Goal: Information Seeking & Learning: Learn about a topic

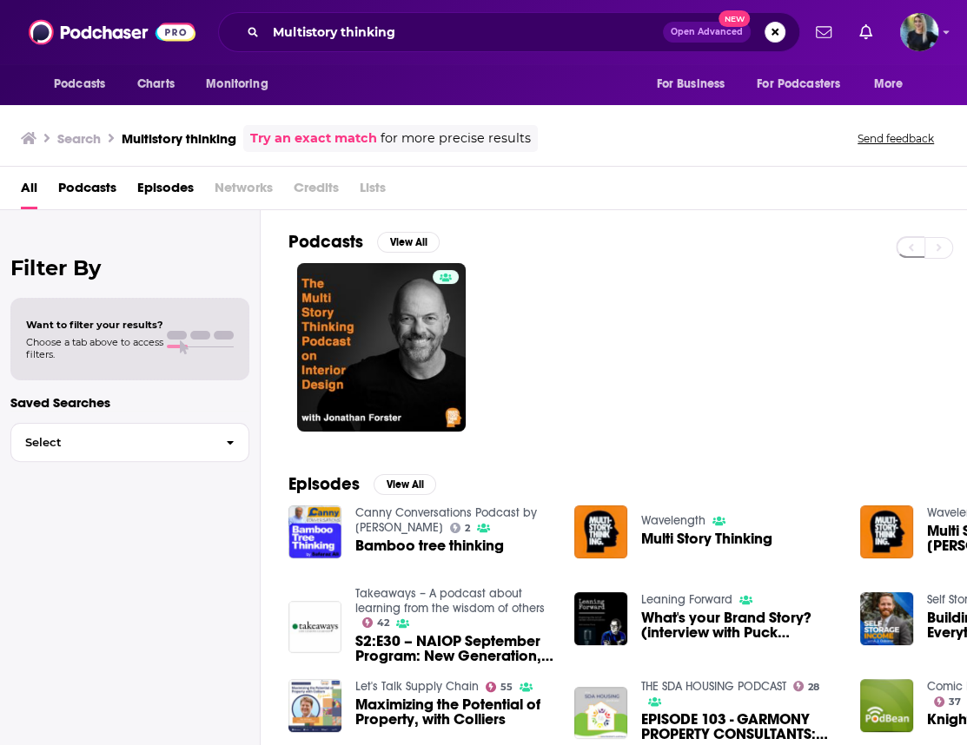
drag, startPoint x: 604, startPoint y: 268, endPoint x: 594, endPoint y: 269, distance: 10.6
click at [604, 268] on div at bounding box center [627, 347] width 678 height 168
click at [358, 36] on input "Multistory thinking" at bounding box center [464, 32] width 397 height 28
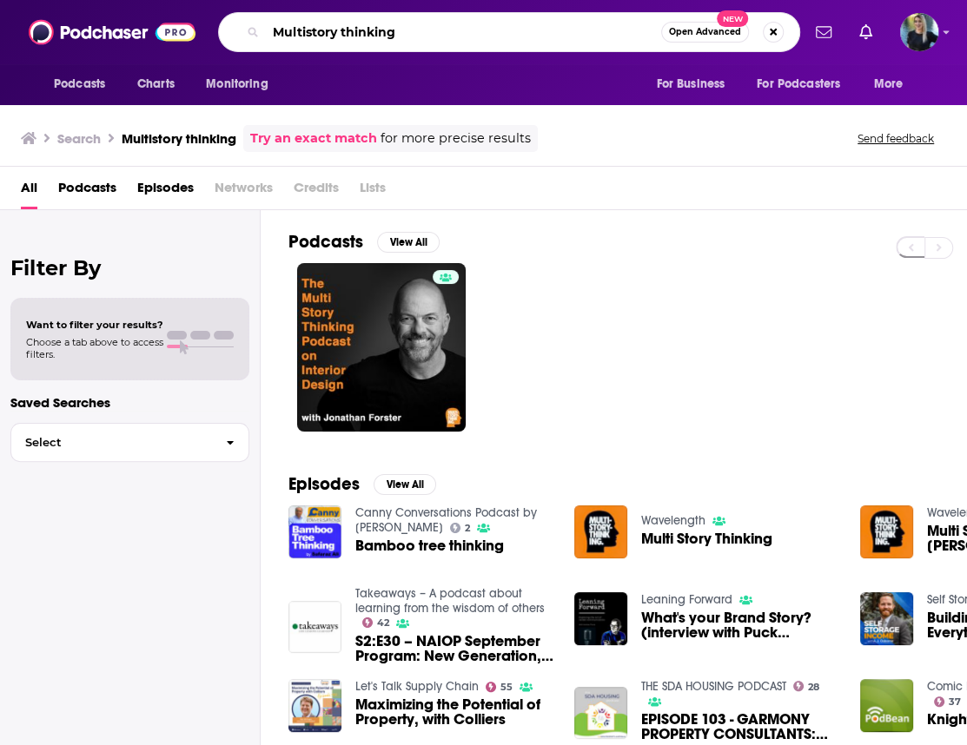
drag, startPoint x: 430, startPoint y: 35, endPoint x: 223, endPoint y: 30, distance: 206.8
click at [223, 30] on div "Multistory thinking Open Advanced New" at bounding box center [509, 32] width 582 height 40
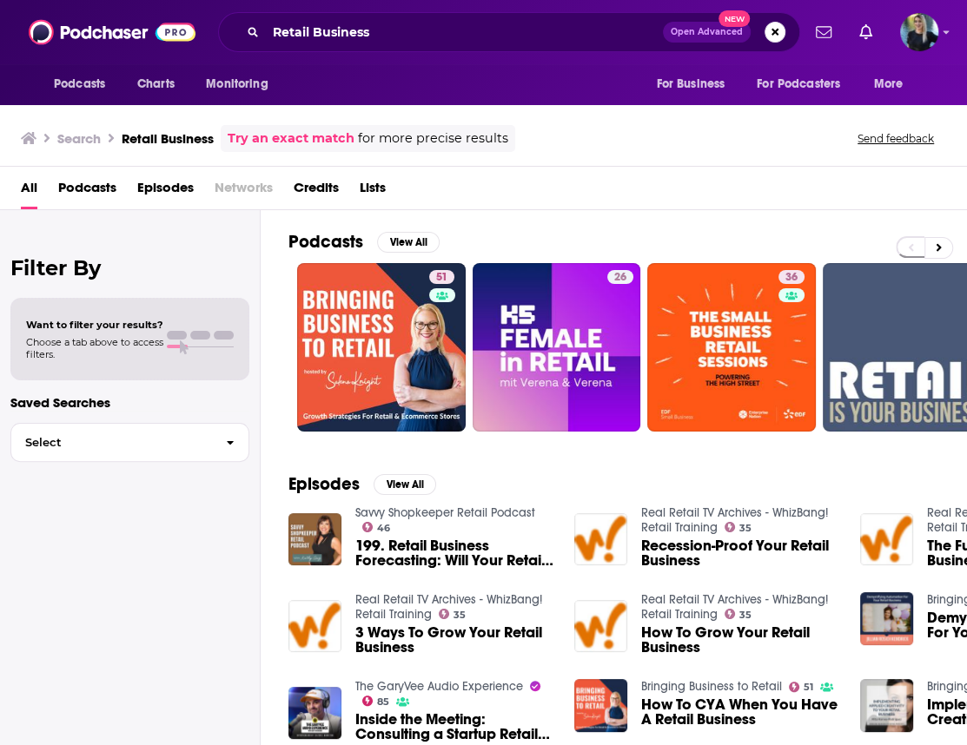
click at [721, 128] on div "Search Retail Business Try an exact match for more precise results Send feedback" at bounding box center [480, 138] width 918 height 27
click at [571, 190] on div "All Podcasts Episodes Networks Credits Lists" at bounding box center [487, 192] width 932 height 36
click at [704, 147] on div "Search Retail Business Try an exact match for more precise results Send feedback" at bounding box center [480, 138] width 918 height 27
click at [510, 65] on div "Podcasts Charts Monitoring For Business For Podcasters More" at bounding box center [483, 84] width 967 height 41
click at [732, 135] on div "Search Retail Business Try an exact match for more precise results Send feedback" at bounding box center [480, 138] width 918 height 27
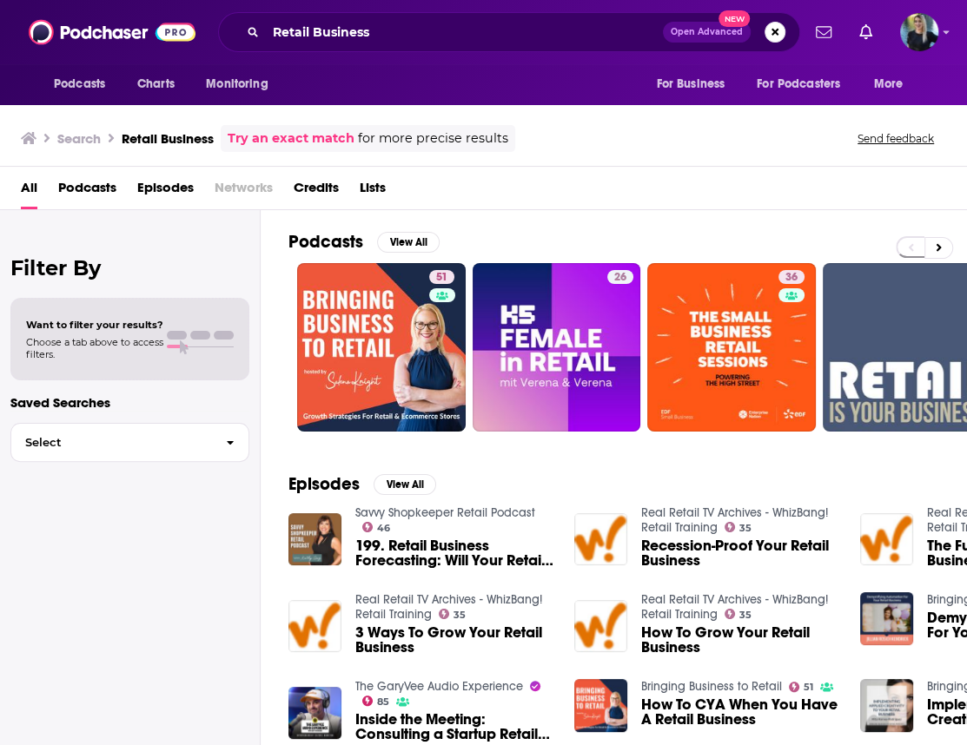
click at [607, 149] on div "Search Retail Business Try an exact match for more precise results Send feedback" at bounding box center [480, 138] width 918 height 27
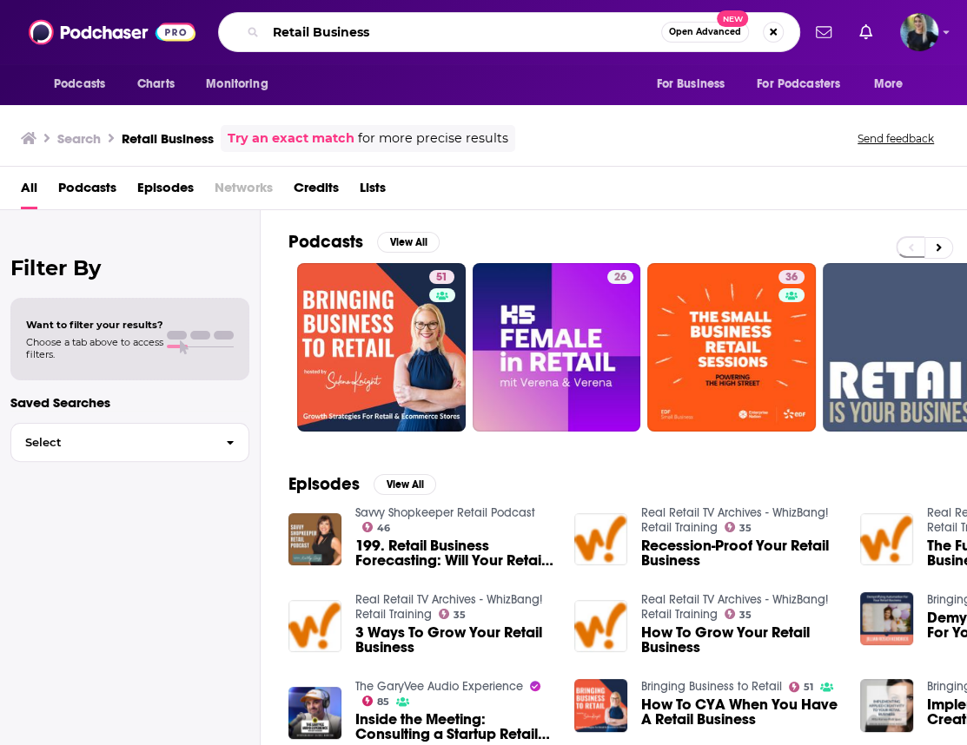
click at [301, 25] on input "Retail Business" at bounding box center [463, 32] width 395 height 28
paste input "Uncommon Leadership Podcast Leadership"
type input "Uncommon Leadership Podcast Leadership"
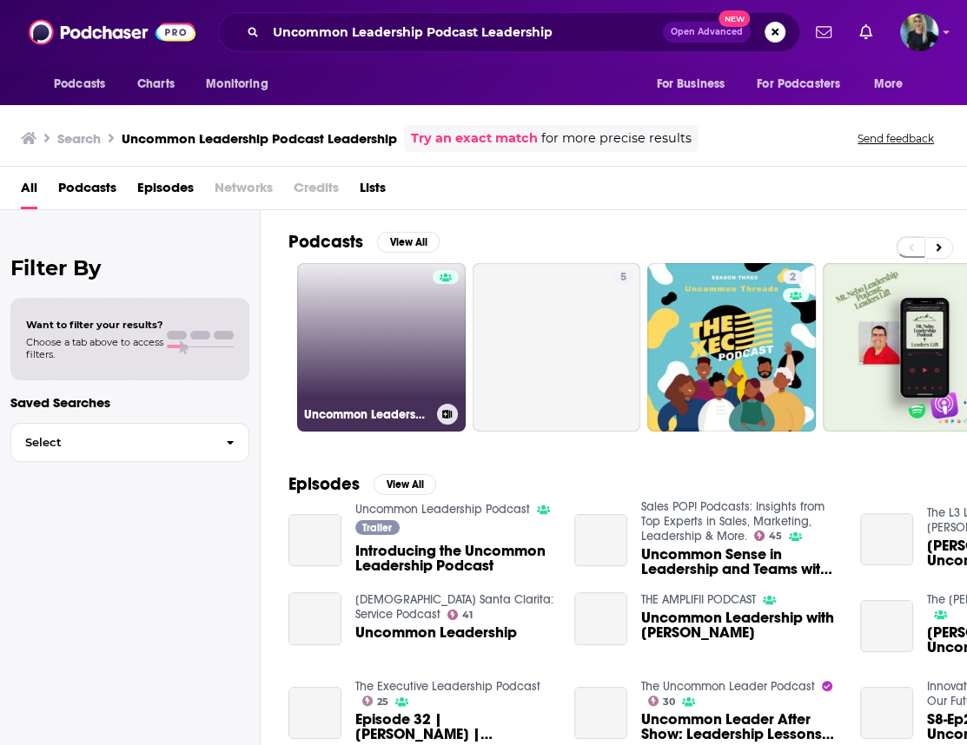
click at [362, 359] on link "Uncommon Leadership Podcast" at bounding box center [381, 347] width 168 height 168
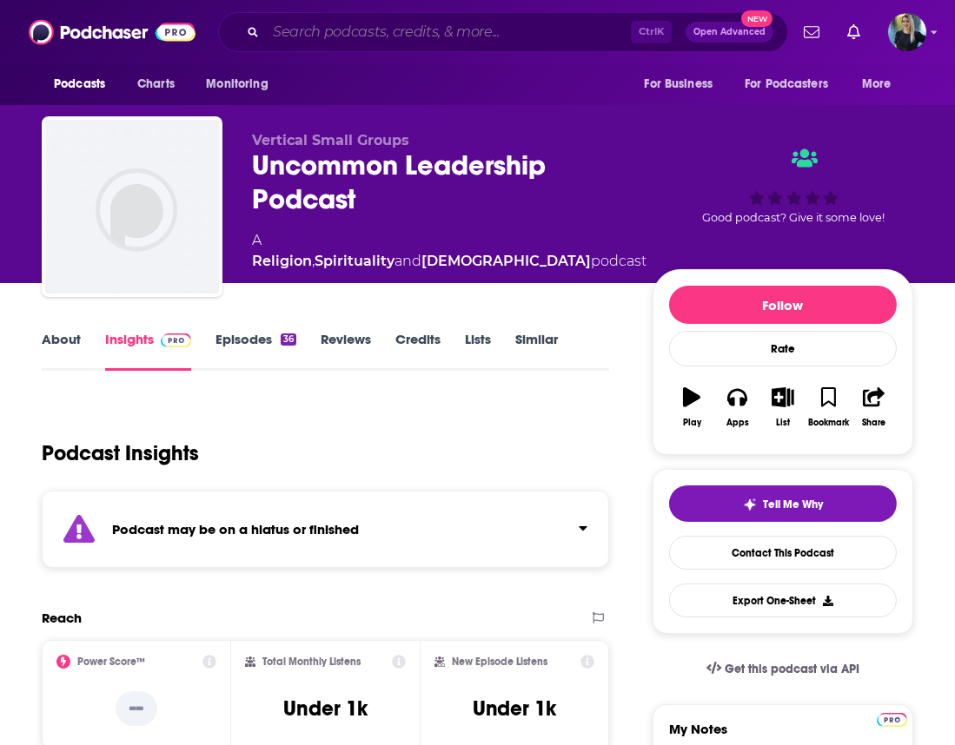
click at [482, 29] on input "Search podcasts, credits, & more..." at bounding box center [448, 32] width 365 height 28
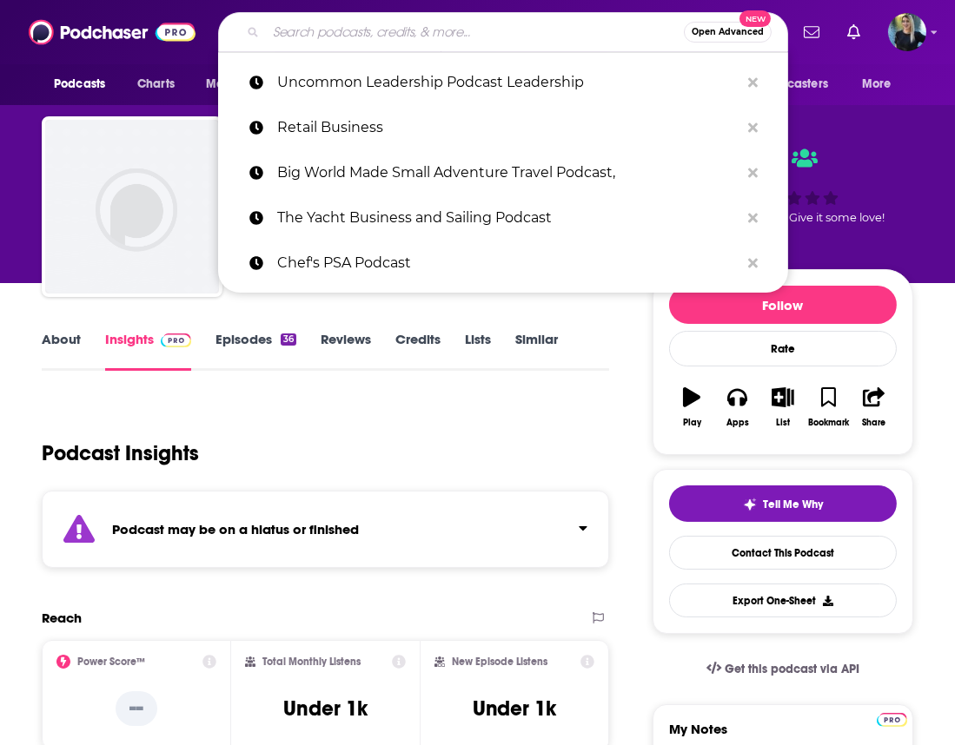
paste input "Uncommon Leadership Podcast Leadership"
type input "Uncommon Leadership Podcast Leadership"
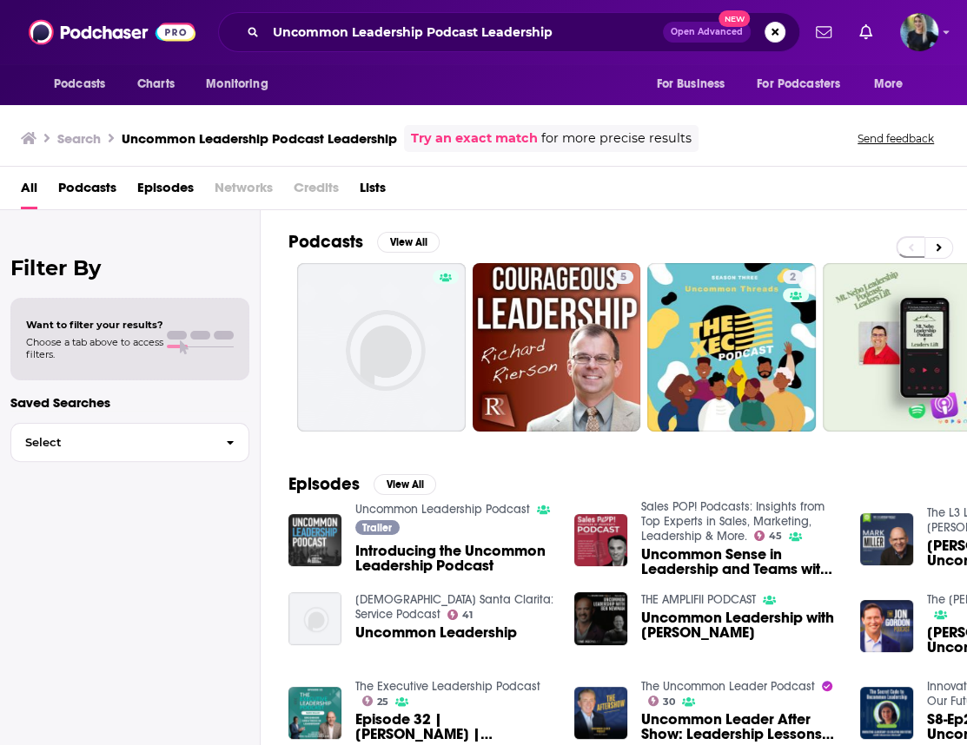
click at [278, 535] on div "Episodes View All Uncommon Leadership Podcast Trailer Introducing the Uncommon …" at bounding box center [614, 611] width 706 height 317
click at [313, 538] on img "Introducing the Uncommon Leadership Podcast" at bounding box center [314, 540] width 53 height 53
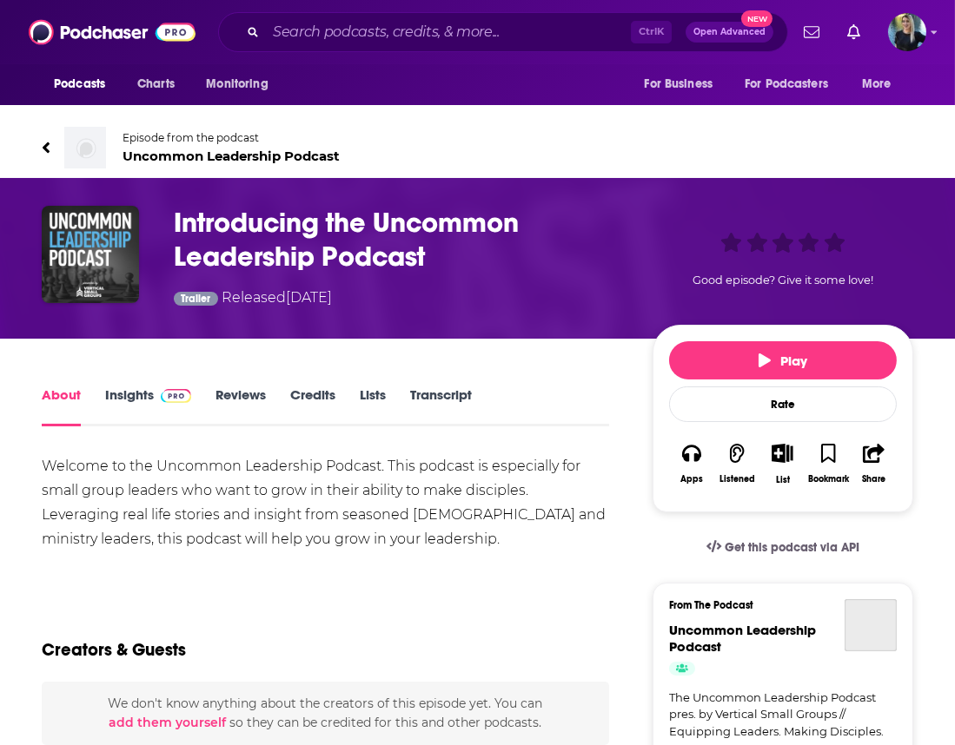
click at [262, 235] on h1 "Introducing the Uncommon Leadership Podcast" at bounding box center [399, 240] width 451 height 68
click at [45, 265] on img "Introducing the Uncommon Leadership Podcast" at bounding box center [90, 254] width 97 height 97
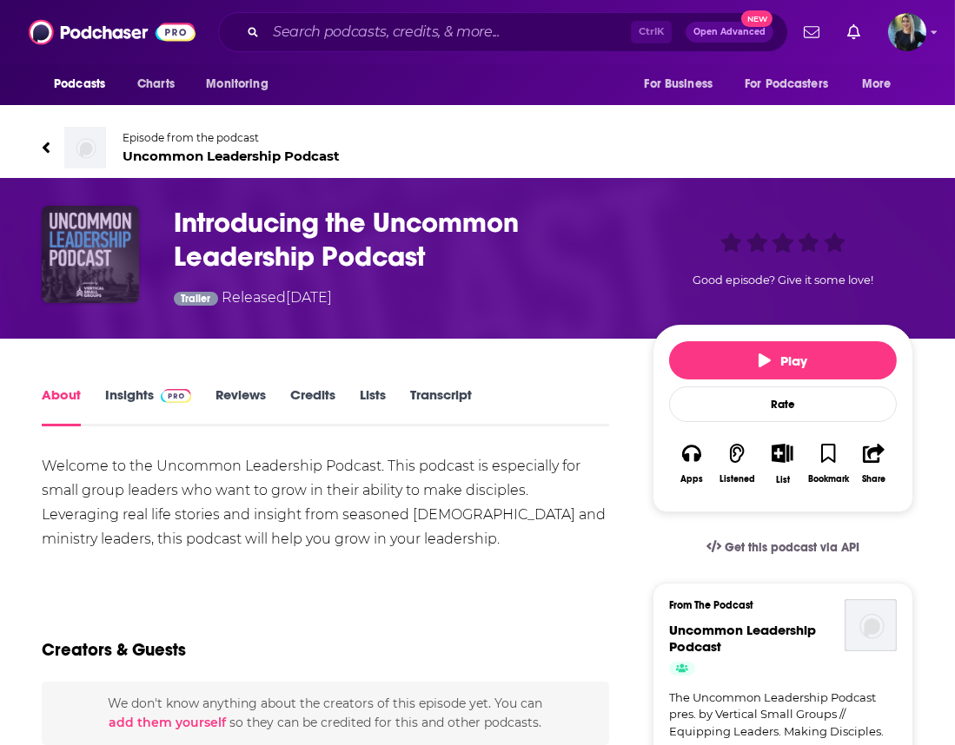
click at [100, 254] on img "Introducing the Uncommon Leadership Podcast" at bounding box center [90, 254] width 97 height 97
click at [108, 234] on img "Introducing the Uncommon Leadership Podcast" at bounding box center [90, 254] width 97 height 97
click at [200, 155] on span "Uncommon Leadership Podcast" at bounding box center [230, 156] width 217 height 17
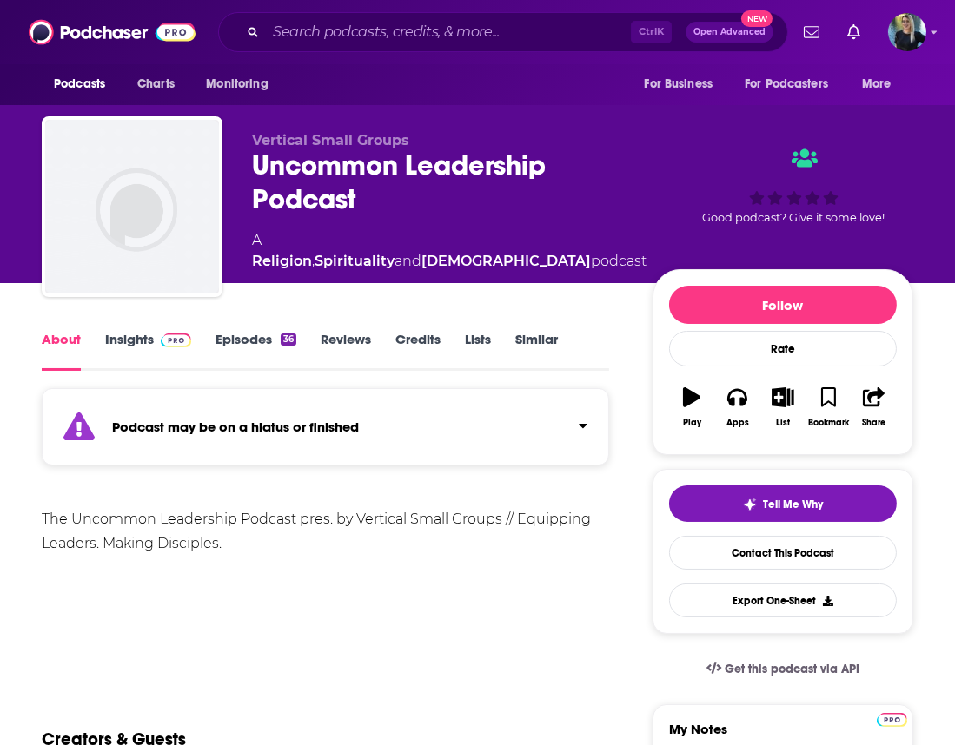
drag, startPoint x: 514, startPoint y: 113, endPoint x: 425, endPoint y: 51, distance: 108.7
click at [513, 113] on div "Vertical Small Groups Uncommon Leadership Podcast A Religion , Spirituality and…" at bounding box center [477, 190] width 897 height 188
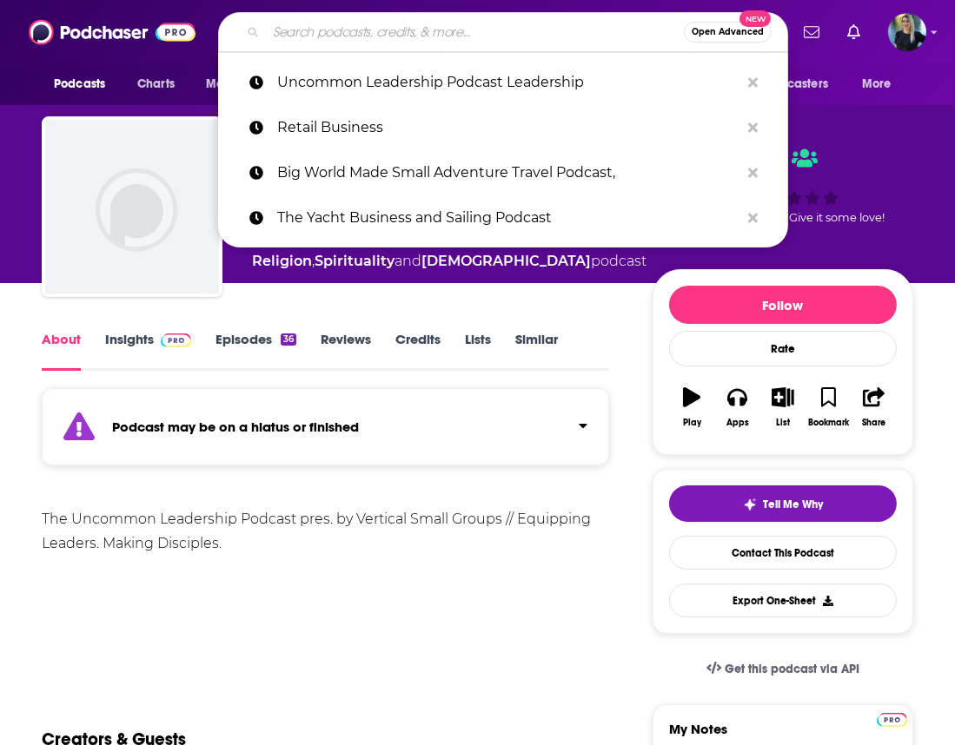
click at [383, 24] on input "Search podcasts, credits, & more..." at bounding box center [475, 32] width 418 height 28
paste input "Purpose with Dr. [PERSON_NAME]"
type input "Purpose with Dr. [PERSON_NAME]"
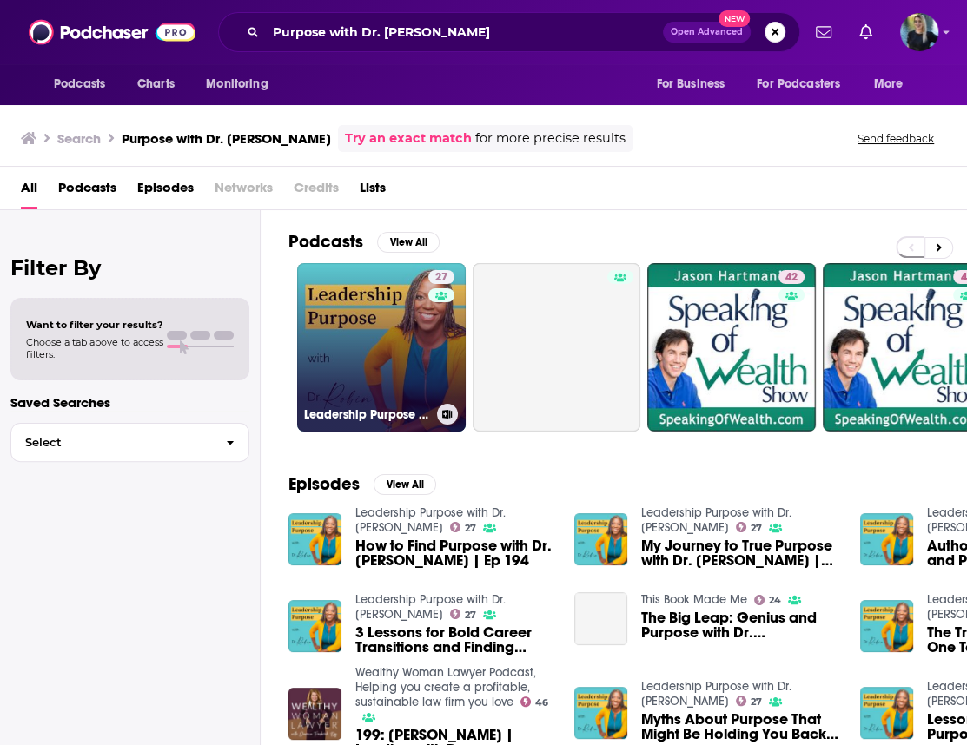
click at [373, 381] on link "27 Leadership Purpose with Dr. [PERSON_NAME]" at bounding box center [381, 347] width 168 height 168
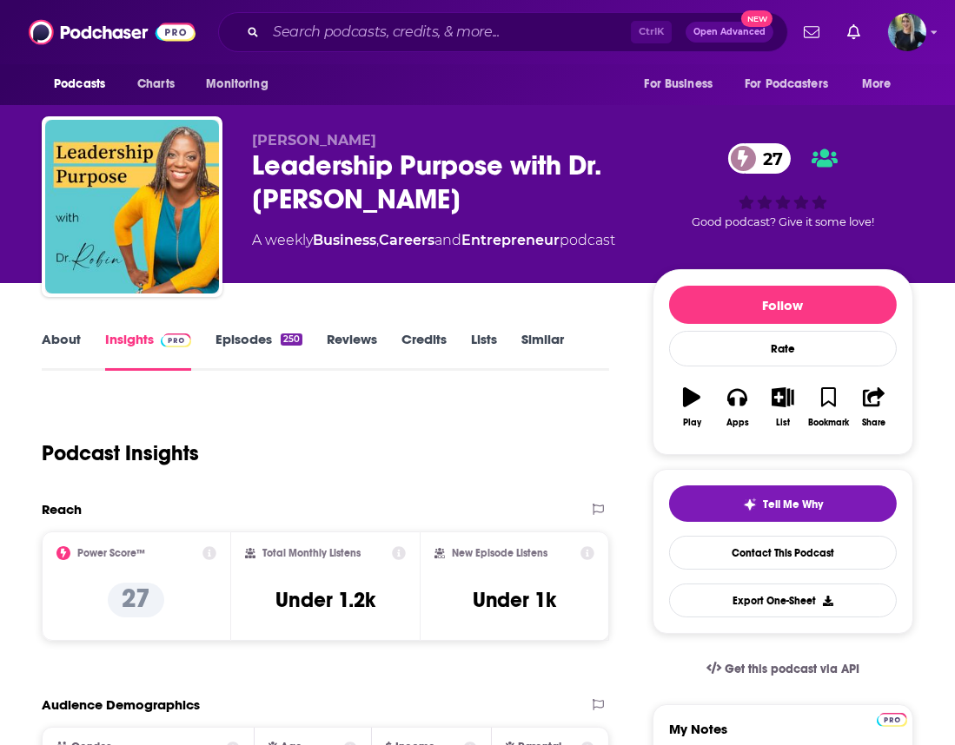
click at [58, 339] on link "About" at bounding box center [61, 351] width 39 height 40
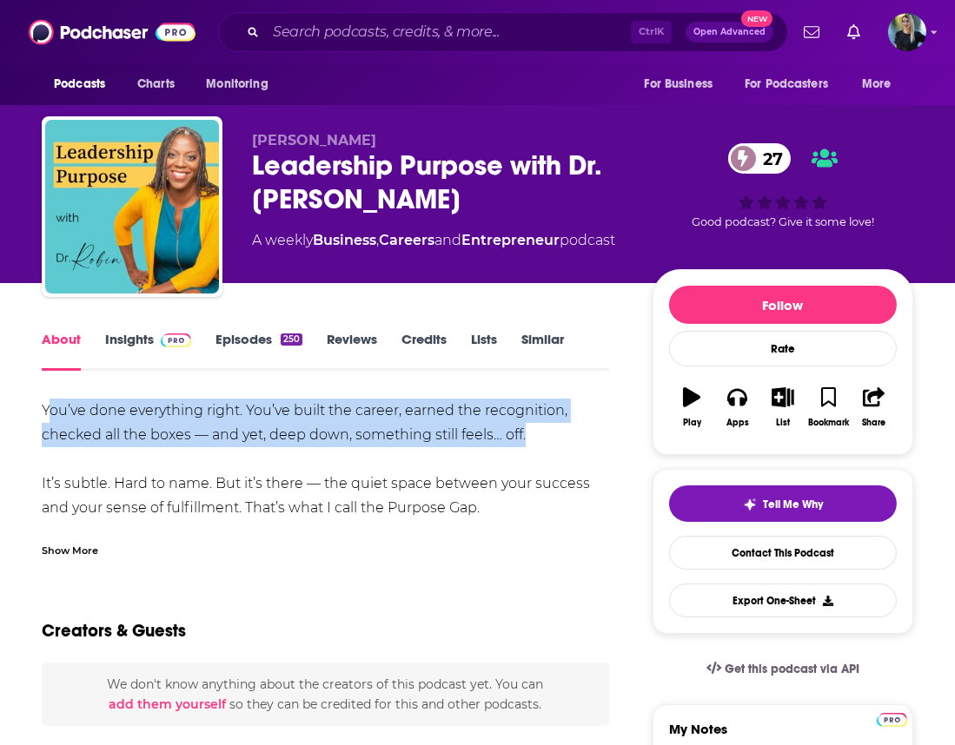
drag, startPoint x: 148, startPoint y: 419, endPoint x: 529, endPoint y: 439, distance: 381.9
click at [529, 439] on div "You’ve done everything right. You’ve built the career, earned the recognition, …" at bounding box center [325, 751] width 567 height 705
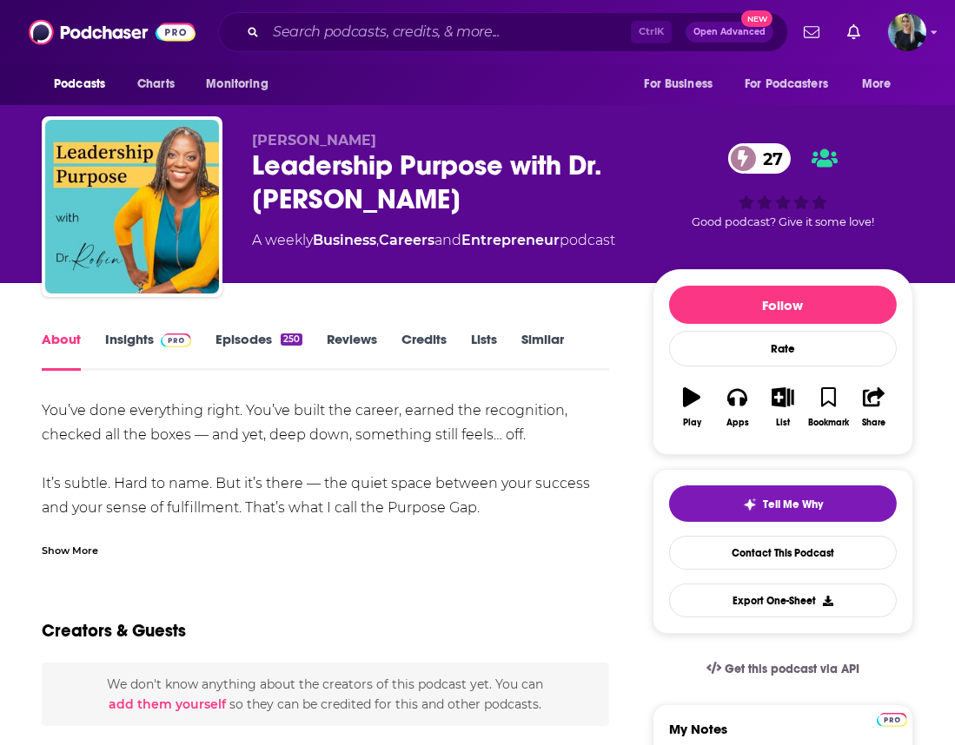
click at [286, 505] on div "You’ve done everything right. You’ve built the career, earned the recognition, …" at bounding box center [325, 751] width 567 height 705
drag, startPoint x: 42, startPoint y: 482, endPoint x: 517, endPoint y: 505, distance: 475.7
click at [517, 505] on div "You’ve done everything right. You’ve built the career, earned the recognition, …" at bounding box center [325, 751] width 567 height 705
click at [526, 529] on div "Show More" at bounding box center [325, 544] width 567 height 30
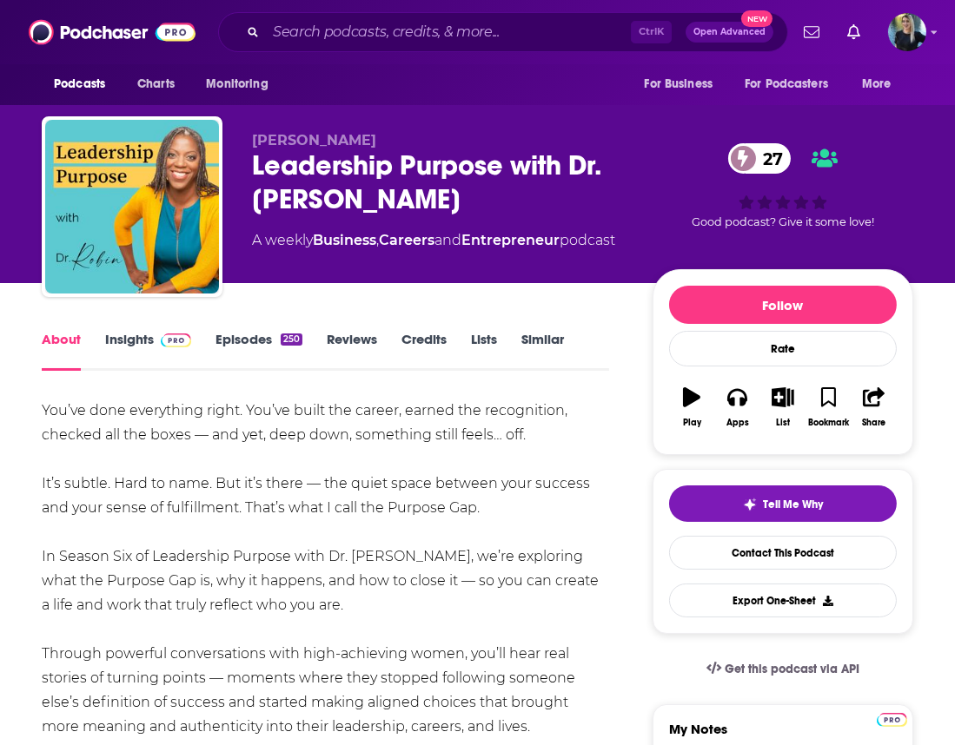
scroll to position [131, 0]
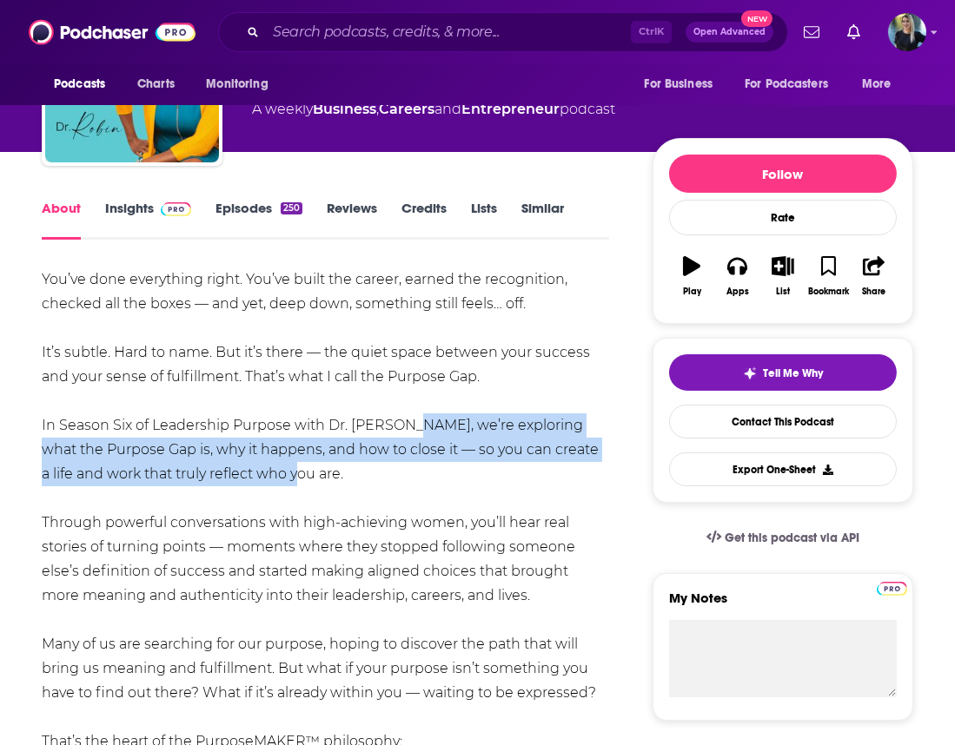
drag, startPoint x: 399, startPoint y: 426, endPoint x: 433, endPoint y: 478, distance: 62.6
click at [433, 478] on div "You’ve done everything right. You’ve built the career, earned the recognition, …" at bounding box center [325, 620] width 567 height 705
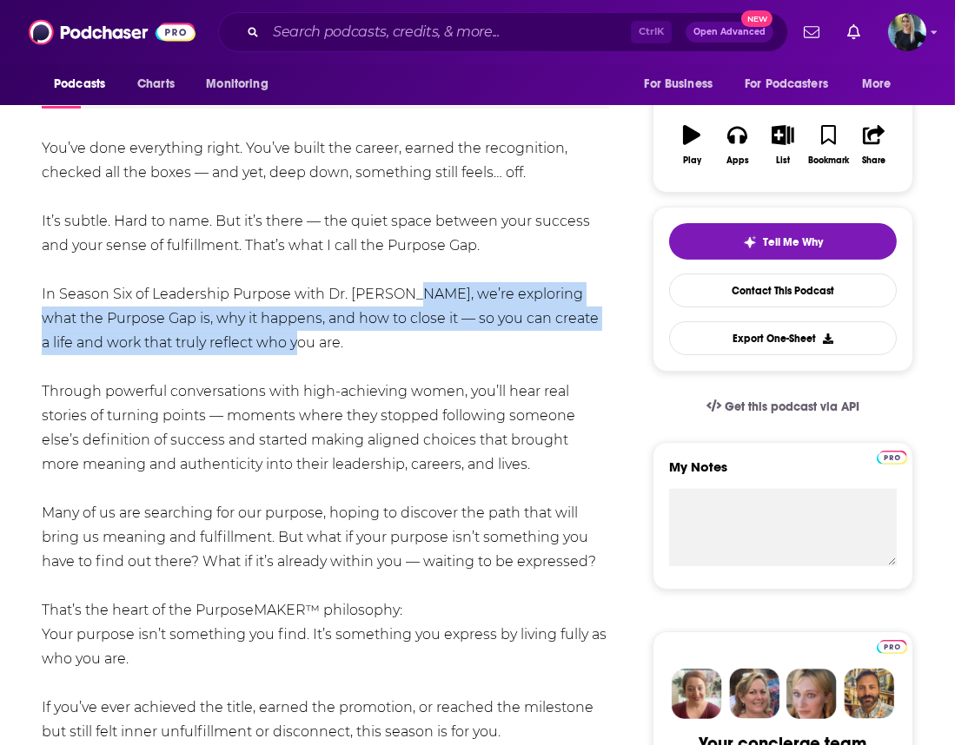
drag, startPoint x: 42, startPoint y: 386, endPoint x: 501, endPoint y: 465, distance: 466.1
click at [501, 465] on div "You’ve done everything right. You’ve built the career, earned the recognition, …" at bounding box center [325, 488] width 567 height 705
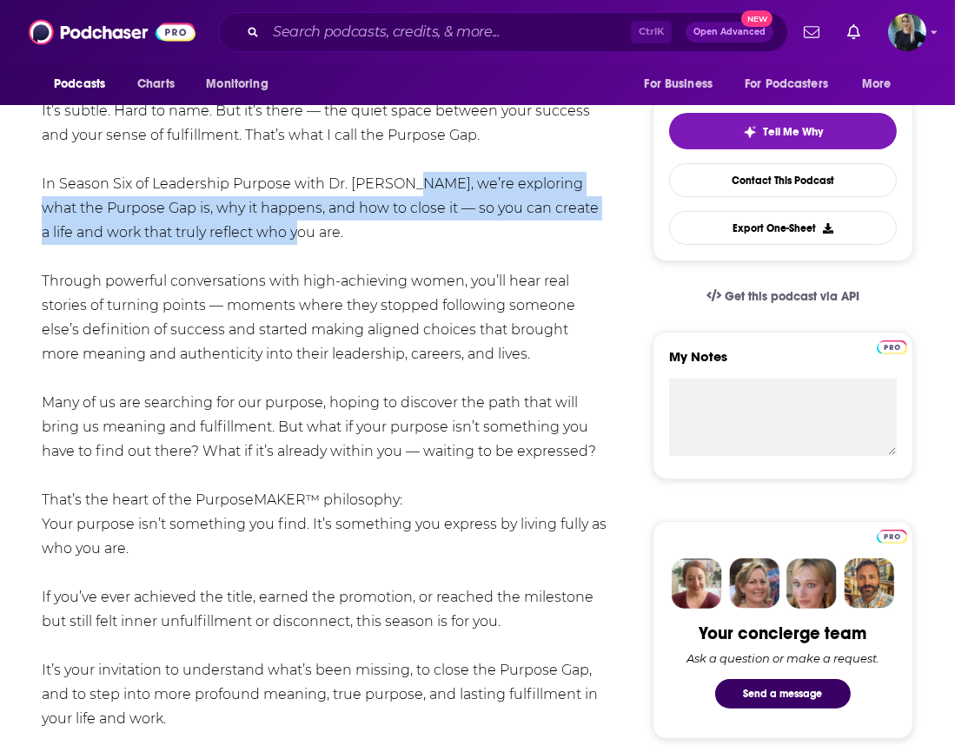
scroll to position [526, 0]
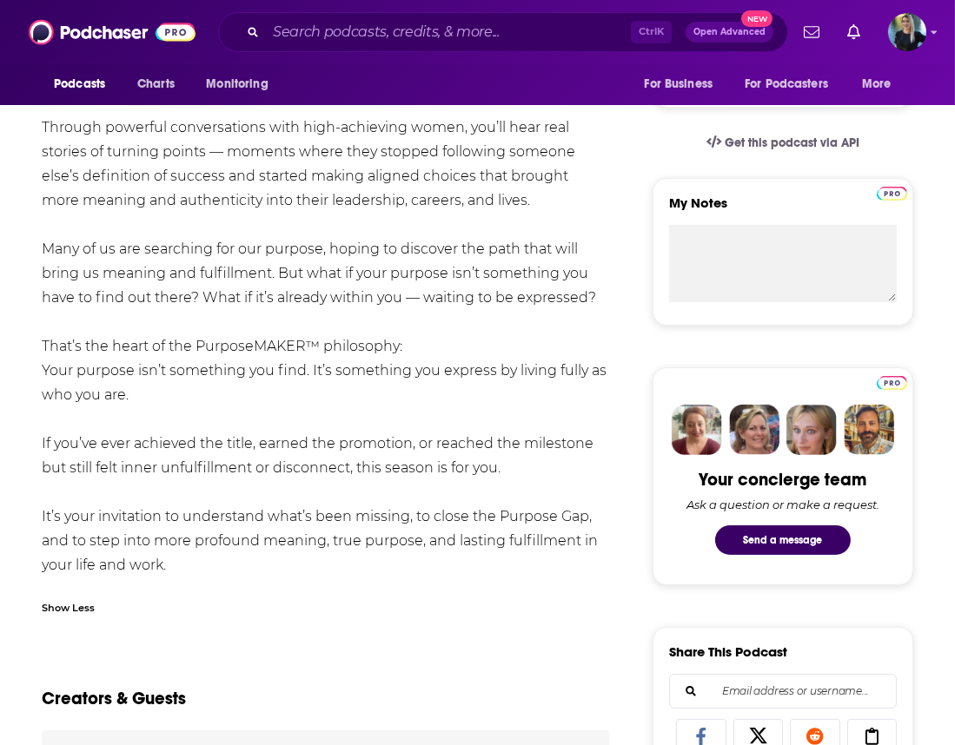
drag, startPoint x: 51, startPoint y: 243, endPoint x: 495, endPoint y: 567, distance: 549.5
click at [495, 567] on div "You’ve done everything right. You’ve built the career, earned the recognition, …" at bounding box center [325, 224] width 567 height 705
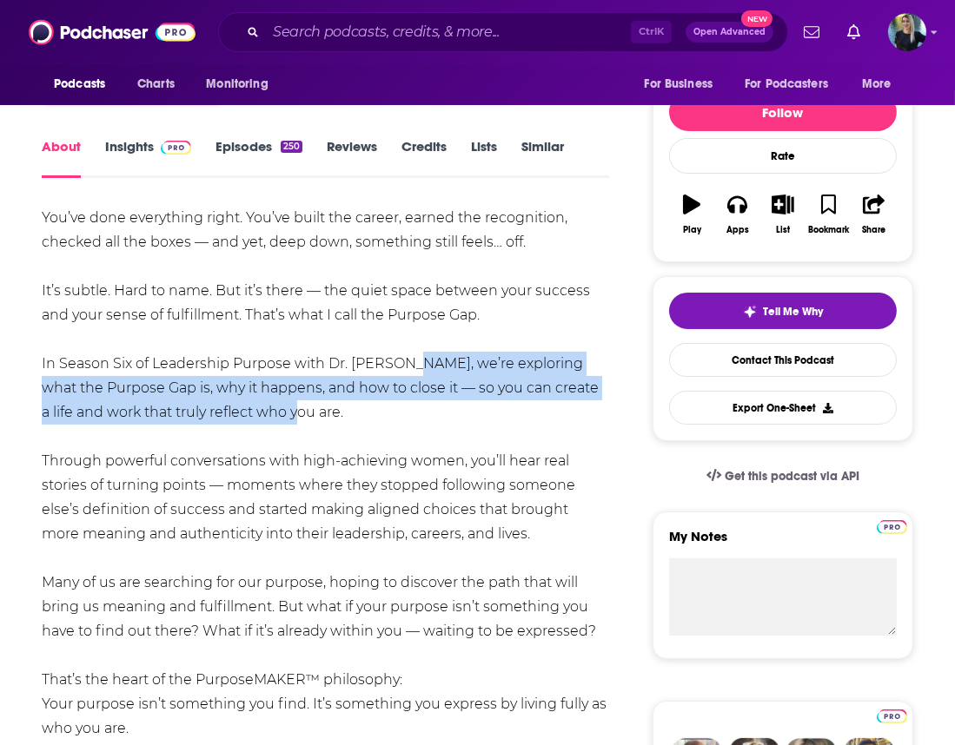
scroll to position [0, 0]
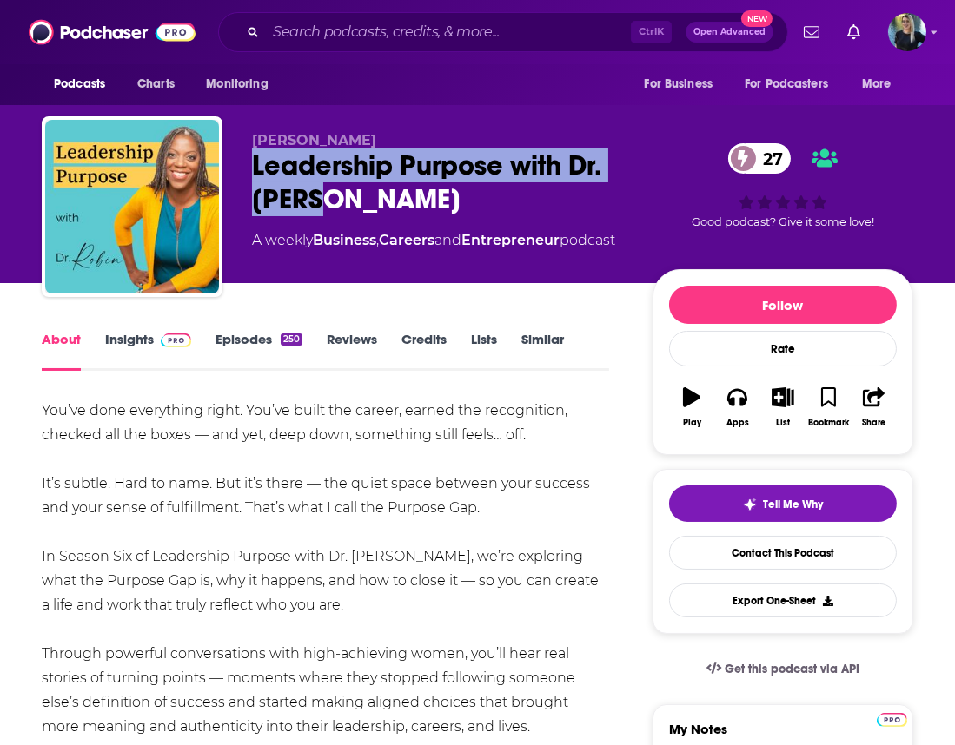
drag, startPoint x: 331, startPoint y: 199, endPoint x: 256, endPoint y: 165, distance: 82.0
click at [256, 165] on div "Leadership Purpose with Dr. [PERSON_NAME] 27" at bounding box center [438, 183] width 373 height 68
copy h1 "Leadership Purpose with Dr. [PERSON_NAME]"
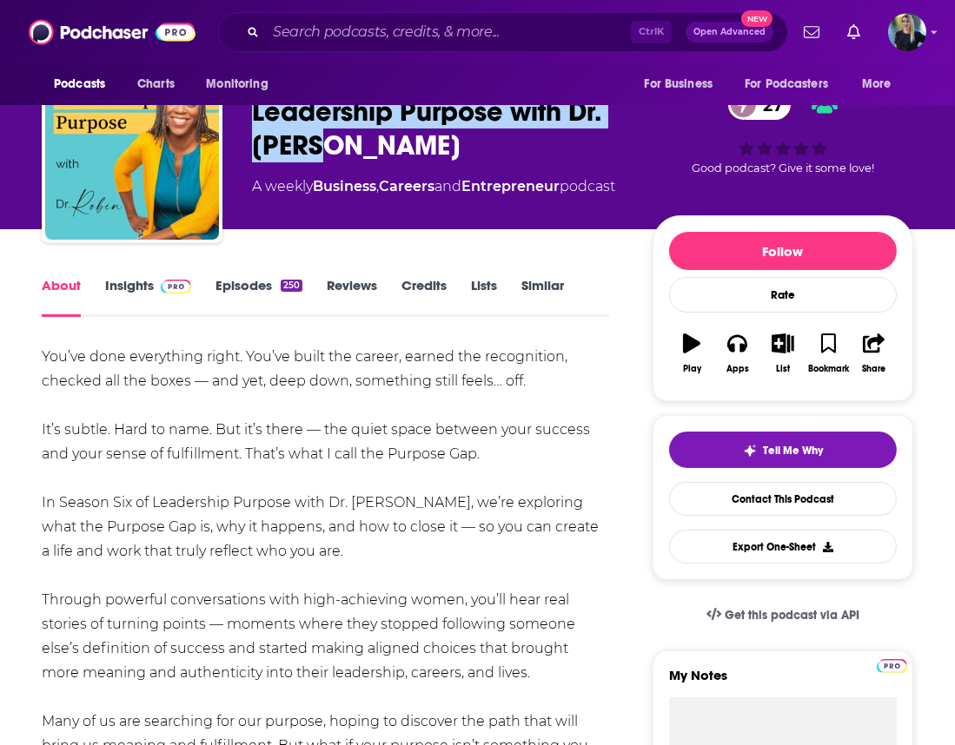
scroll to position [131, 0]
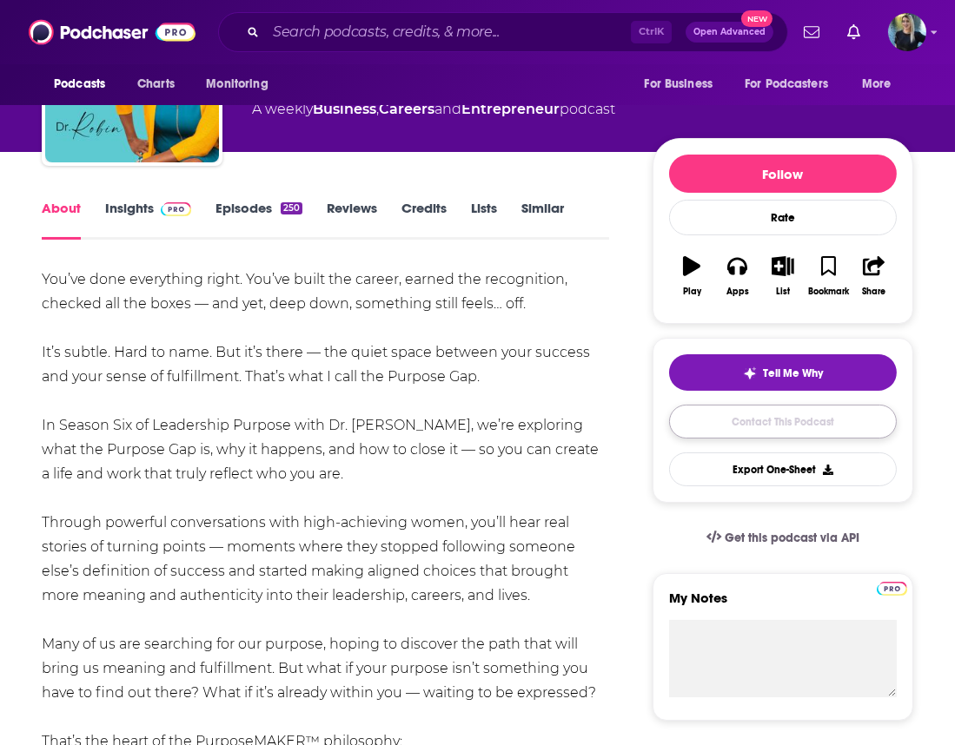
click at [764, 427] on link "Contact This Podcast" at bounding box center [783, 422] width 228 height 34
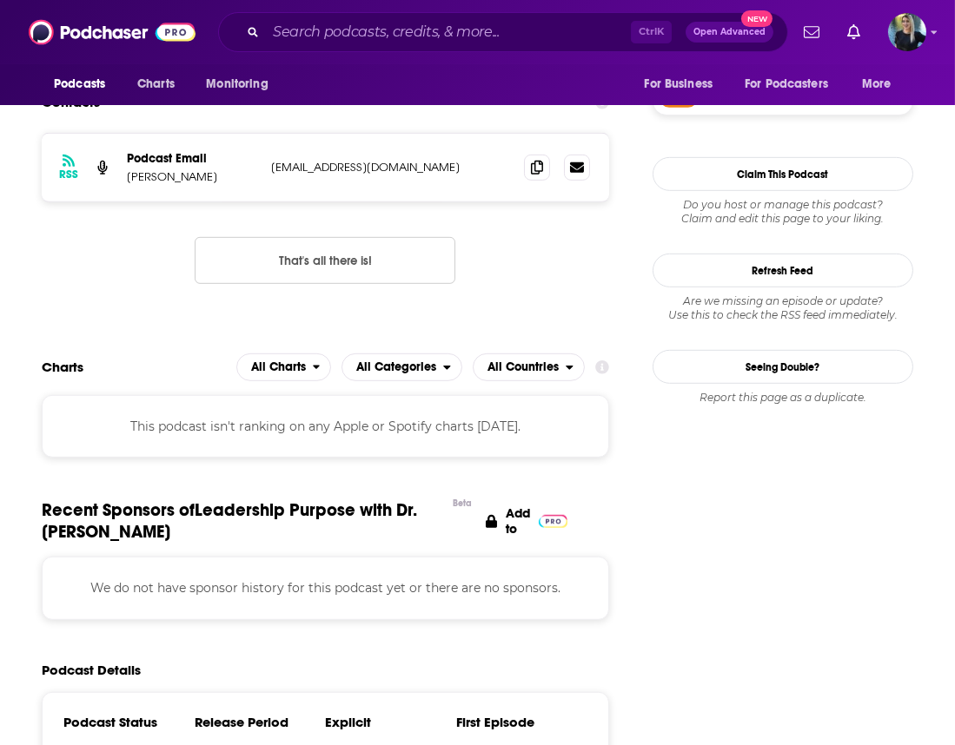
scroll to position [1358, 0]
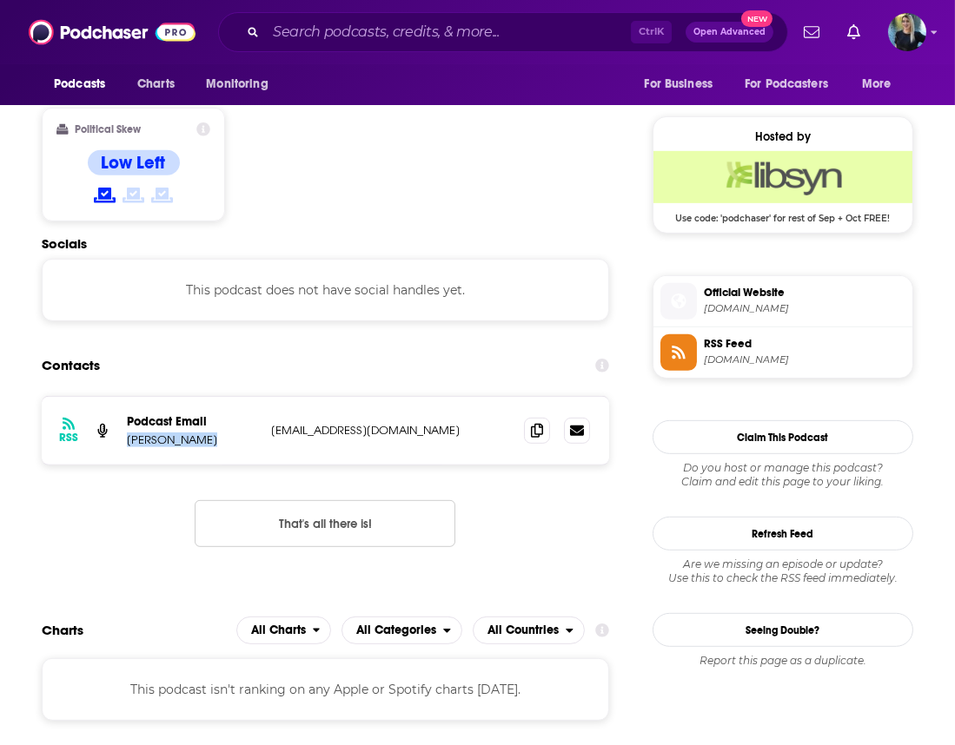
drag, startPoint x: 207, startPoint y: 353, endPoint x: 125, endPoint y: 356, distance: 81.7
click at [125, 397] on div "RSS Podcast Email [PERSON_NAME] [EMAIL_ADDRESS][DOMAIN_NAME] [EMAIL_ADDRESS][DO…" at bounding box center [325, 431] width 567 height 68
copy p "[PERSON_NAME]"
click at [538, 423] on icon at bounding box center [537, 430] width 12 height 14
click at [309, 27] on input "Search podcasts, credits, & more..." at bounding box center [448, 32] width 365 height 28
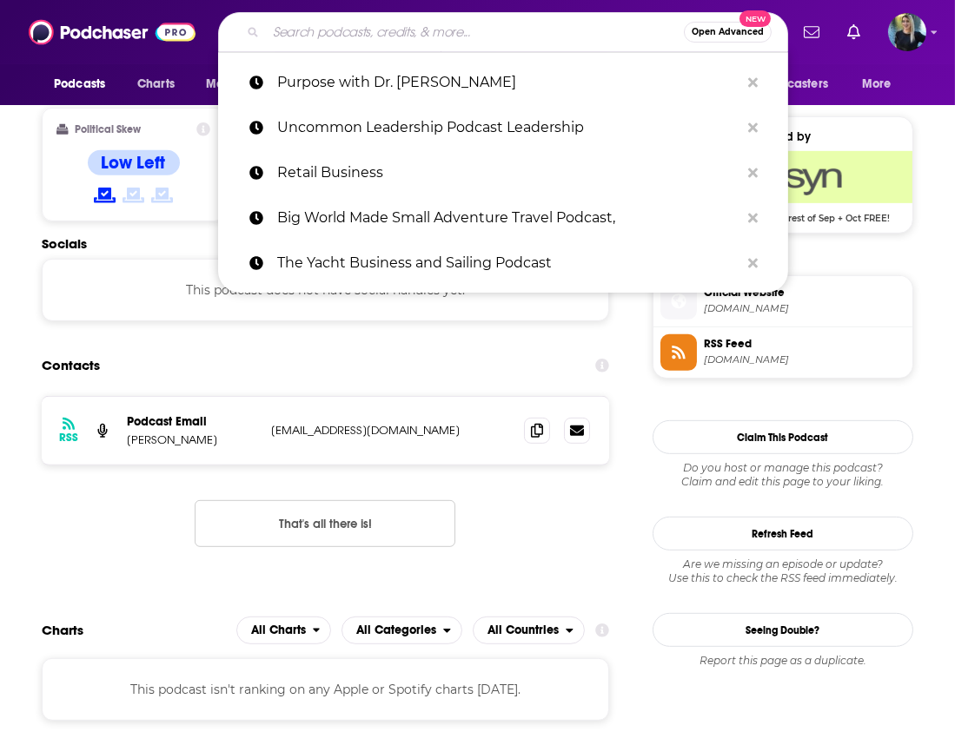
paste input "The [PERSON_NAME] Show Business"
type input "The [PERSON_NAME] Show Business"
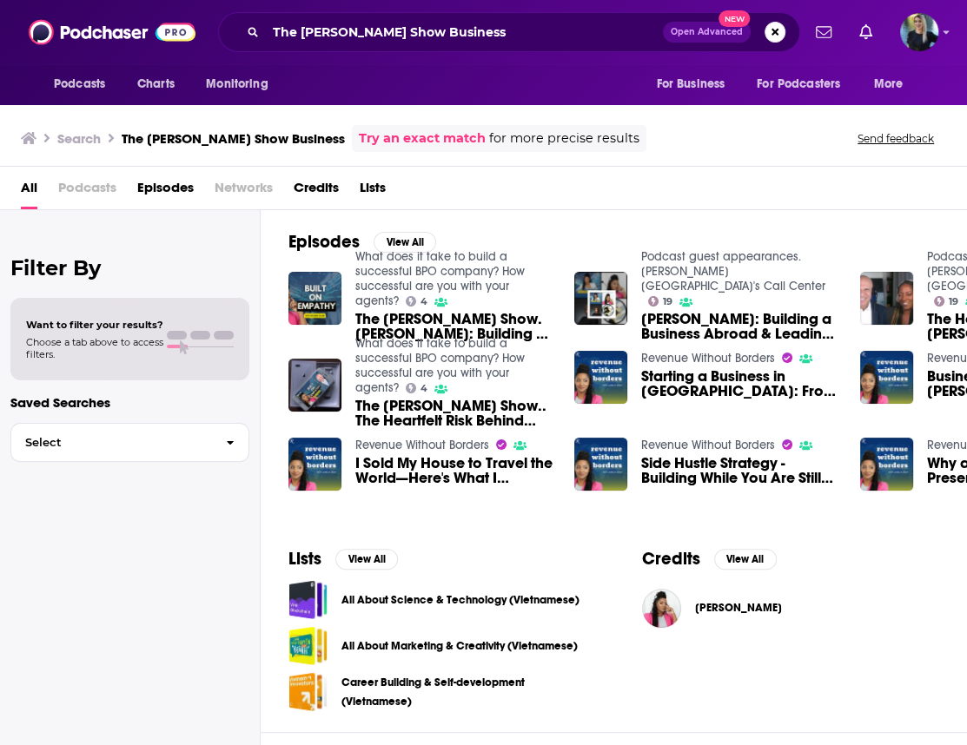
click at [384, 326] on span "The [PERSON_NAME] Show. [PERSON_NAME]: Building a Business Abroad & Leading wit…" at bounding box center [454, 327] width 198 height 30
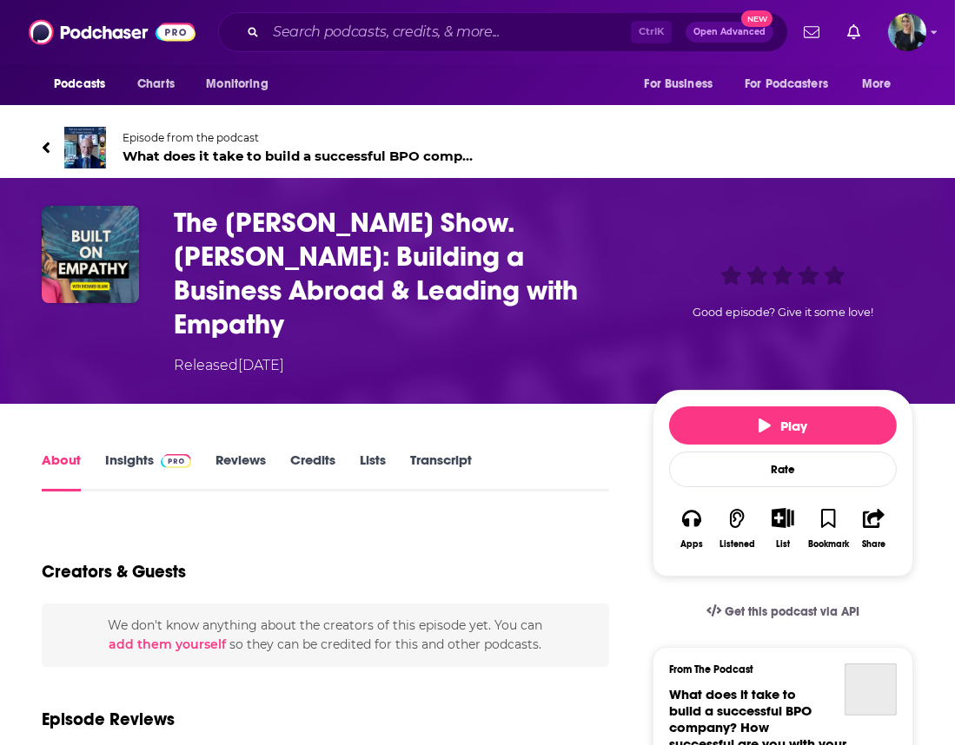
click at [301, 238] on h1 "The [PERSON_NAME] Show. [PERSON_NAME]: Building a Business Abroad & Leading wit…" at bounding box center [399, 273] width 451 height 135
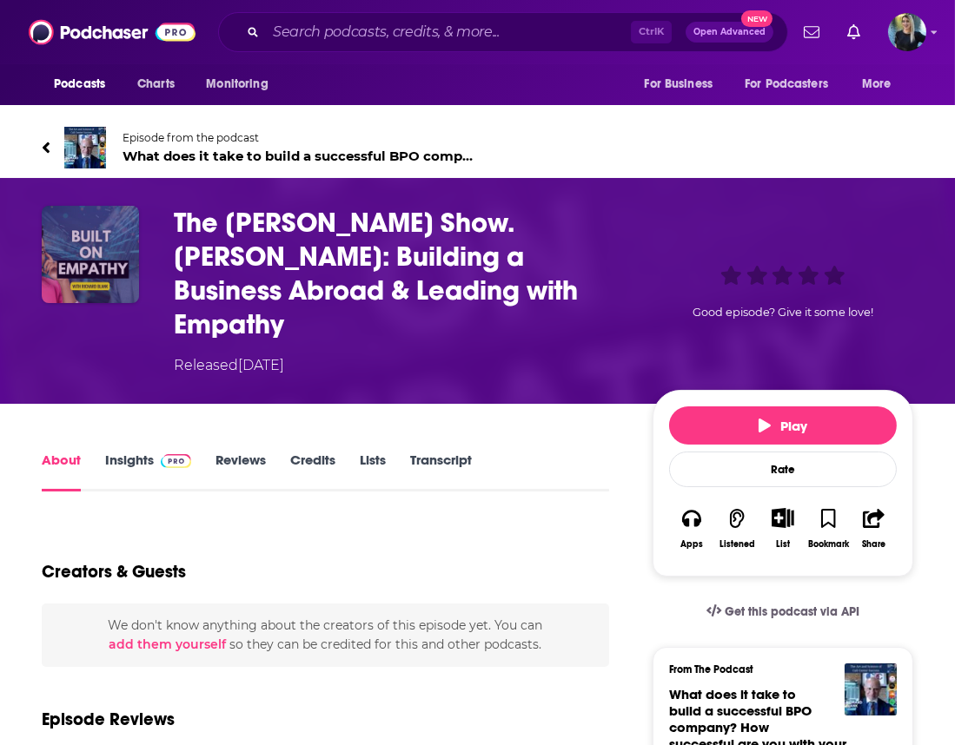
click at [87, 209] on img "The Jamilia Grier Show. Richard Blank: Building a Business Abroad & Leading wit…" at bounding box center [90, 254] width 97 height 97
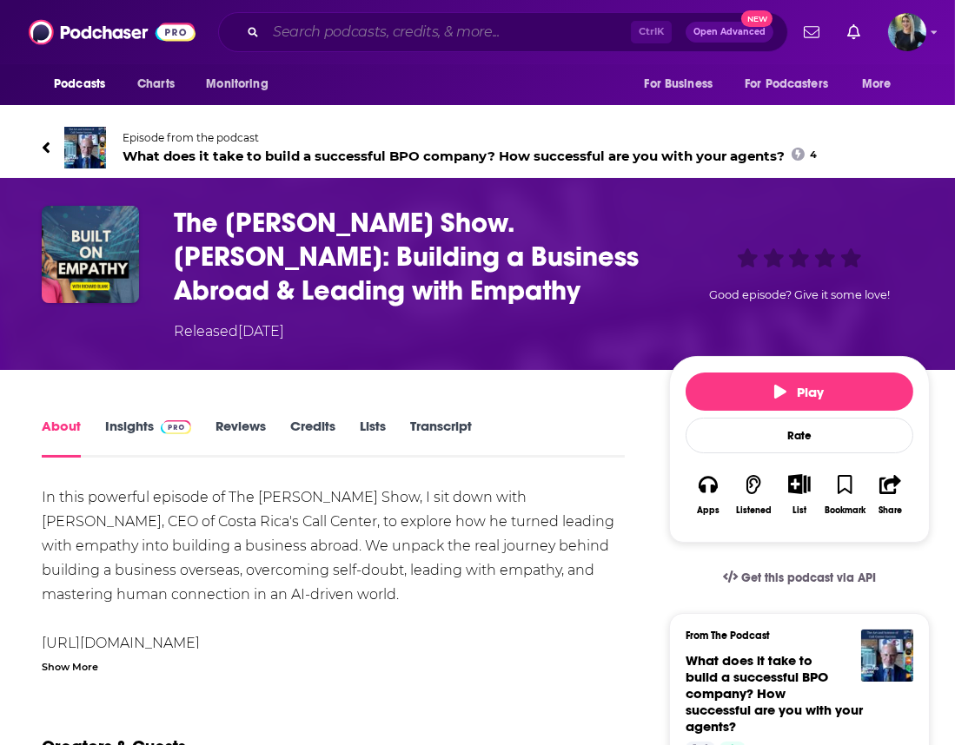
click at [267, 27] on input "Search podcasts, credits, & more..." at bounding box center [448, 32] width 365 height 28
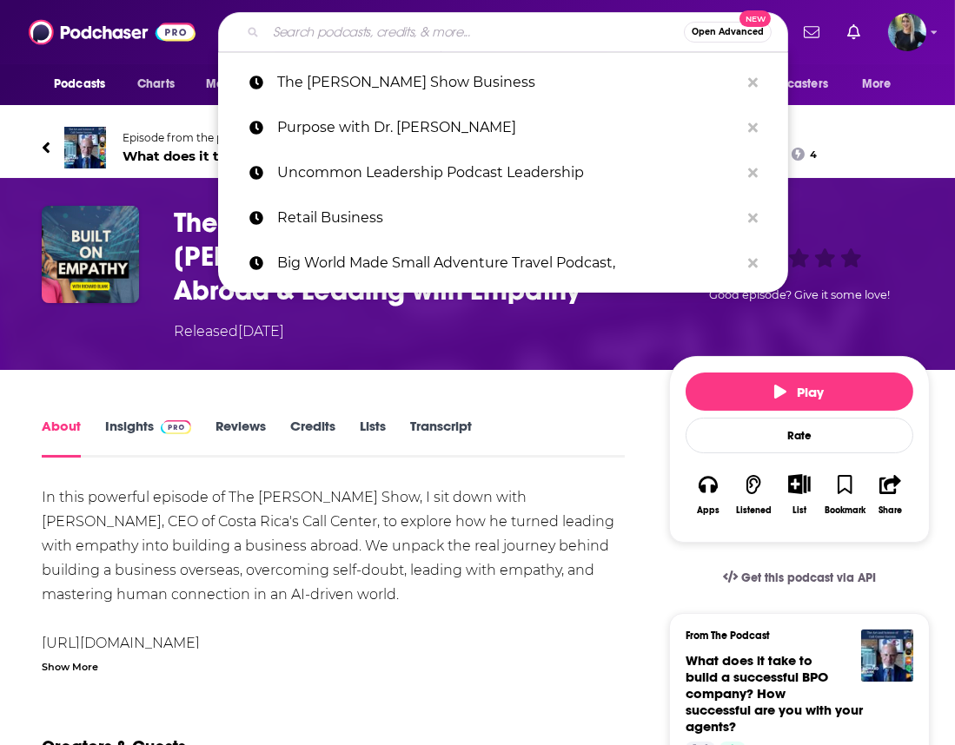
paste input "The [PERSON_NAME] Show Business"
type input "The [PERSON_NAME] Show Business"
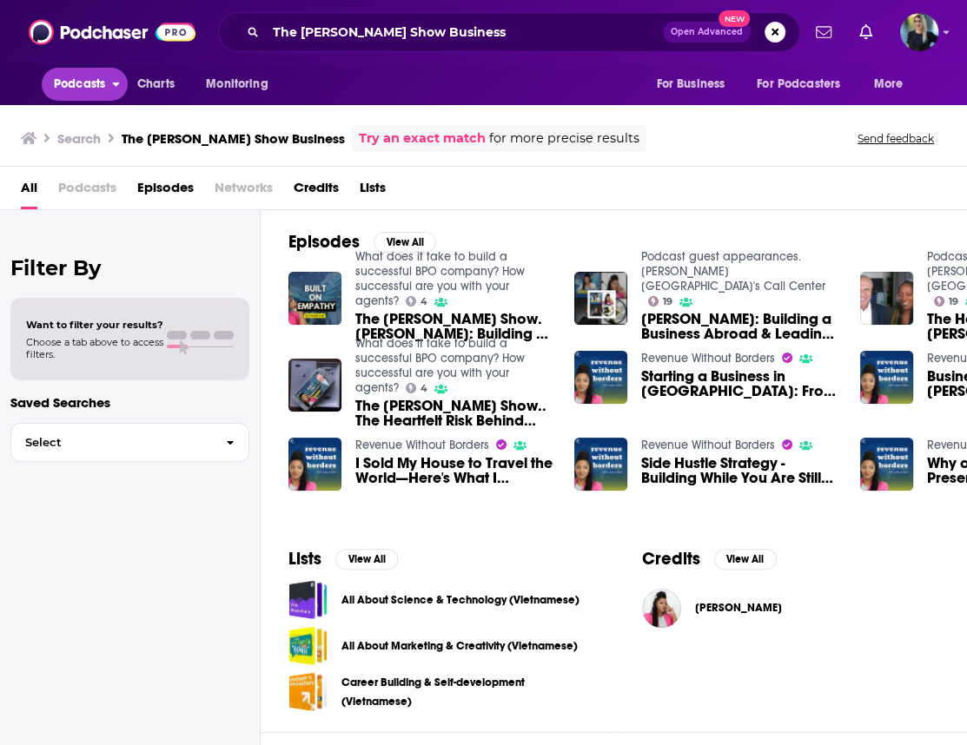
click at [76, 89] on span "Podcasts" at bounding box center [79, 84] width 51 height 24
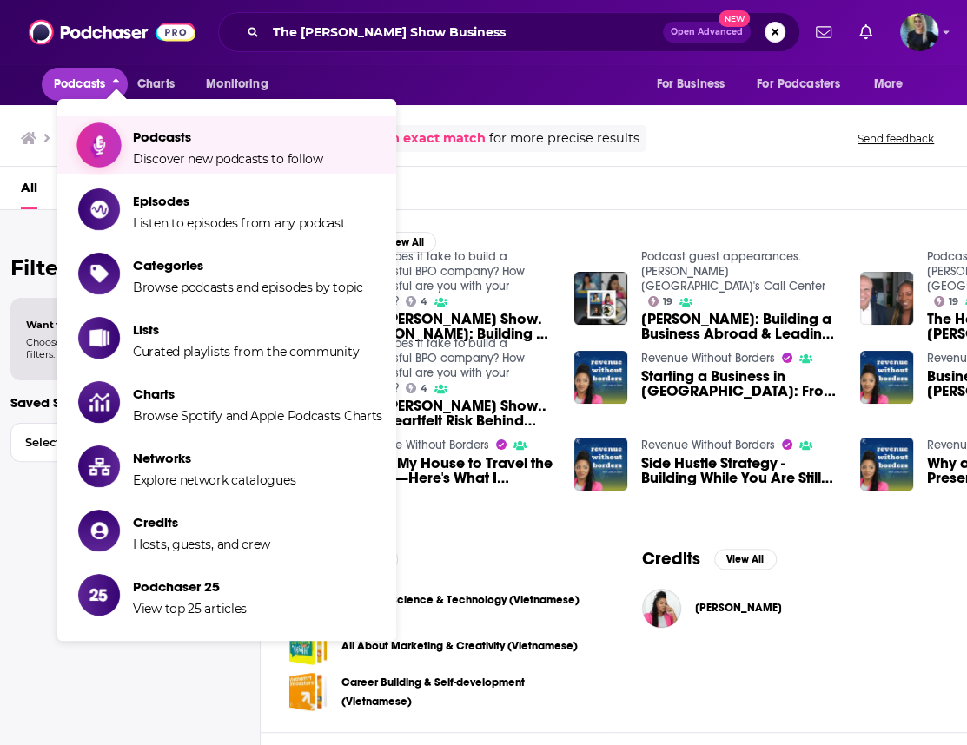
click at [153, 126] on span "Podcasts Discover new podcasts to follow" at bounding box center [228, 144] width 190 height 43
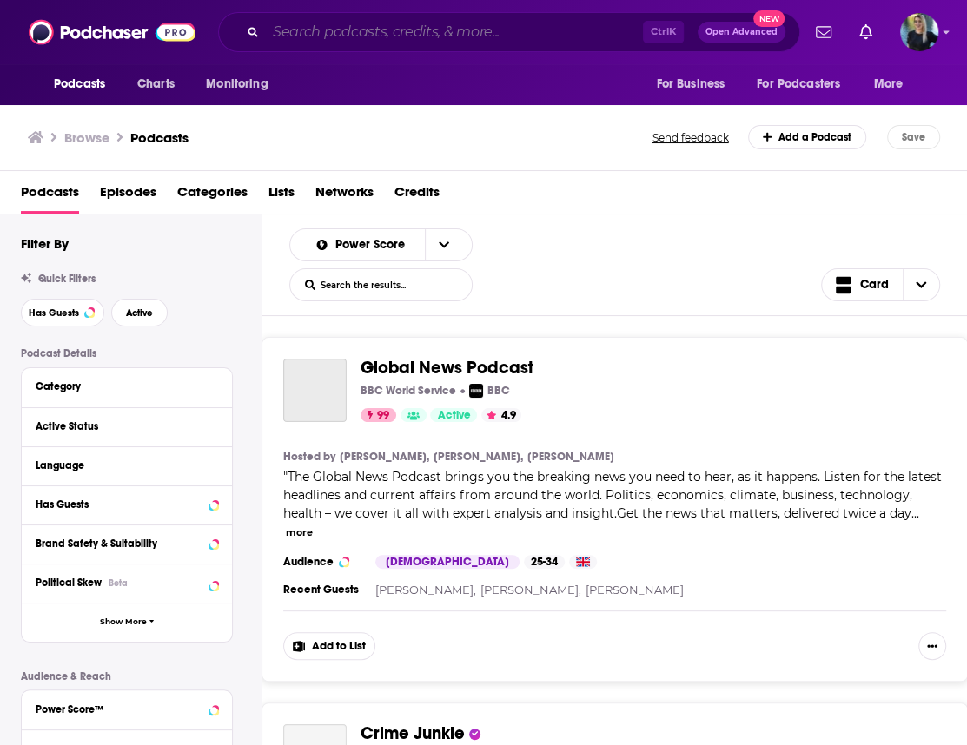
click at [452, 35] on input "Search podcasts, credits, & more..." at bounding box center [454, 32] width 377 height 28
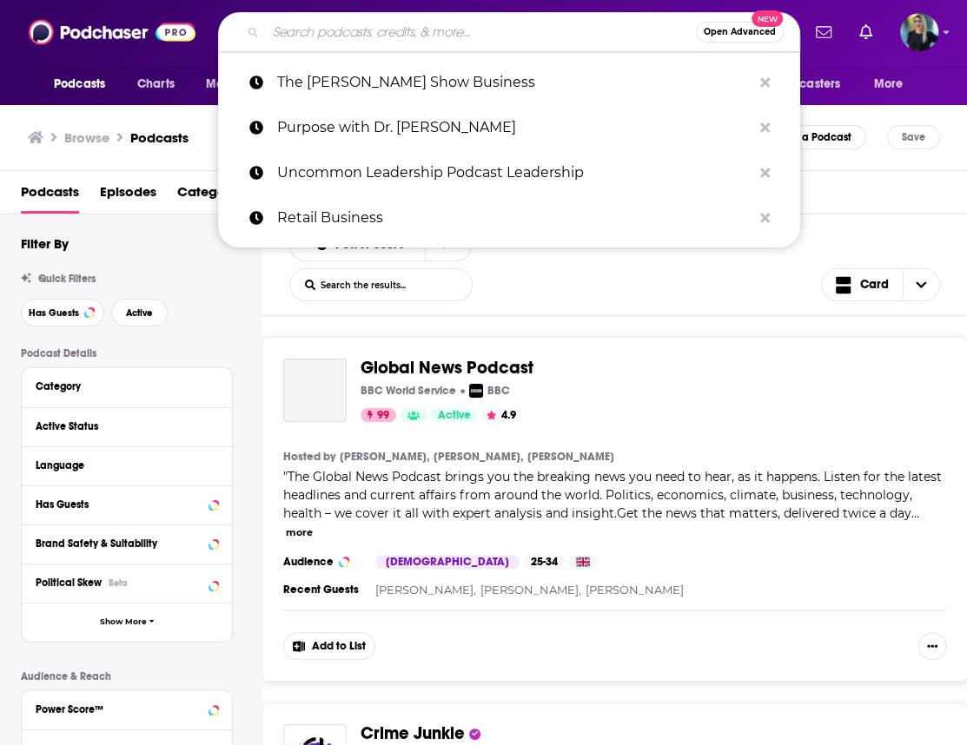
paste input "The [PERSON_NAME] Show Business"
type input "The [PERSON_NAME] Show Business"
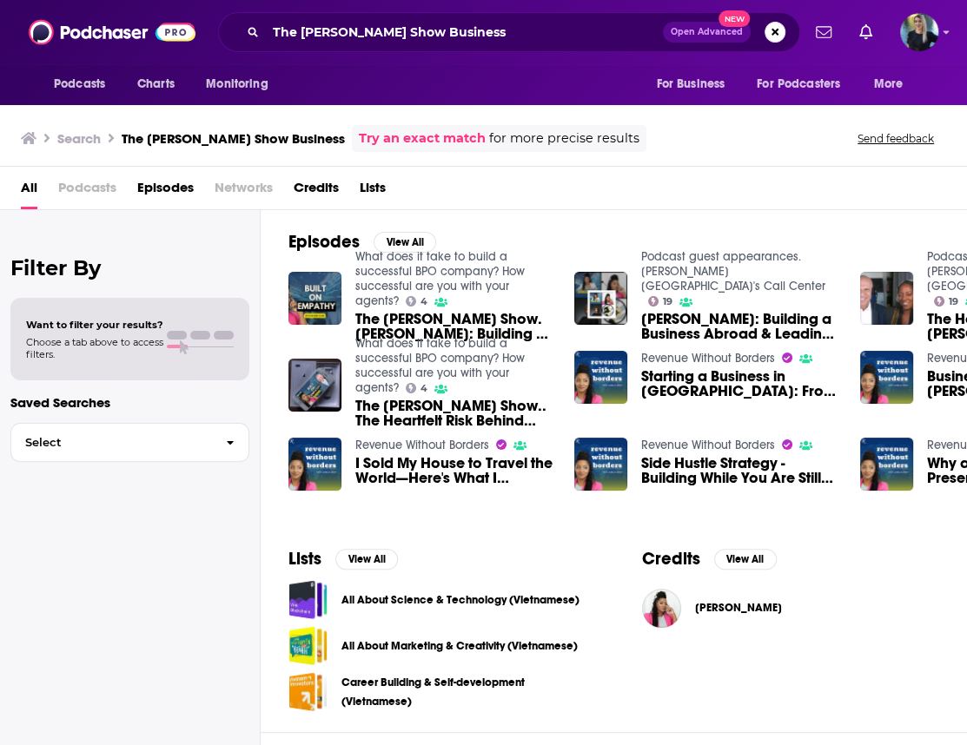
click at [89, 192] on span "Podcasts" at bounding box center [87, 192] width 58 height 36
click at [27, 185] on span "All" at bounding box center [29, 192] width 17 height 36
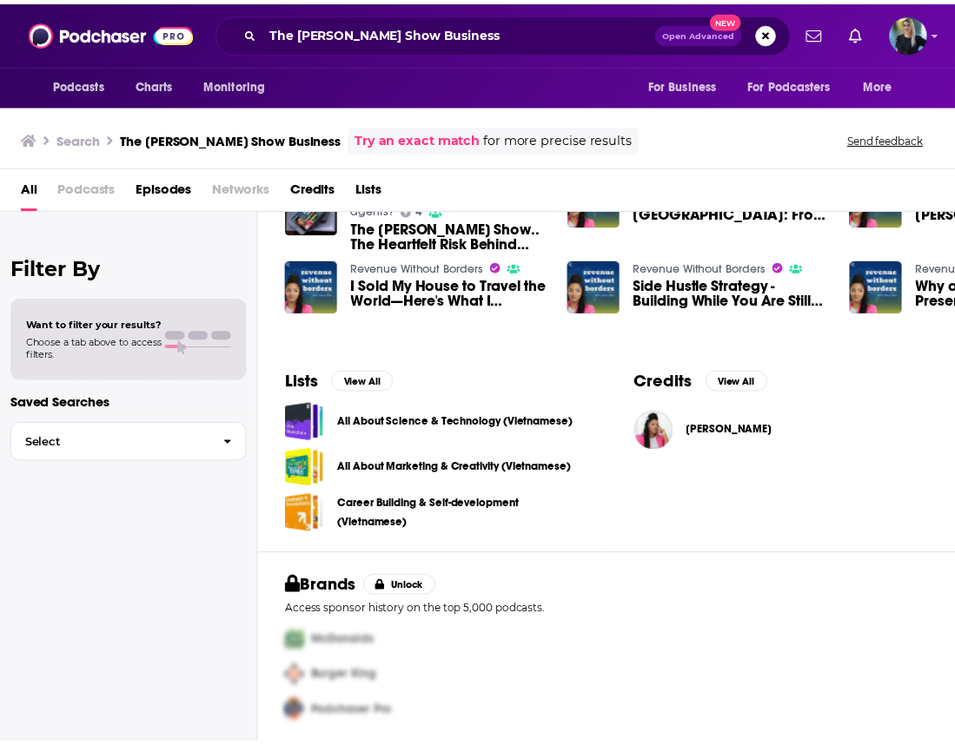
scroll to position [180, 0]
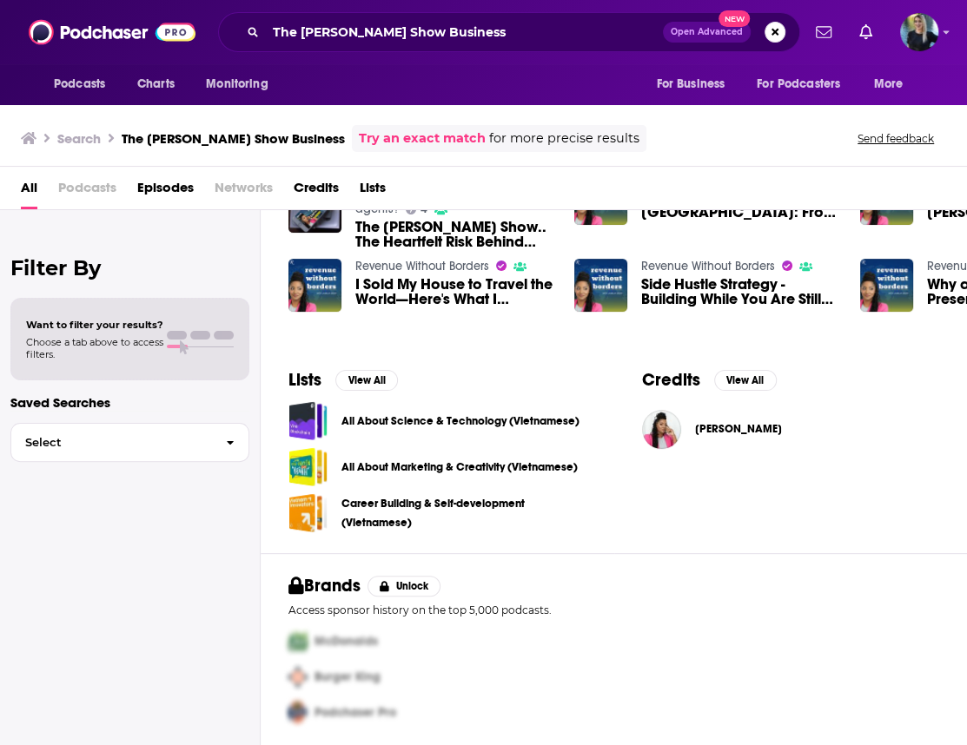
click at [721, 430] on span "[PERSON_NAME]" at bounding box center [738, 429] width 87 height 14
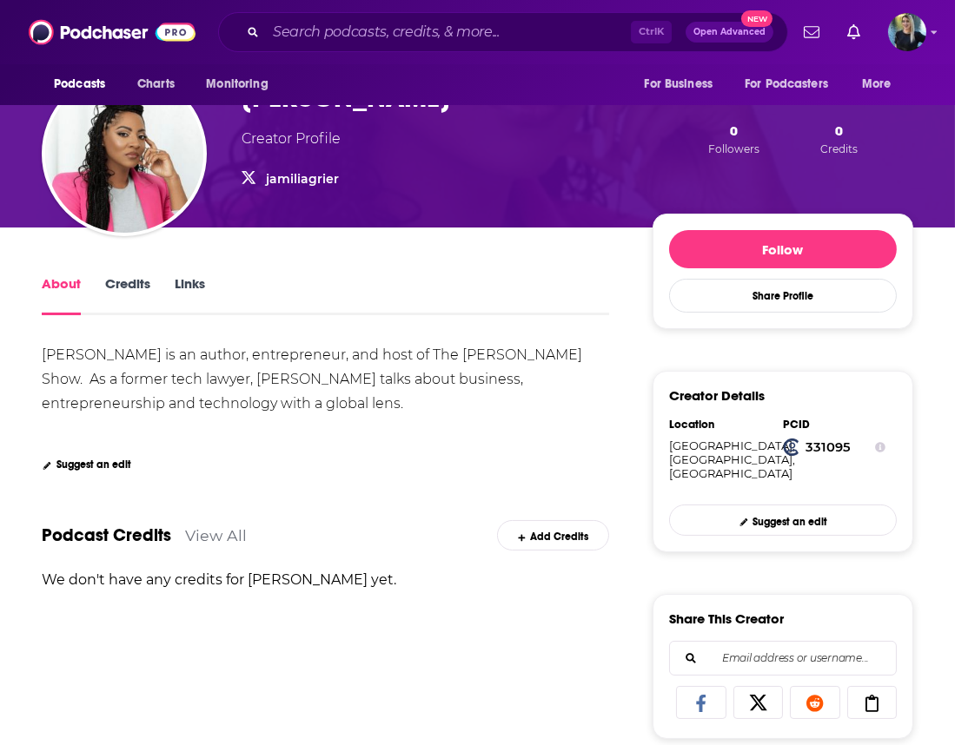
scroll to position [131, 0]
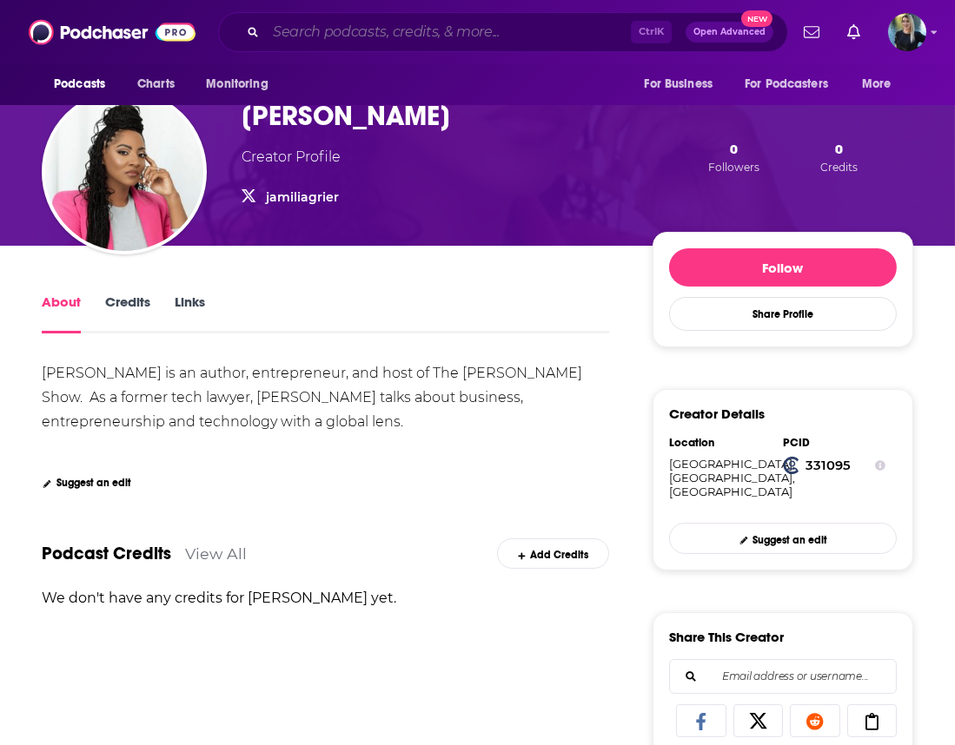
click at [334, 21] on input "Search podcasts, credits, & more..." at bounding box center [448, 32] width 365 height 28
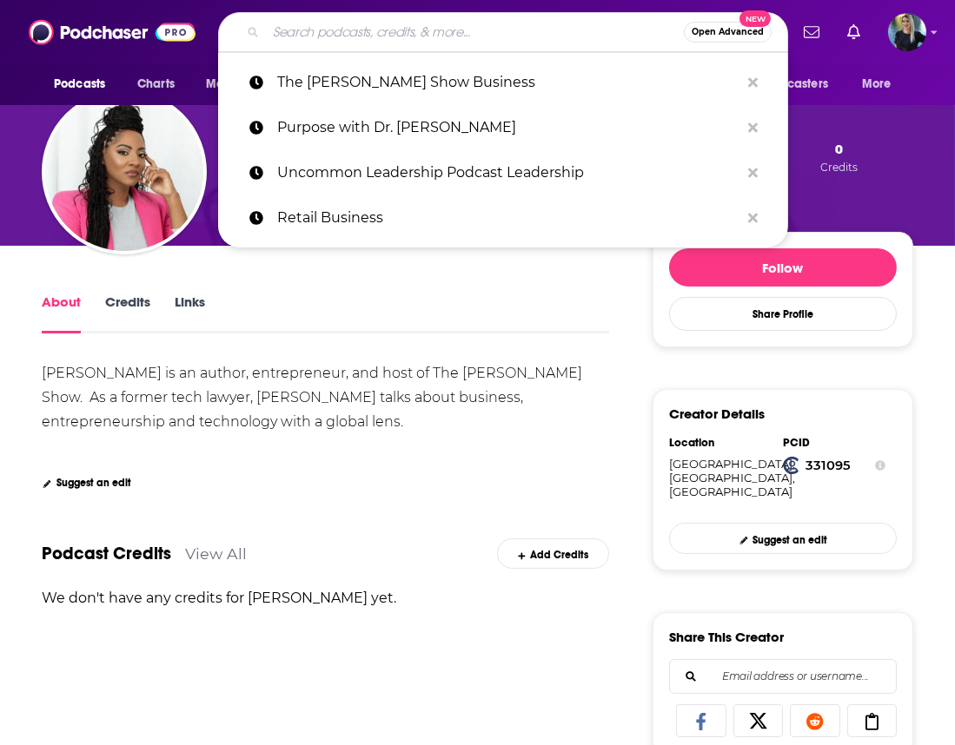
paste input "The [PERSON_NAME] Show Business"
type input "The [PERSON_NAME] Show Business"
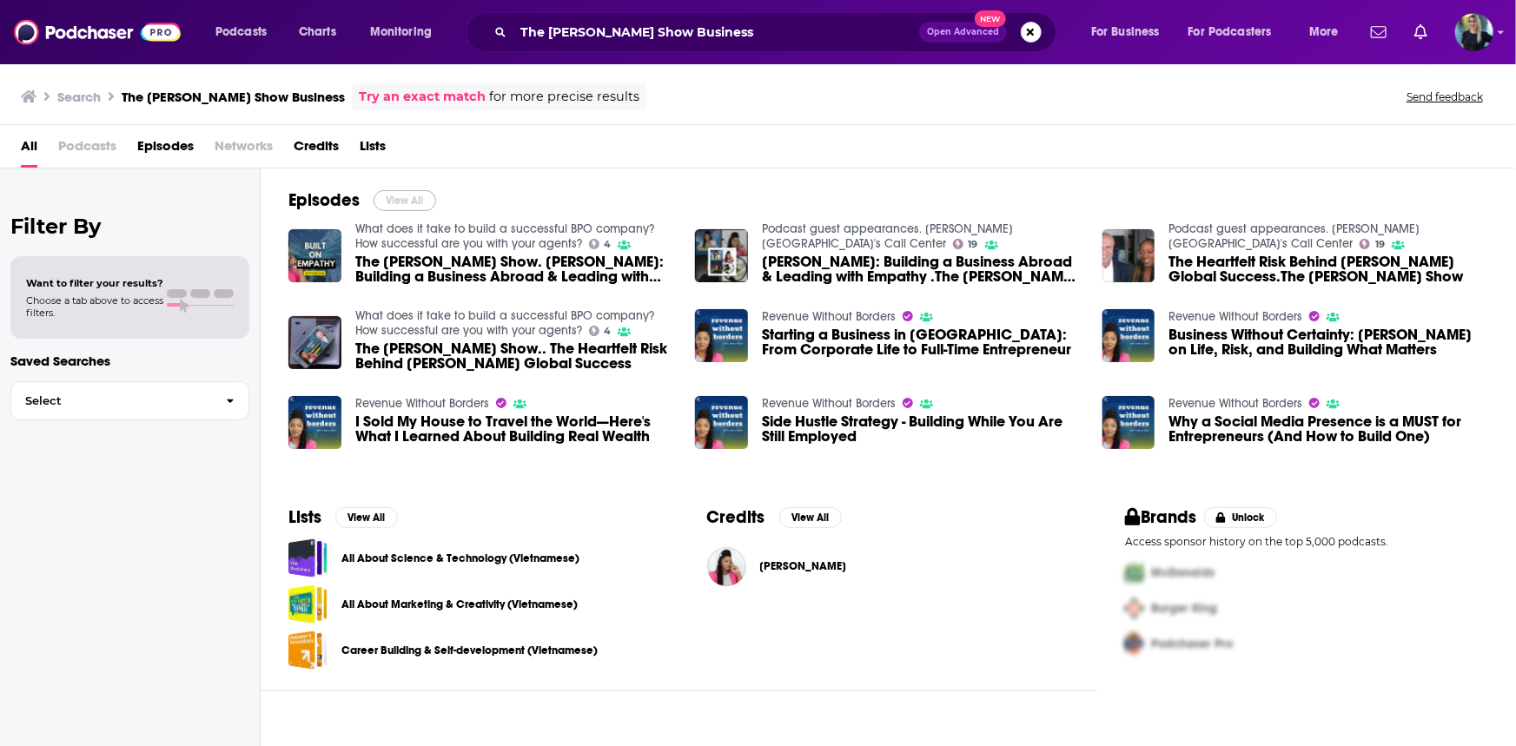
click at [400, 191] on button "View All" at bounding box center [404, 200] width 63 height 21
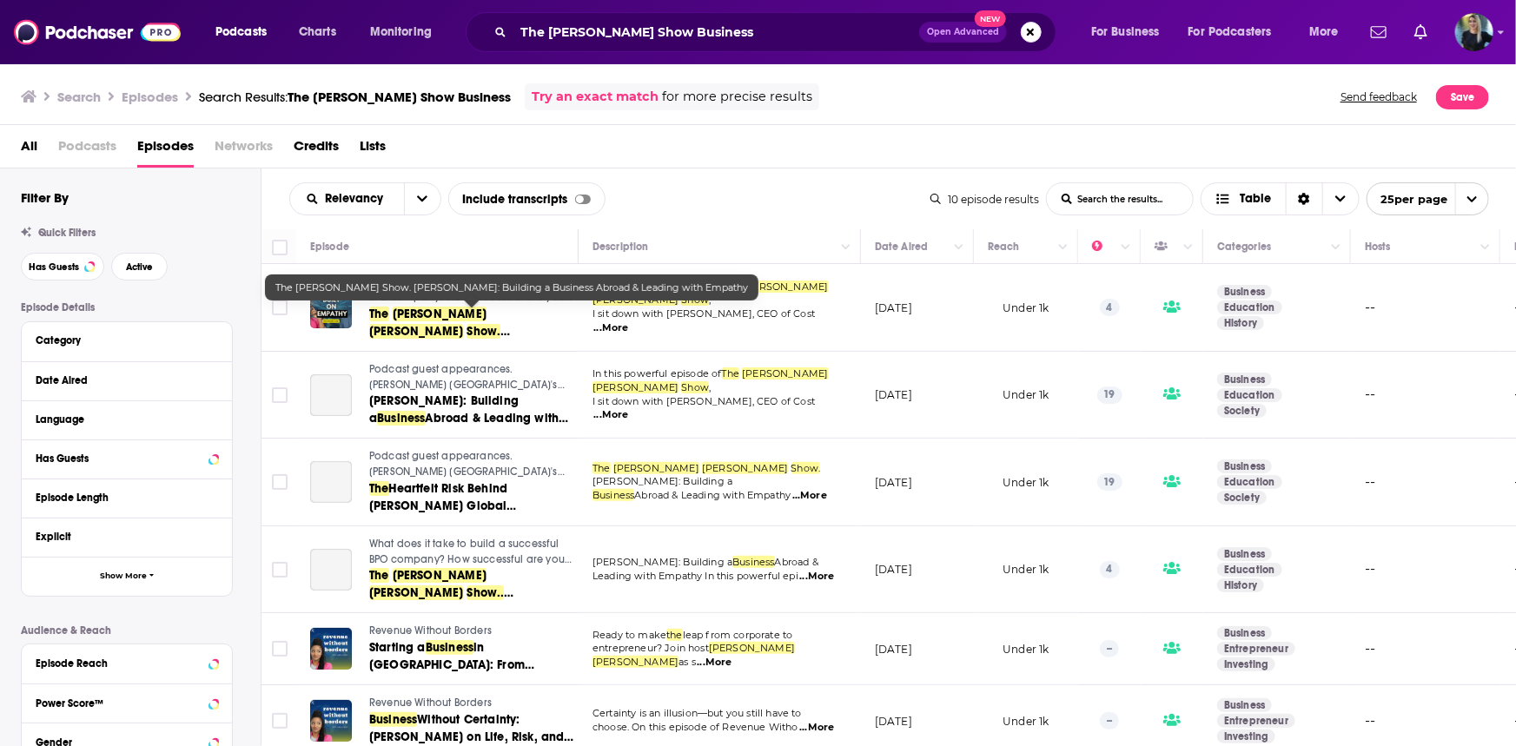
click at [399, 341] on span "[PERSON_NAME]: Building a" at bounding box center [443, 357] width 149 height 32
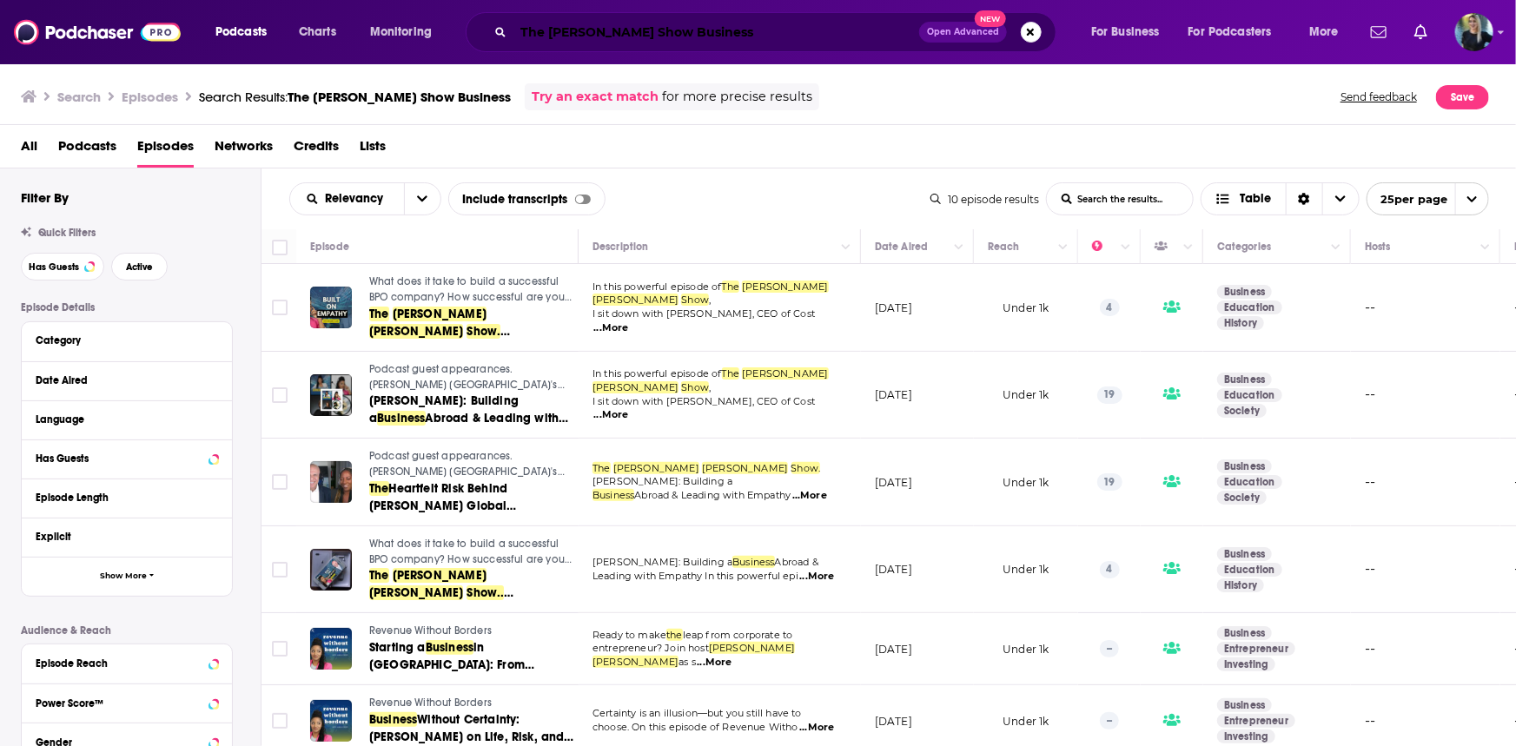
click at [729, 28] on input "The [PERSON_NAME] Show Business" at bounding box center [716, 32] width 406 height 28
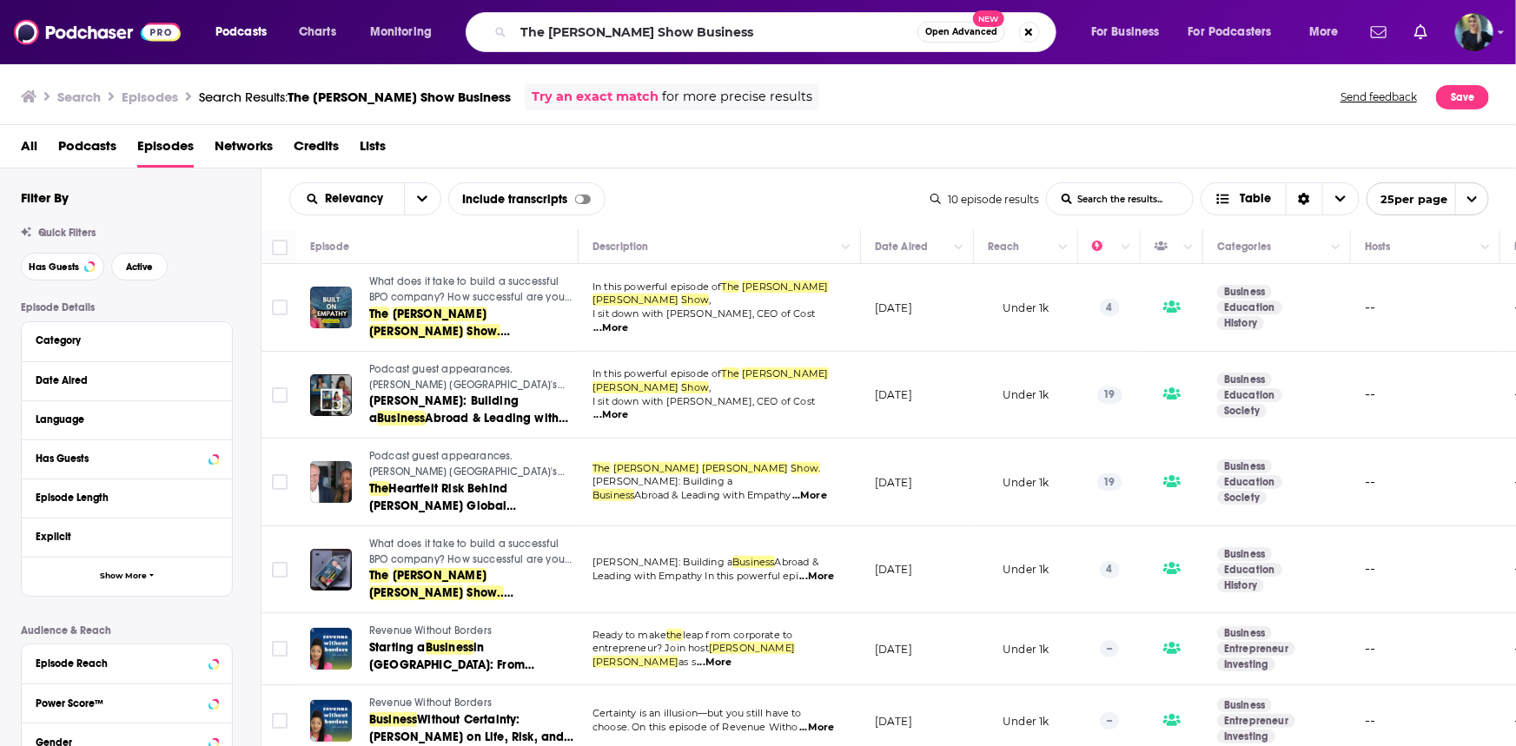
click at [234, 34] on span "Podcasts" at bounding box center [240, 32] width 51 height 24
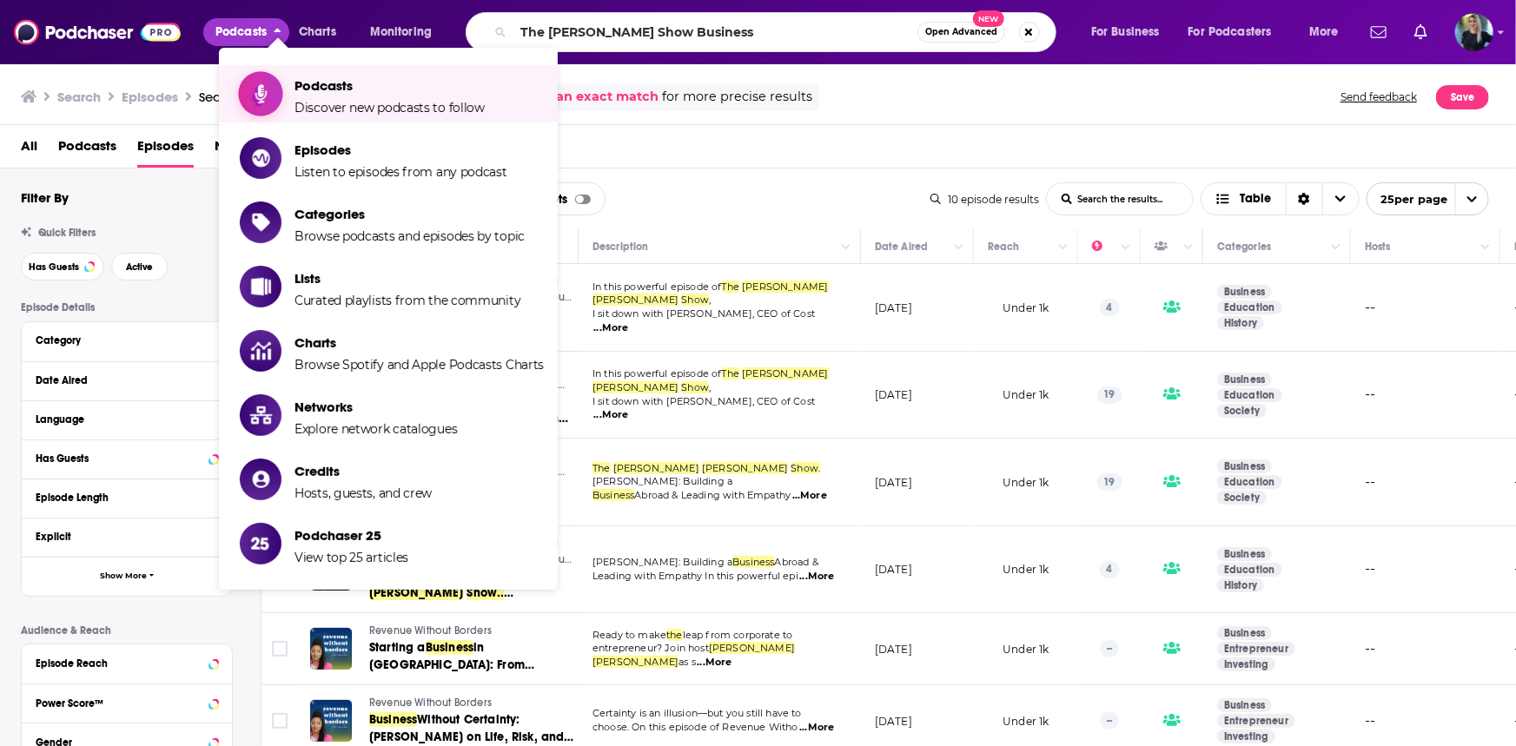
click at [351, 90] on span "Podcasts" at bounding box center [389, 85] width 190 height 17
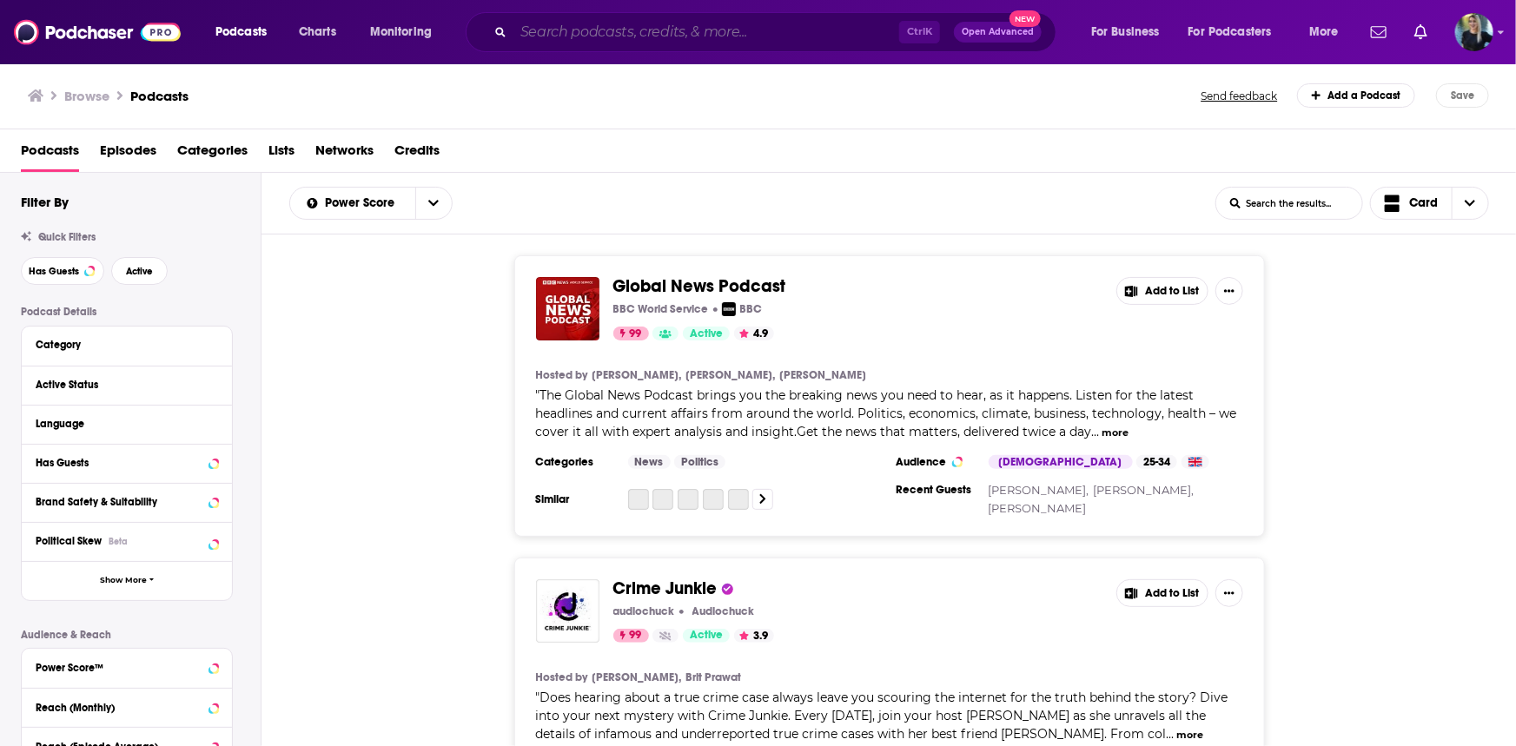
click at [783, 35] on input "Search podcasts, credits, & more..." at bounding box center [706, 32] width 386 height 28
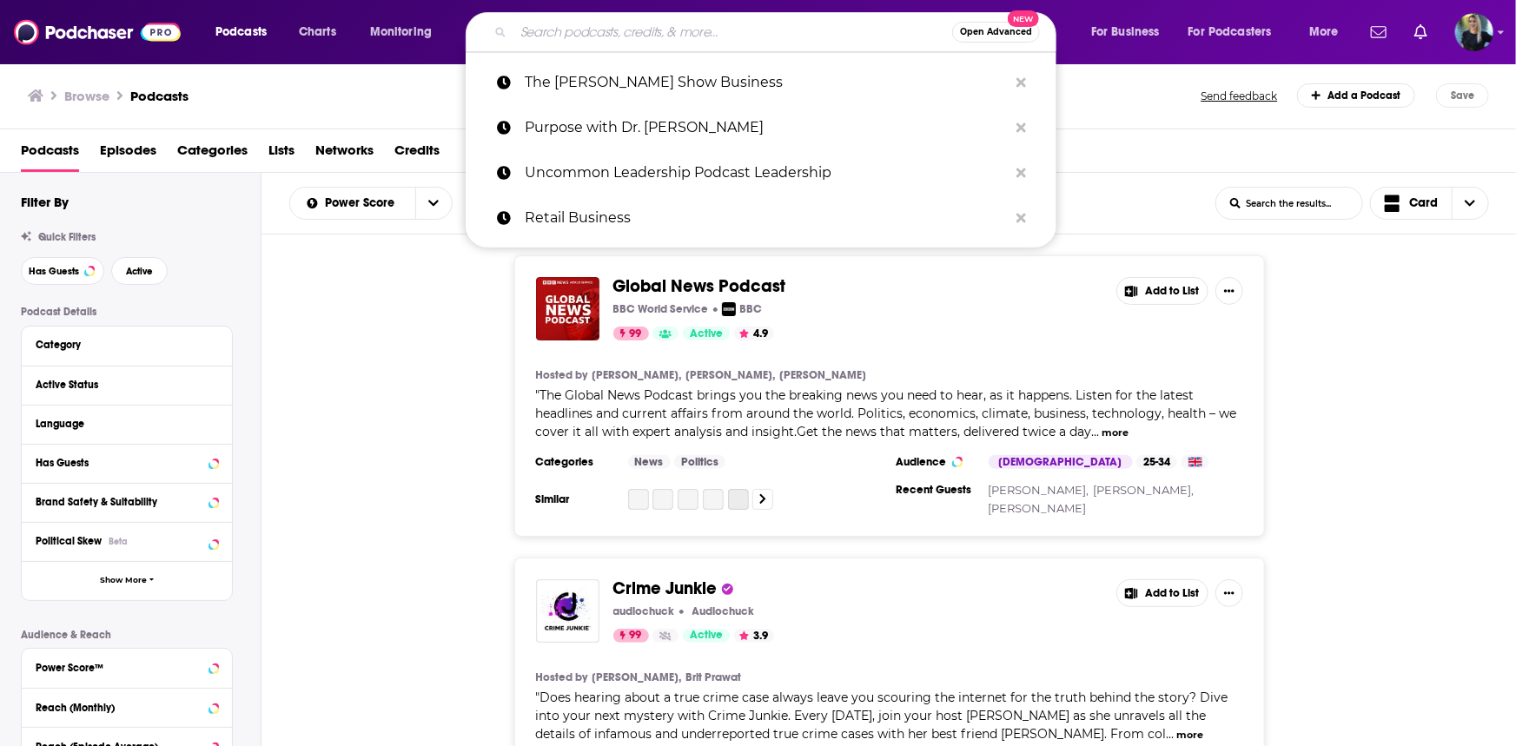
paste input "The [PERSON_NAME] Show Business"
type input "The [PERSON_NAME] Show Business"
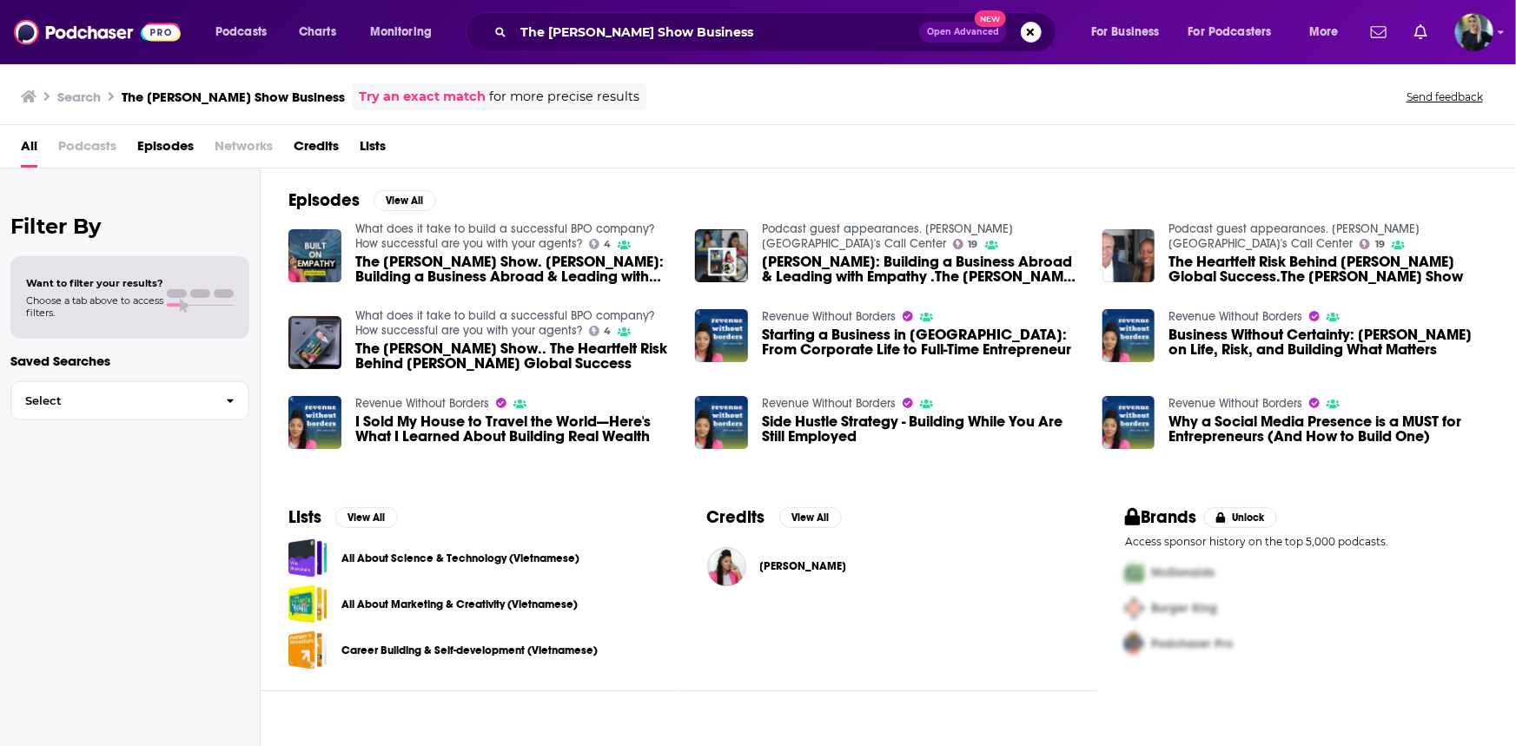
click at [30, 142] on span "All" at bounding box center [29, 150] width 17 height 36
click at [78, 141] on span "Podcasts" at bounding box center [87, 150] width 58 height 36
click at [314, 96] on h3 "The [PERSON_NAME] Show Business" at bounding box center [233, 97] width 223 height 17
click at [651, 33] on input "The [PERSON_NAME] Show Business" at bounding box center [716, 32] width 406 height 28
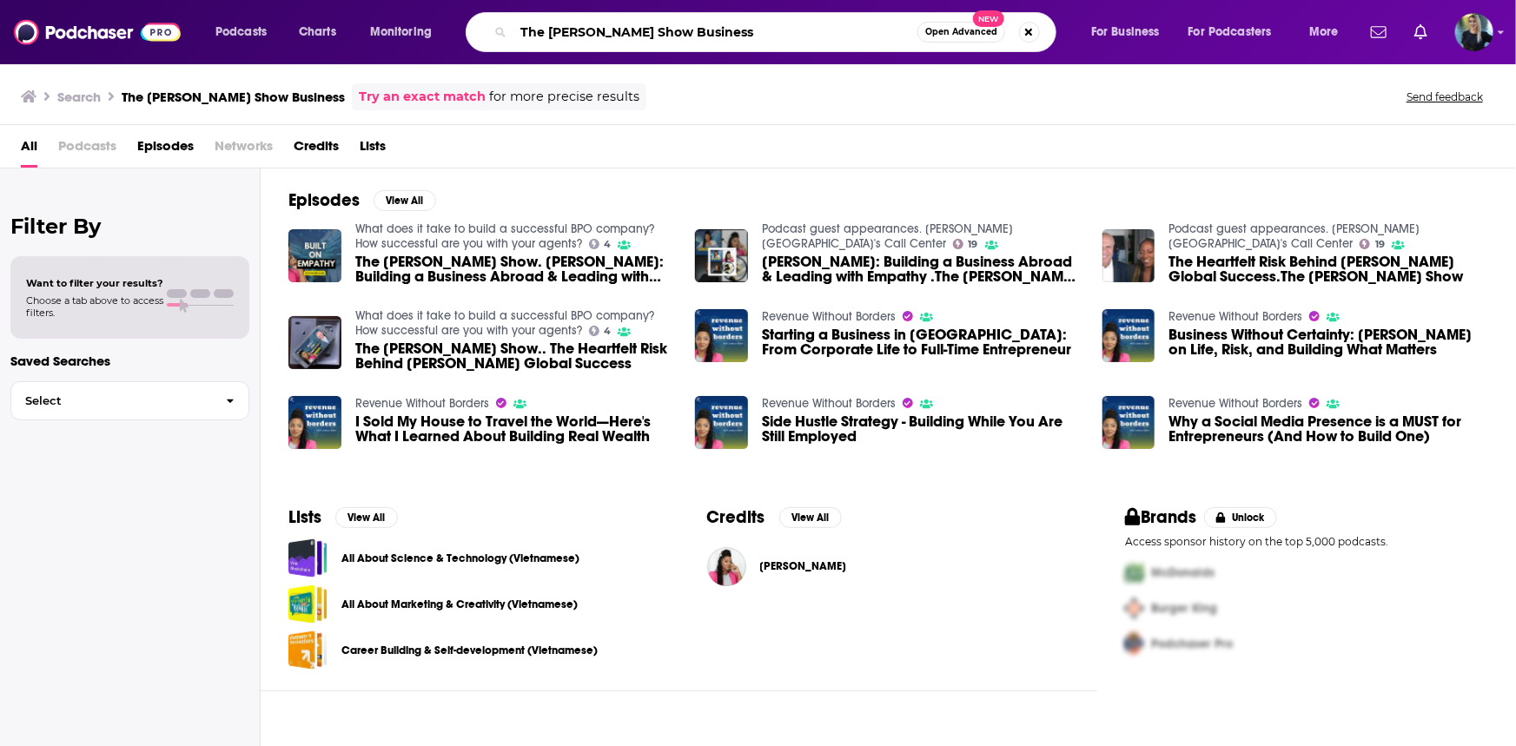
click at [702, 25] on input "The [PERSON_NAME] Show Business" at bounding box center [715, 32] width 404 height 28
click at [702, 24] on input "The [PERSON_NAME] Show Business" at bounding box center [715, 32] width 404 height 28
type input "The [PERSON_NAME] Show"
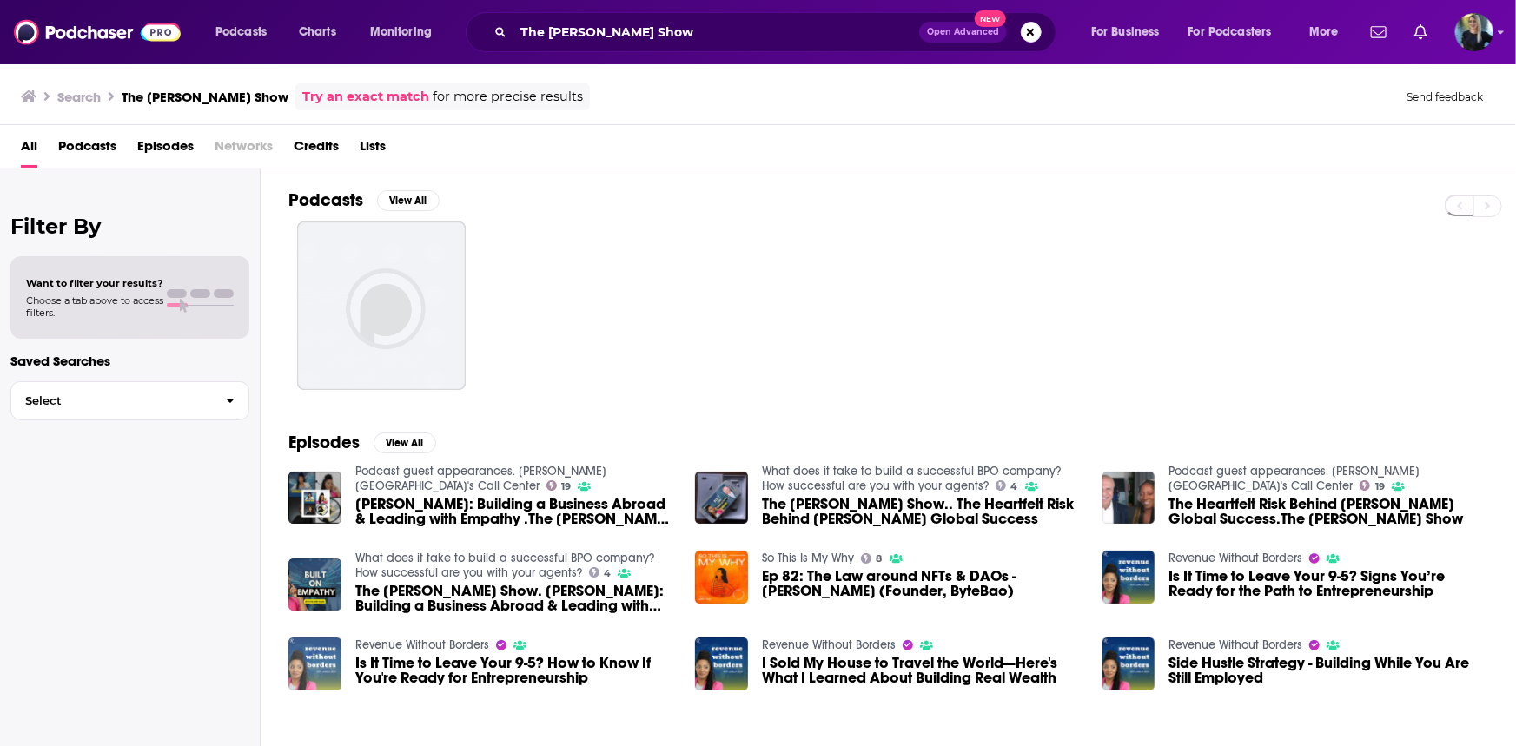
click at [317, 664] on img "Is It Time to Leave Your 9-5? How to Know If You're Ready for Entrepreneurship" at bounding box center [314, 663] width 53 height 53
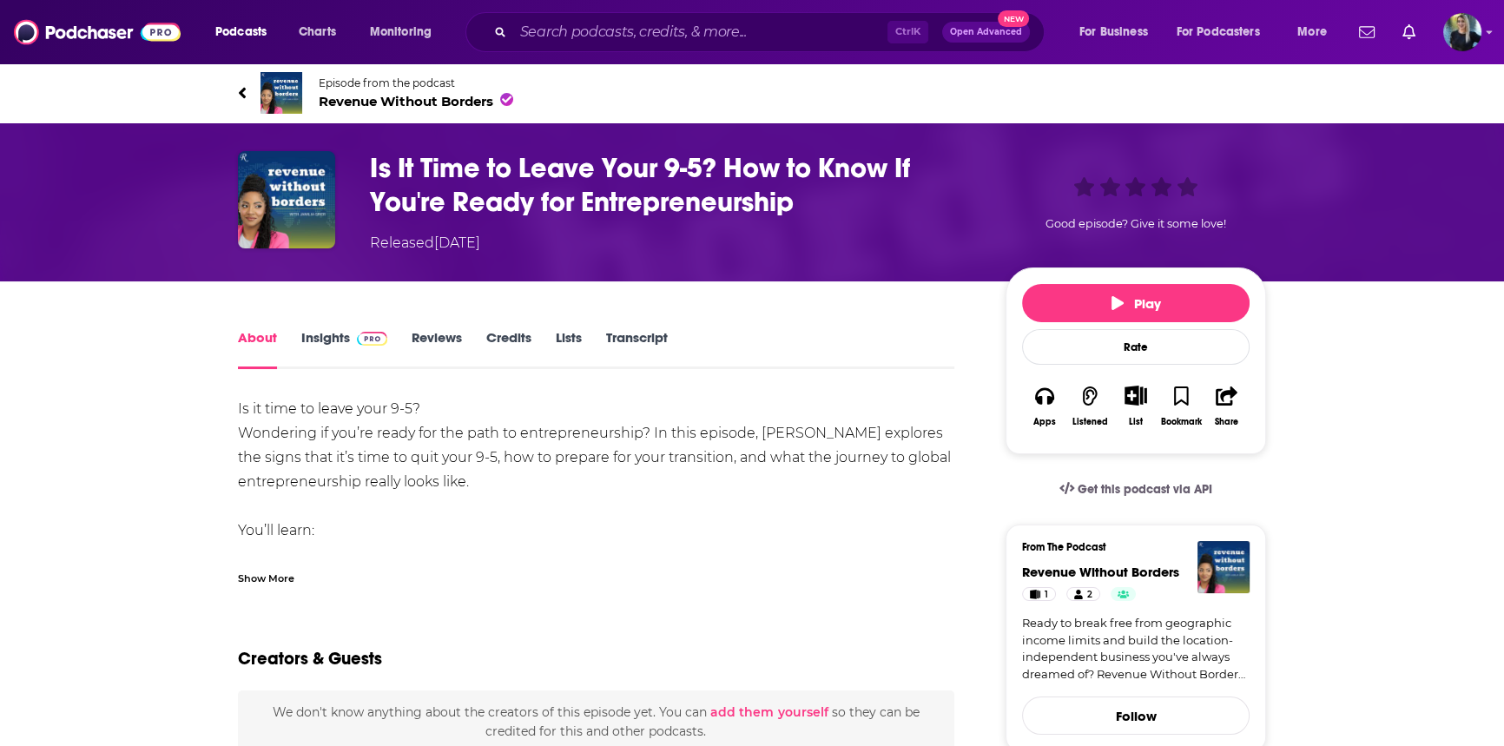
click at [403, 93] on span "Revenue Without Borders" at bounding box center [416, 101] width 195 height 17
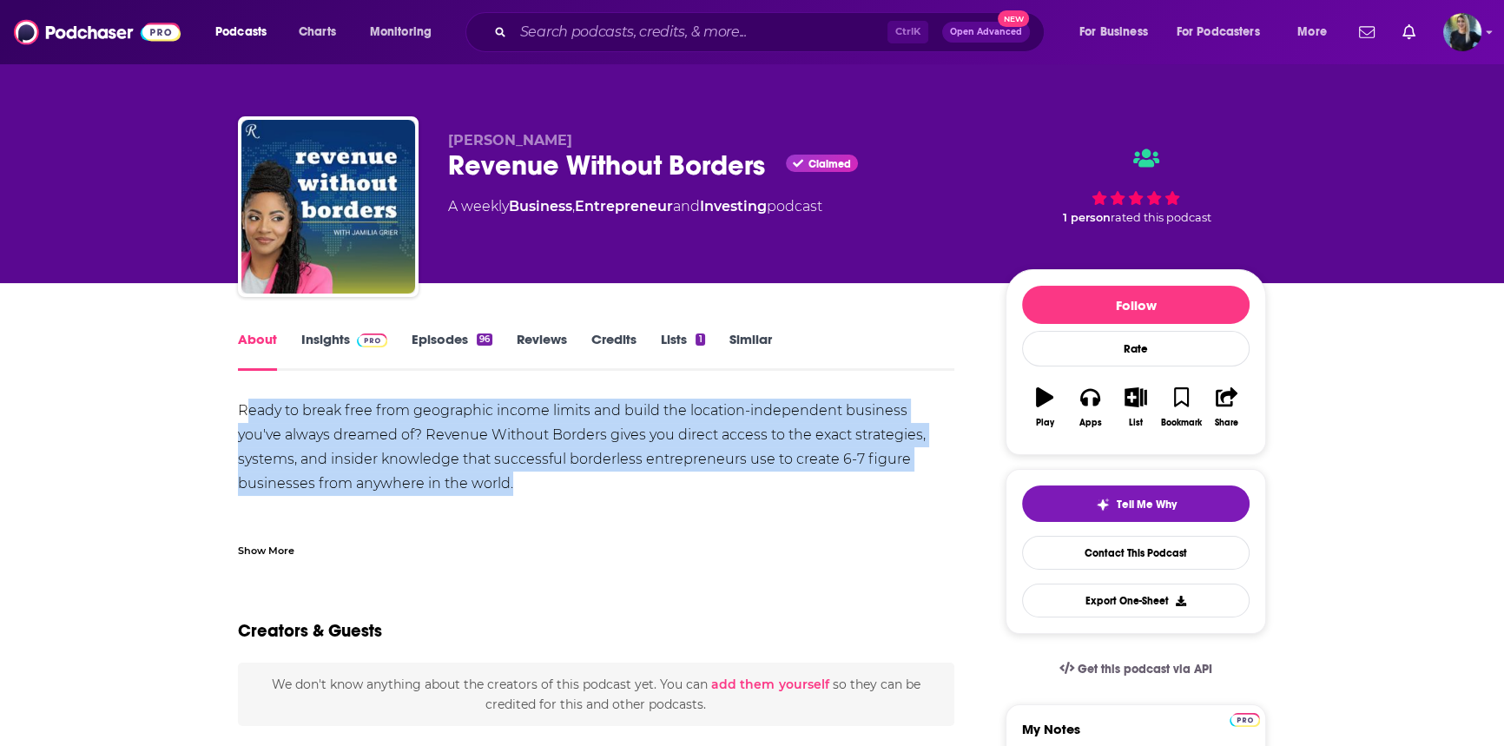
drag, startPoint x: 247, startPoint y: 414, endPoint x: 512, endPoint y: 488, distance: 275.8
click at [512, 488] on div "Ready to break free from geographic income limits and build the location-indepe…" at bounding box center [596, 630] width 717 height 462
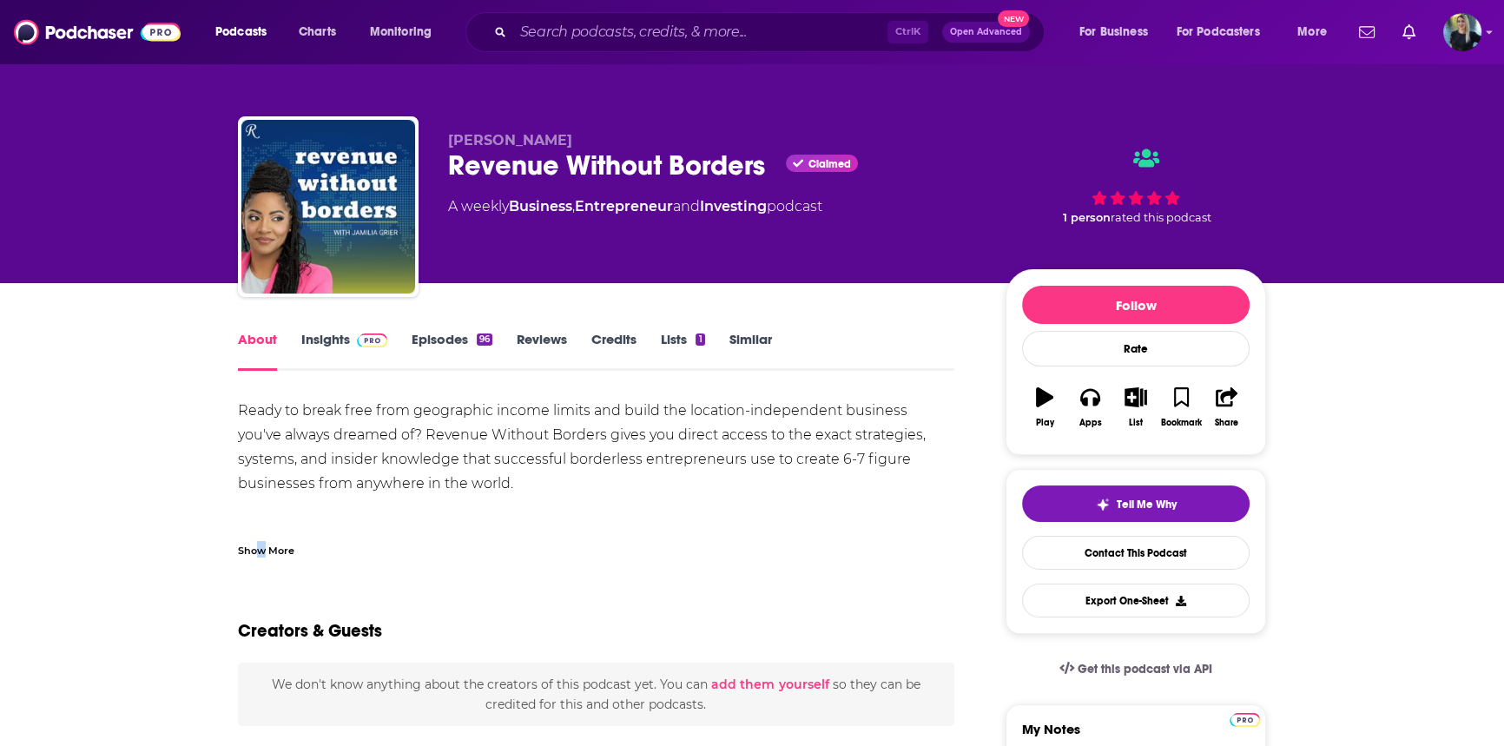
click at [261, 548] on div "Show More" at bounding box center [266, 549] width 56 height 17
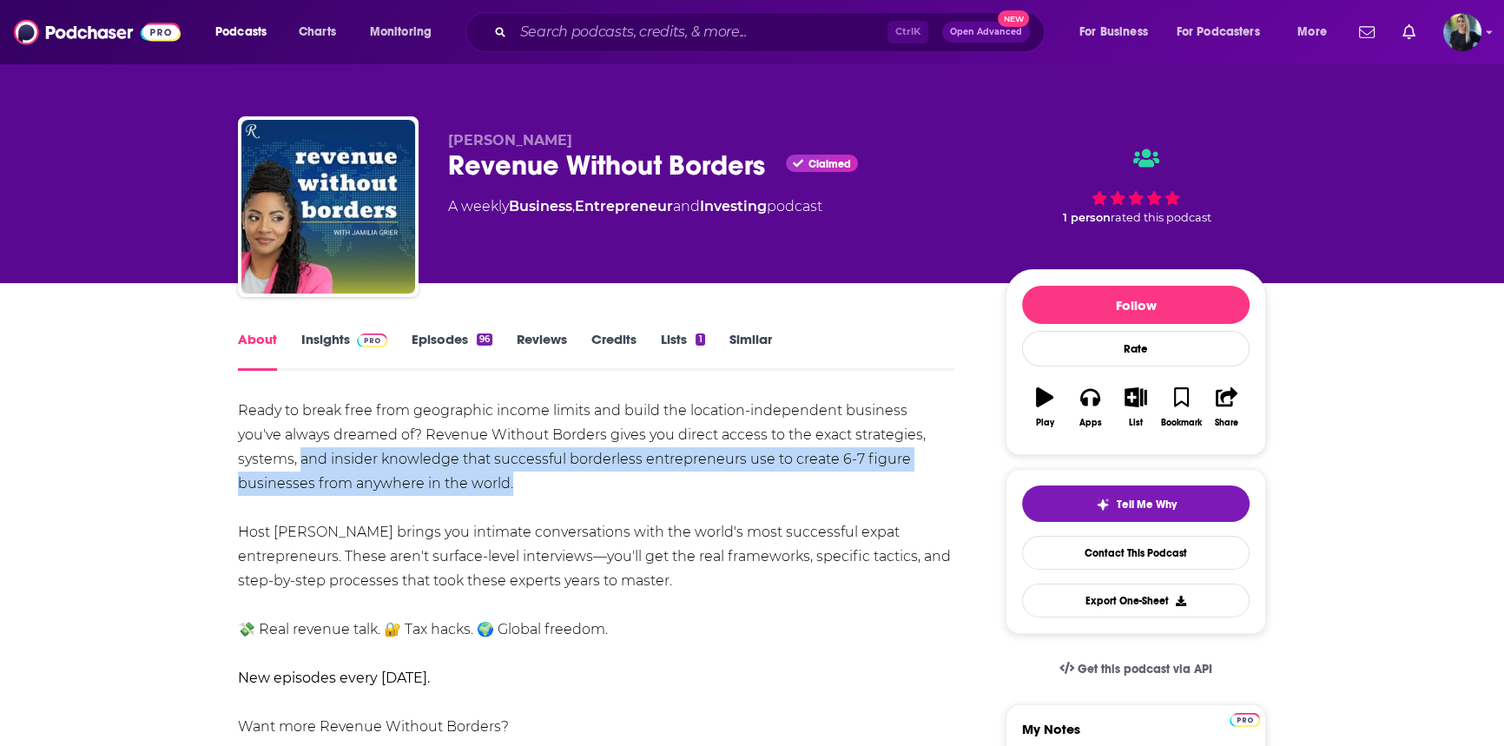
drag, startPoint x: 239, startPoint y: 465, endPoint x: 480, endPoint y: 483, distance: 242.1
click at [480, 483] on div "Ready to break free from geographic income limits and build the location-indepe…" at bounding box center [596, 630] width 717 height 462
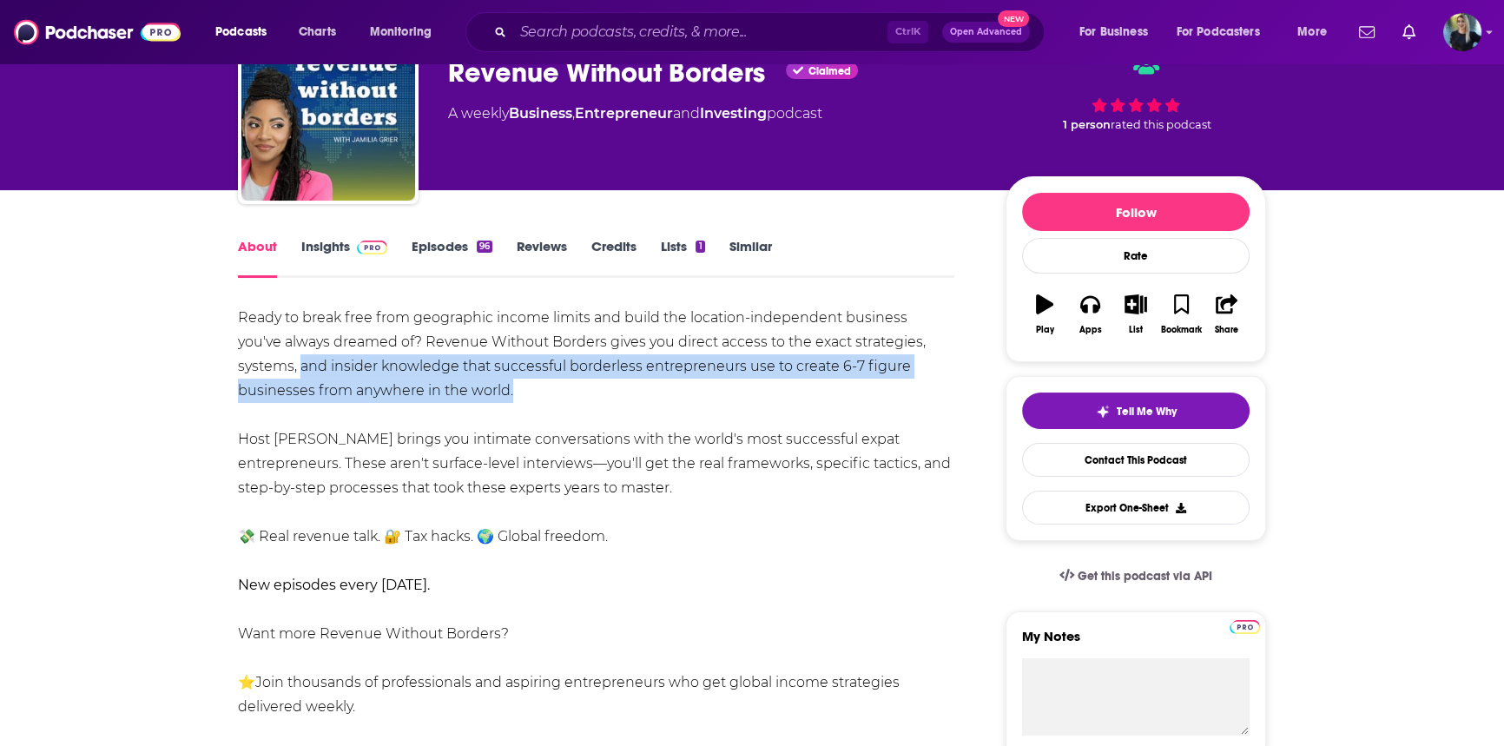
scroll to position [131, 0]
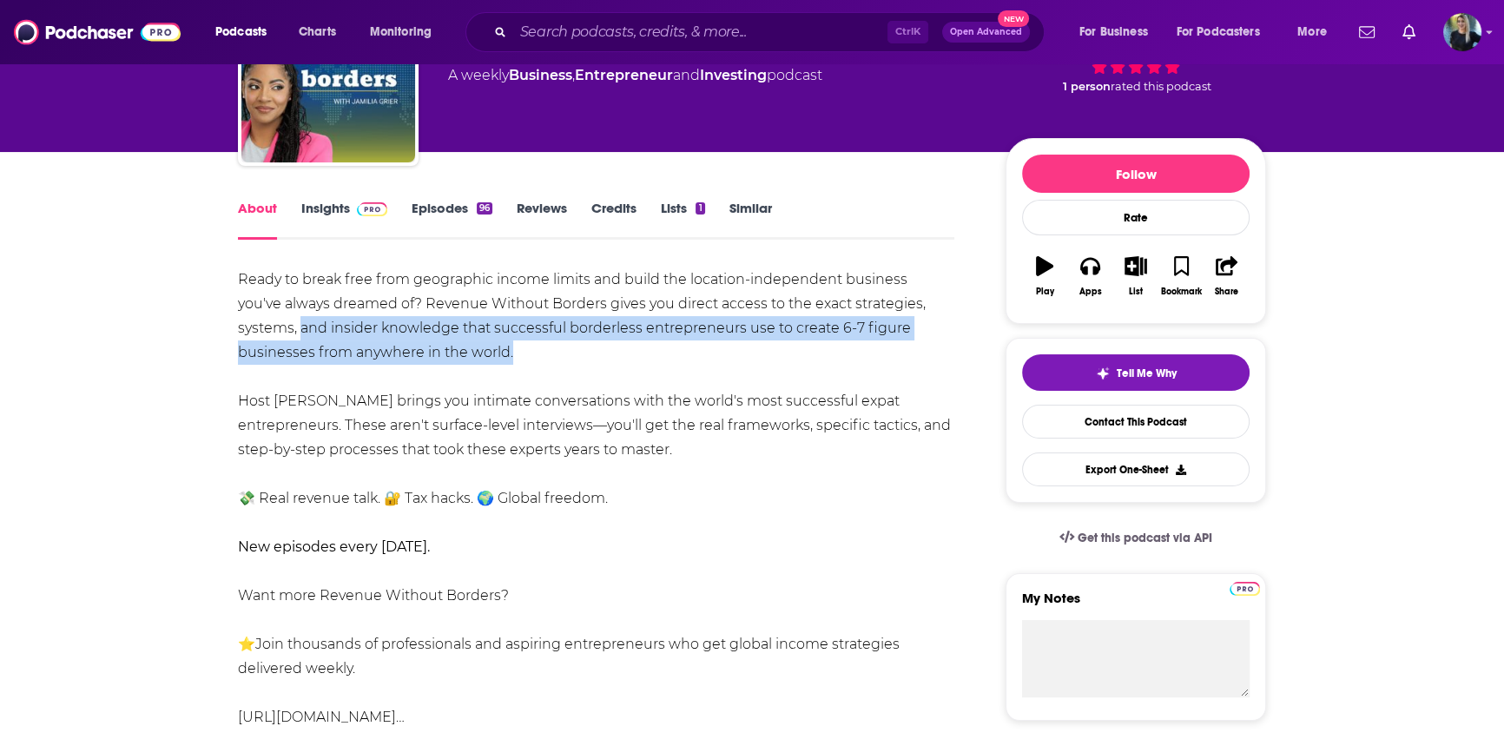
drag, startPoint x: 230, startPoint y: 400, endPoint x: 738, endPoint y: 439, distance: 509.7
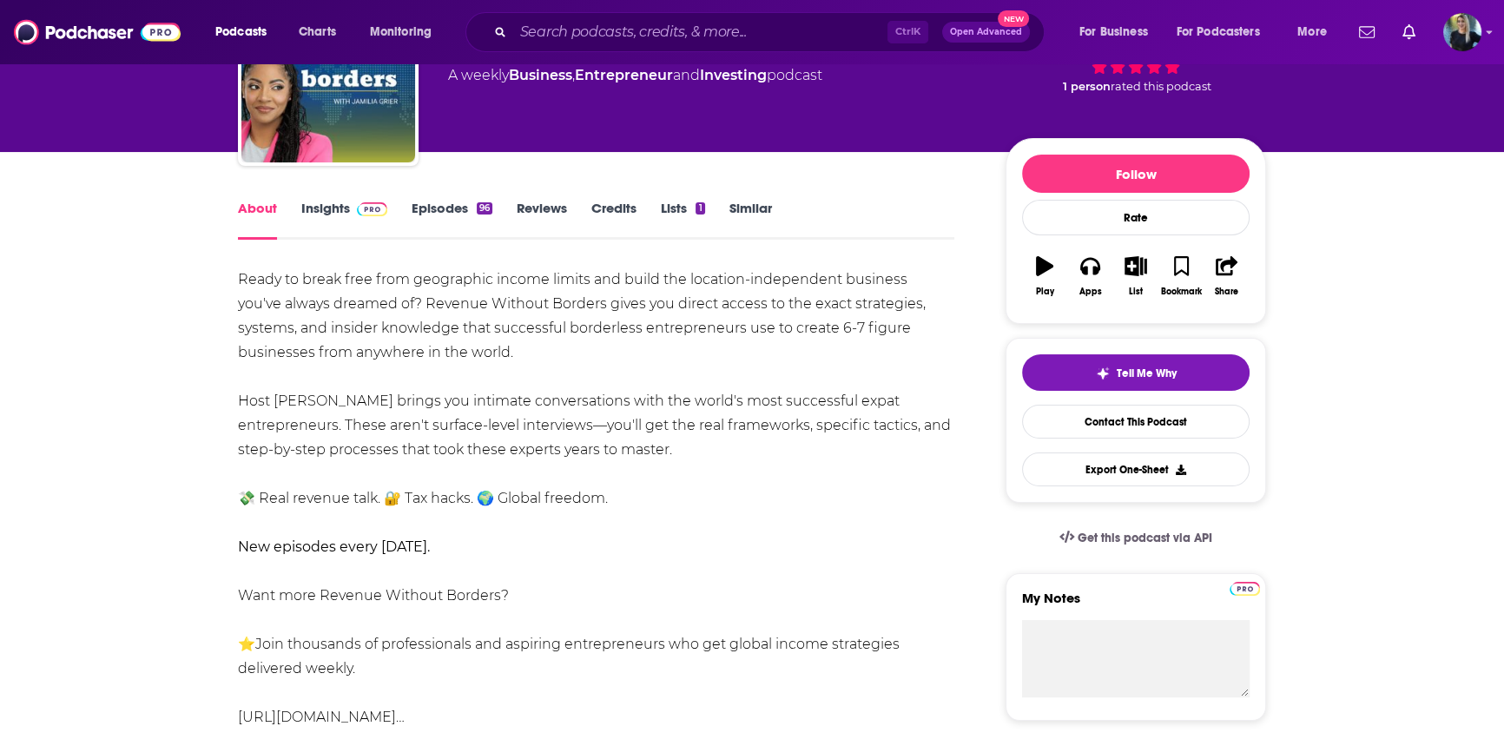
click at [721, 503] on div "Ready to break free from geographic income limits and build the location-indepe…" at bounding box center [596, 499] width 717 height 462
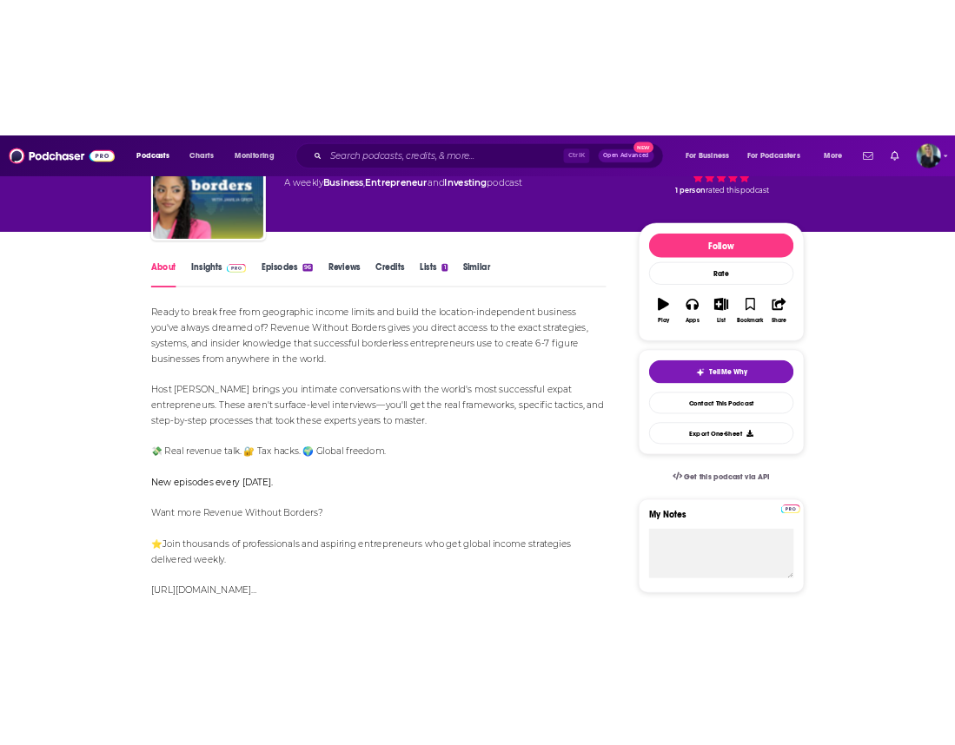
scroll to position [0, 0]
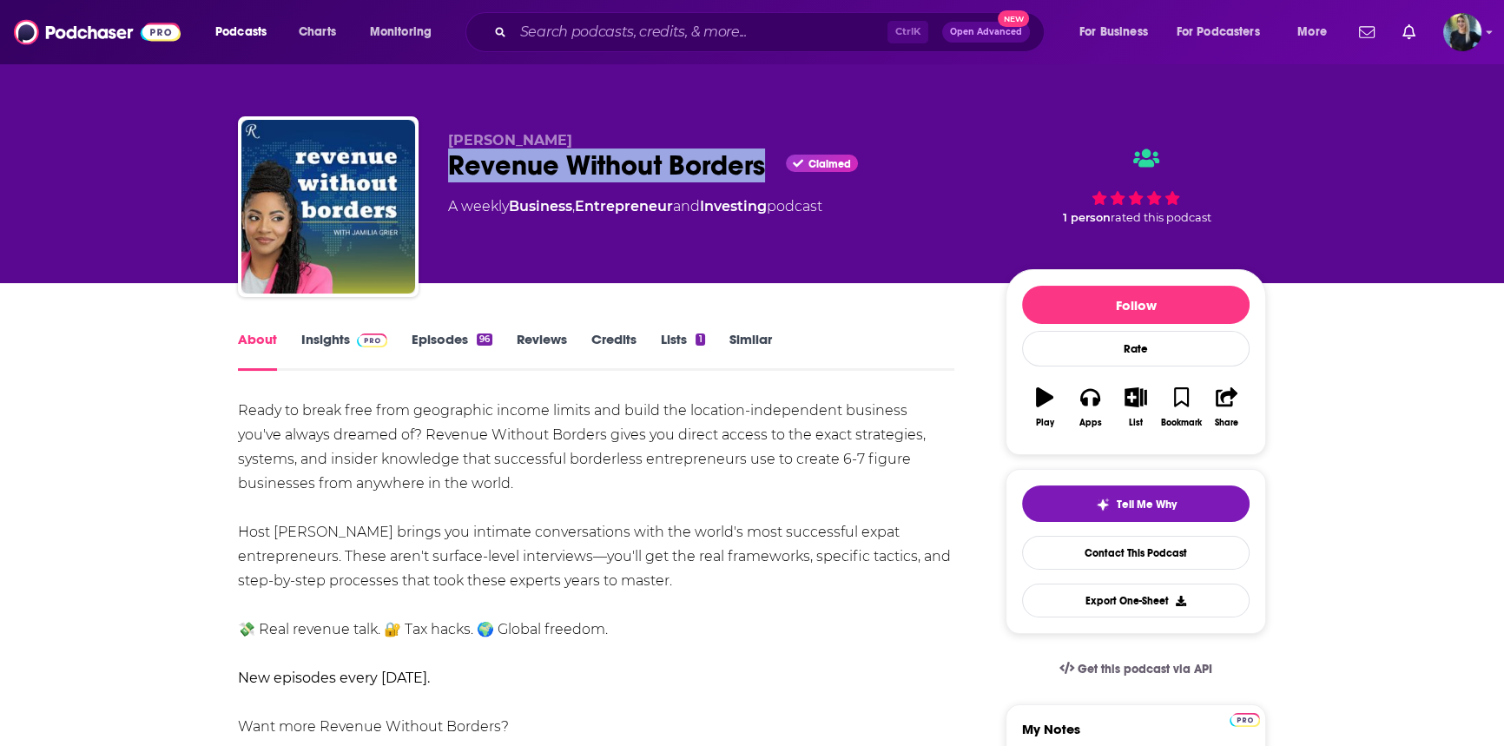
drag, startPoint x: 766, startPoint y: 165, endPoint x: 442, endPoint y: 169, distance: 324.0
click at [442, 169] on div "[PERSON_NAME] Revenue Without Borders Claimed A weekly Business , Entrepreneur …" at bounding box center [752, 210] width 1028 height 188
copy h1 "Revenue Without Borders"
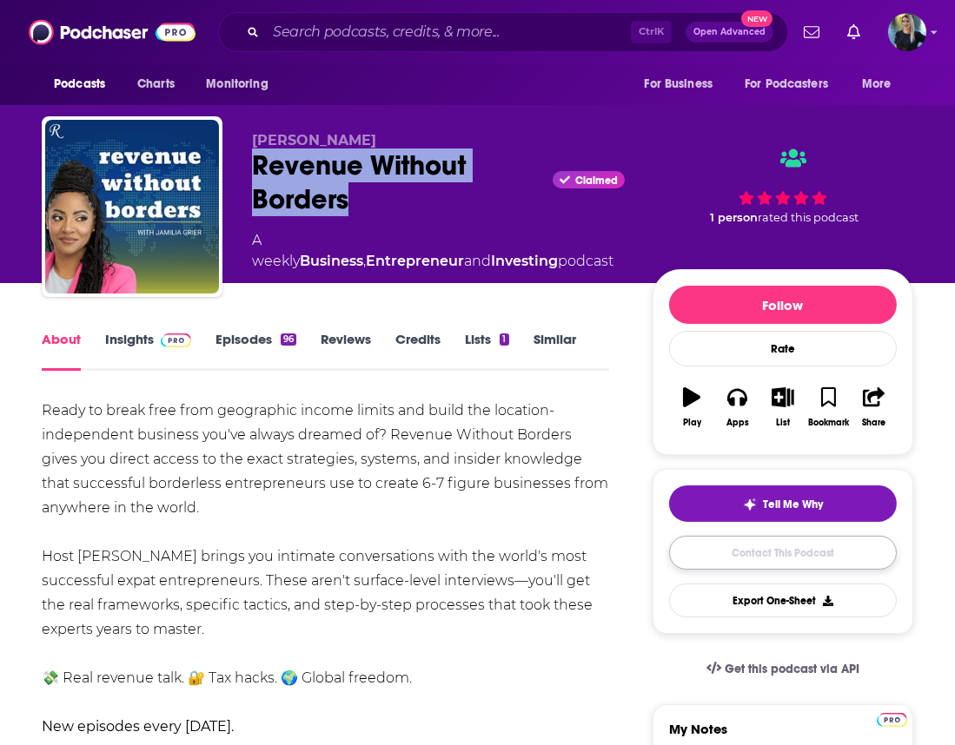
click at [770, 562] on link "Contact This Podcast" at bounding box center [783, 553] width 228 height 34
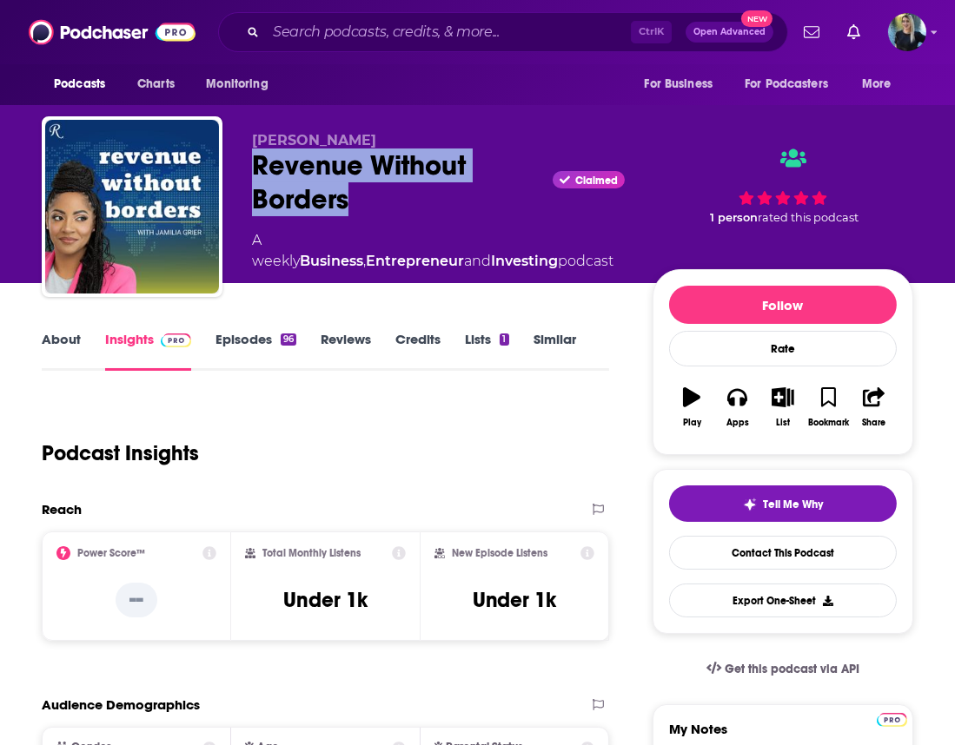
drag, startPoint x: 321, startPoint y: 195, endPoint x: 231, endPoint y: 174, distance: 92.9
click at [231, 174] on div "[PERSON_NAME] Revenue Without Borders Claimed A weekly Business , Entrepreneur …" at bounding box center [477, 210] width 871 height 188
copy h2 "Revenue Without Borders"
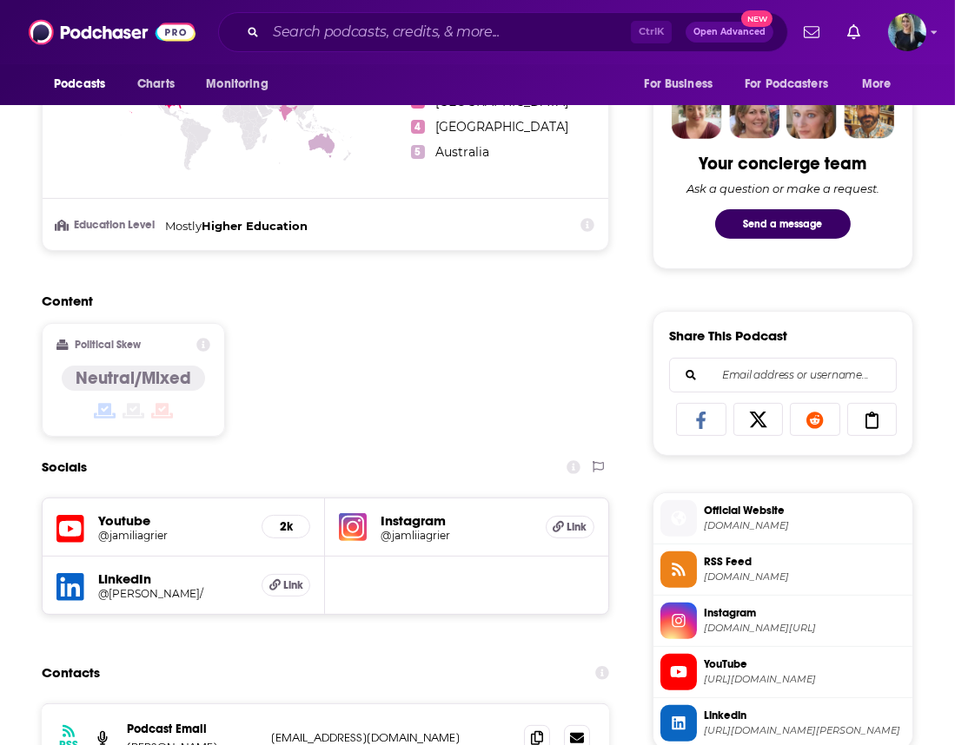
scroll to position [1052, 0]
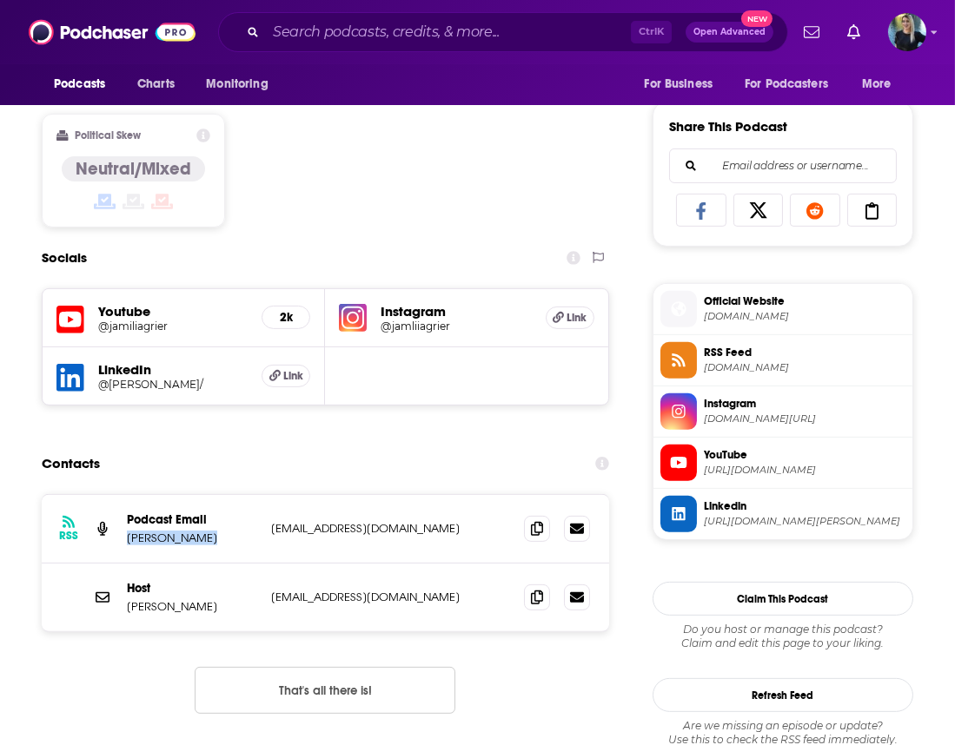
drag, startPoint x: 208, startPoint y: 539, endPoint x: 123, endPoint y: 538, distance: 84.3
click at [123, 538] on div "RSS Podcast Email [PERSON_NAME] [EMAIL_ADDRESS][DOMAIN_NAME] [EMAIL_ADDRESS][DO…" at bounding box center [325, 529] width 567 height 69
copy p "[PERSON_NAME]"
click at [538, 531] on icon at bounding box center [537, 528] width 12 height 14
click at [454, 13] on div "Ctrl K Open Advanced New" at bounding box center [503, 32] width 570 height 40
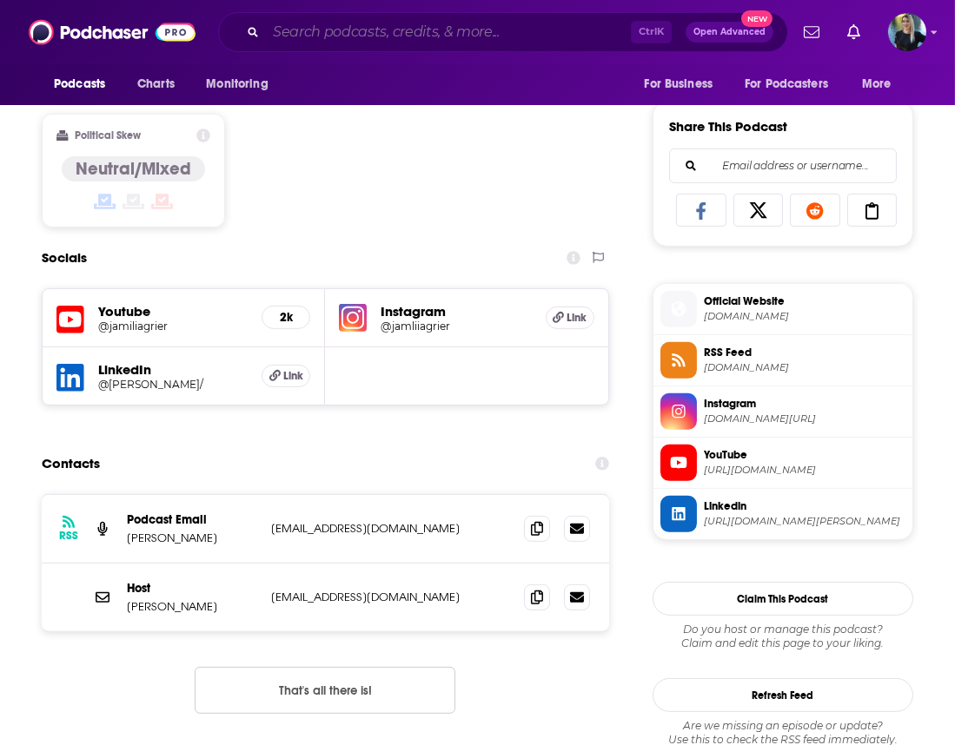
click at [449, 43] on input "Search podcasts, credits, & more..." at bounding box center [448, 32] width 365 height 28
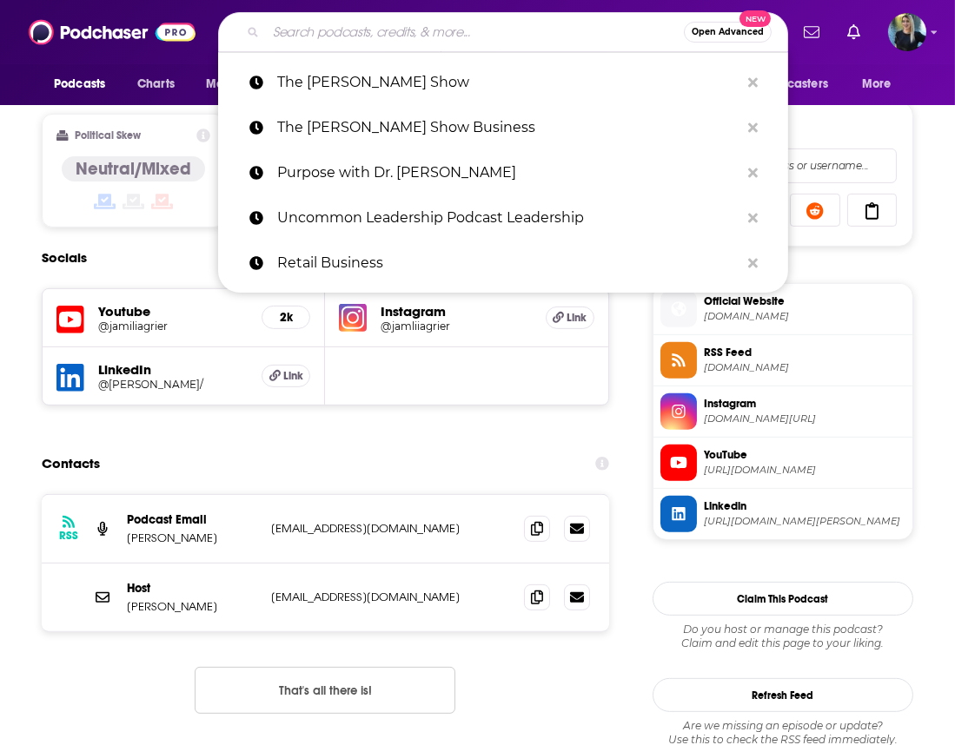
paste input "Business Mic Podcast"
type input "Business Mic Podcast"
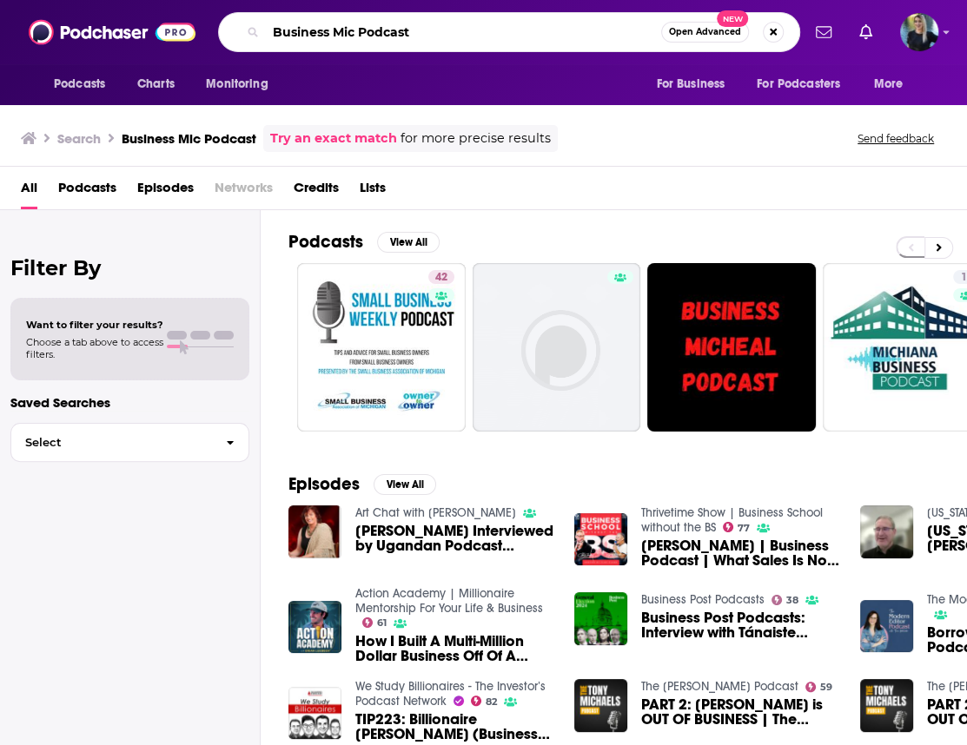
drag, startPoint x: 416, startPoint y: 33, endPoint x: 188, endPoint y: 36, distance: 227.6
click at [188, 36] on div "Podcasts Charts Monitoring Business Mic Podcast Open Advanced New For Business …" at bounding box center [483, 32] width 967 height 64
paste input "– with [PERSON_NAME]"
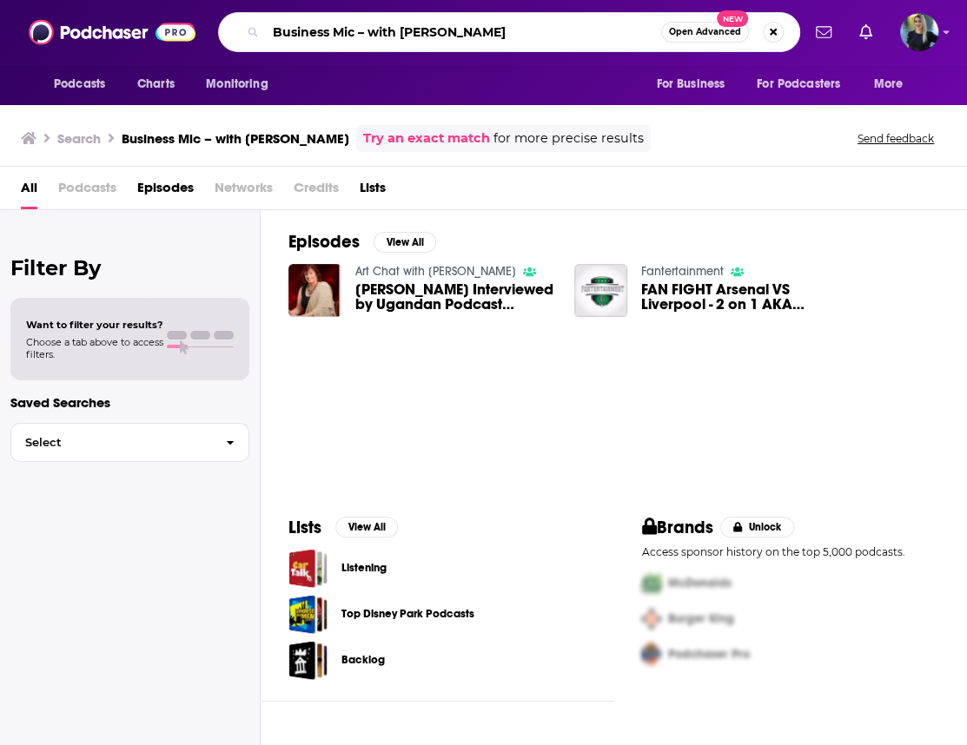
drag, startPoint x: 361, startPoint y: 27, endPoint x: 618, endPoint y: 32, distance: 256.3
click at [618, 32] on input "Business Mic – with [PERSON_NAME]" at bounding box center [463, 32] width 395 height 28
type input "Business Mic"
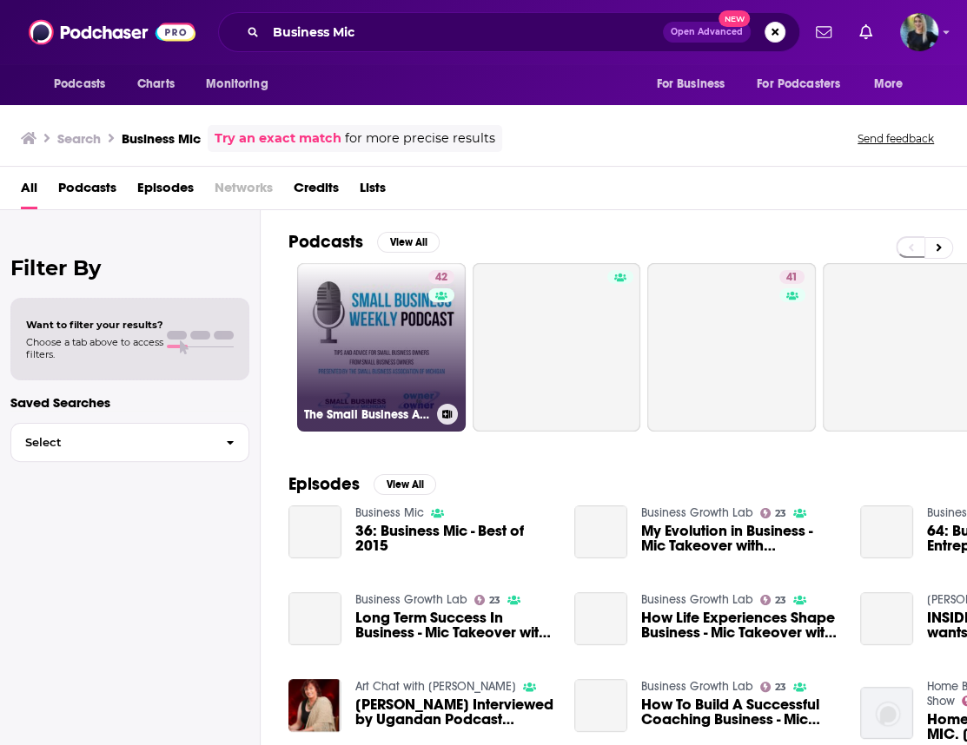
click at [342, 346] on link "42 The Small Business Association of [US_STATE]’s Small Business Weekly Podcast" at bounding box center [381, 347] width 168 height 168
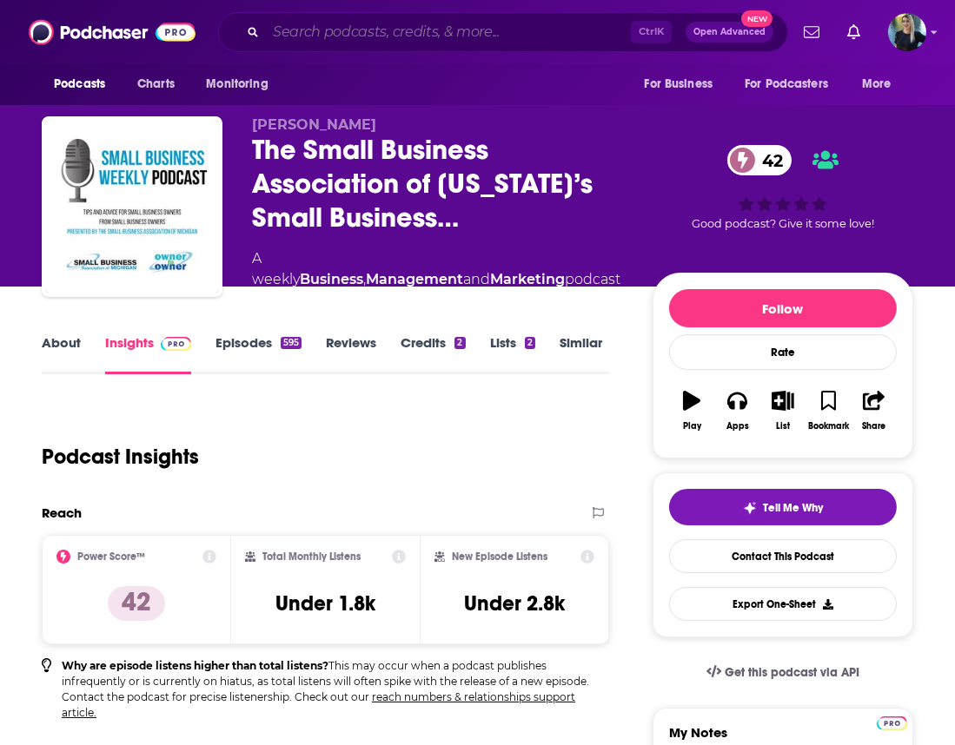
click at [411, 24] on input "Search podcasts, credits, & more..." at bounding box center [448, 32] width 365 height 28
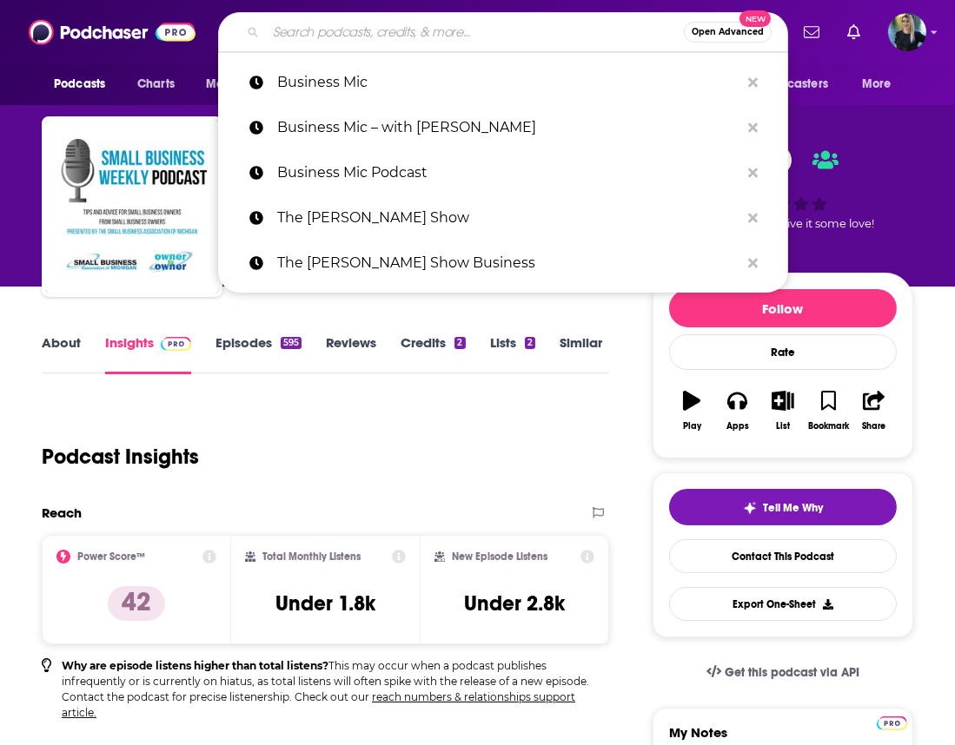
paste input "Amplify Ambition"
type input "Amplify Ambition"
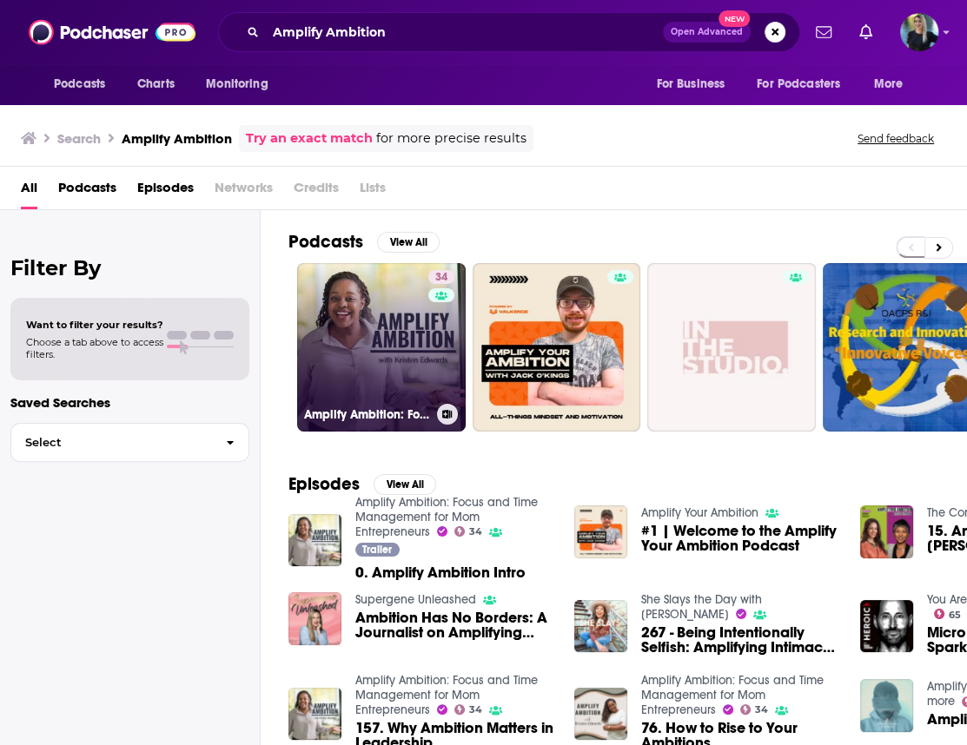
click at [345, 330] on link "34 Amplify Ambition: Focus and Time Management for Mom Entrepreneurs" at bounding box center [381, 347] width 168 height 168
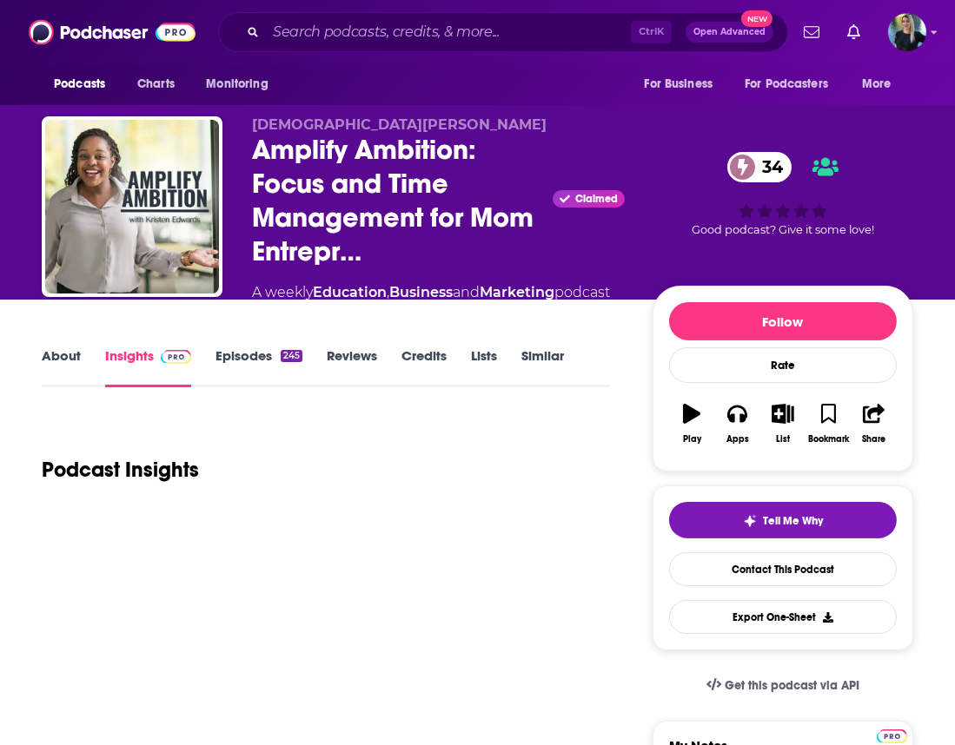
click at [69, 375] on link "About" at bounding box center [61, 367] width 39 height 40
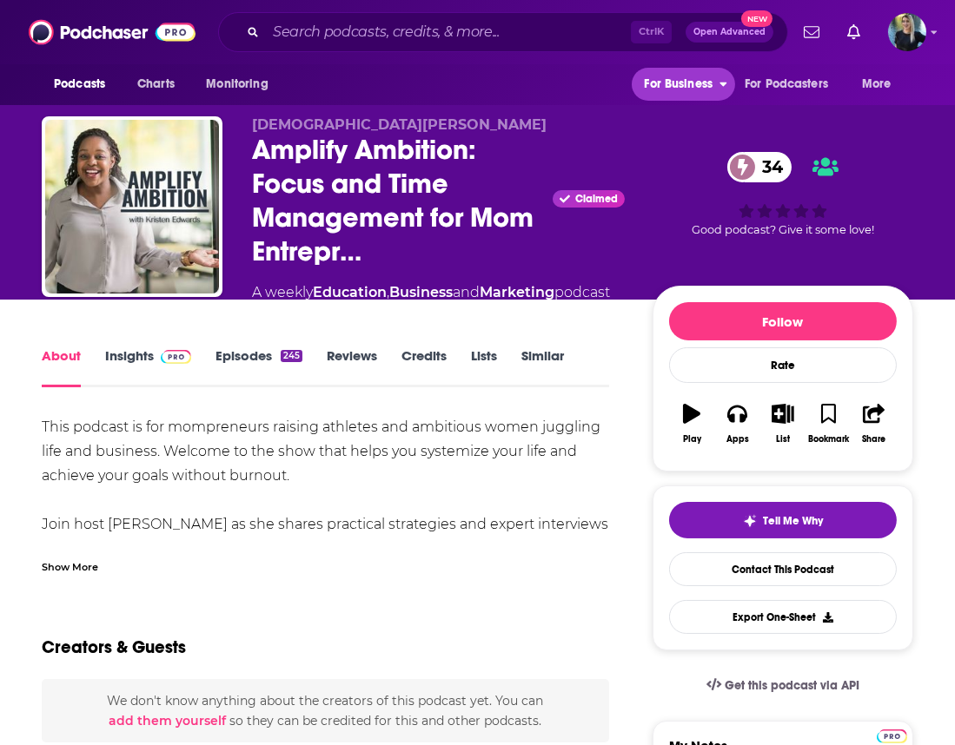
click at [653, 89] on span "For Business" at bounding box center [678, 84] width 69 height 24
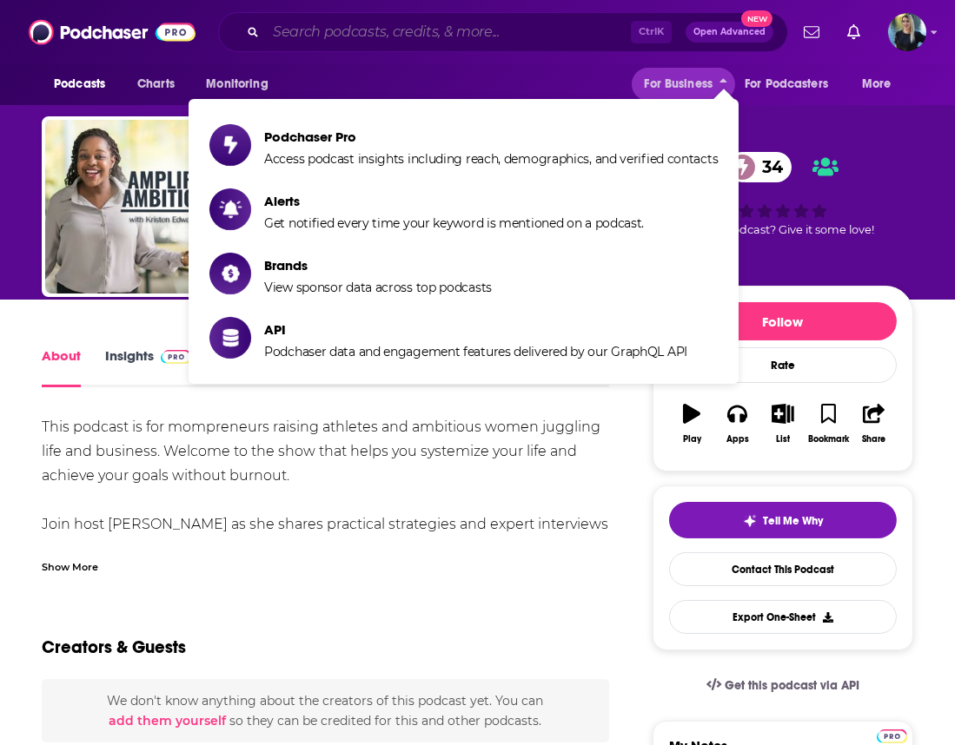
click at [442, 34] on input "Search podcasts, credits, & more..." at bounding box center [448, 32] width 365 height 28
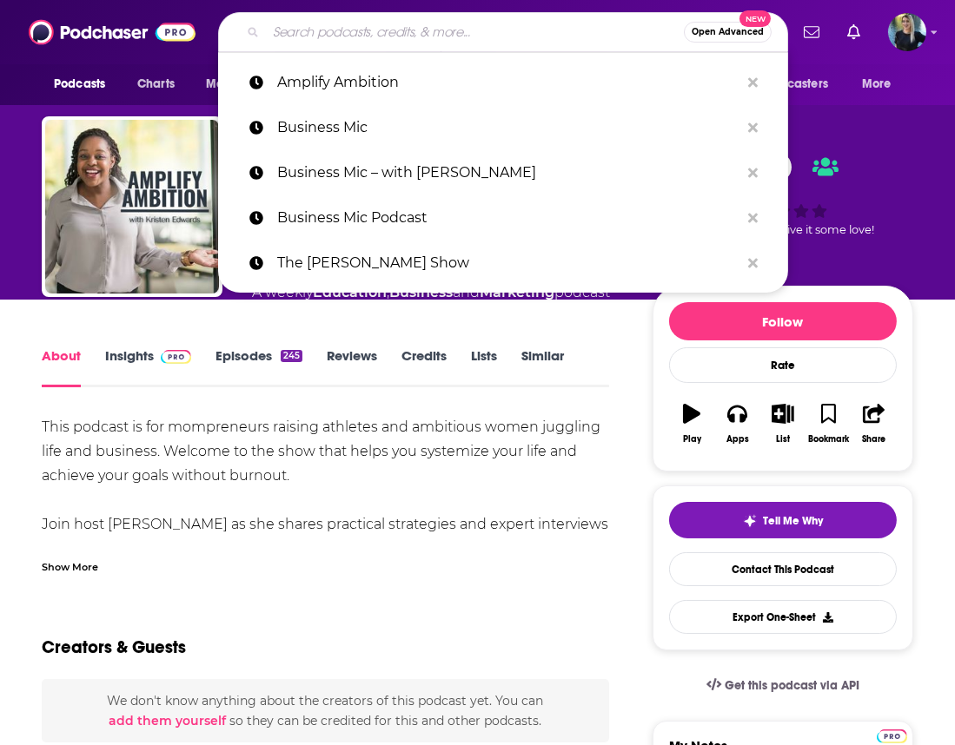
paste input "Personal Success Podcast"
type input "Personal Success Podcast"
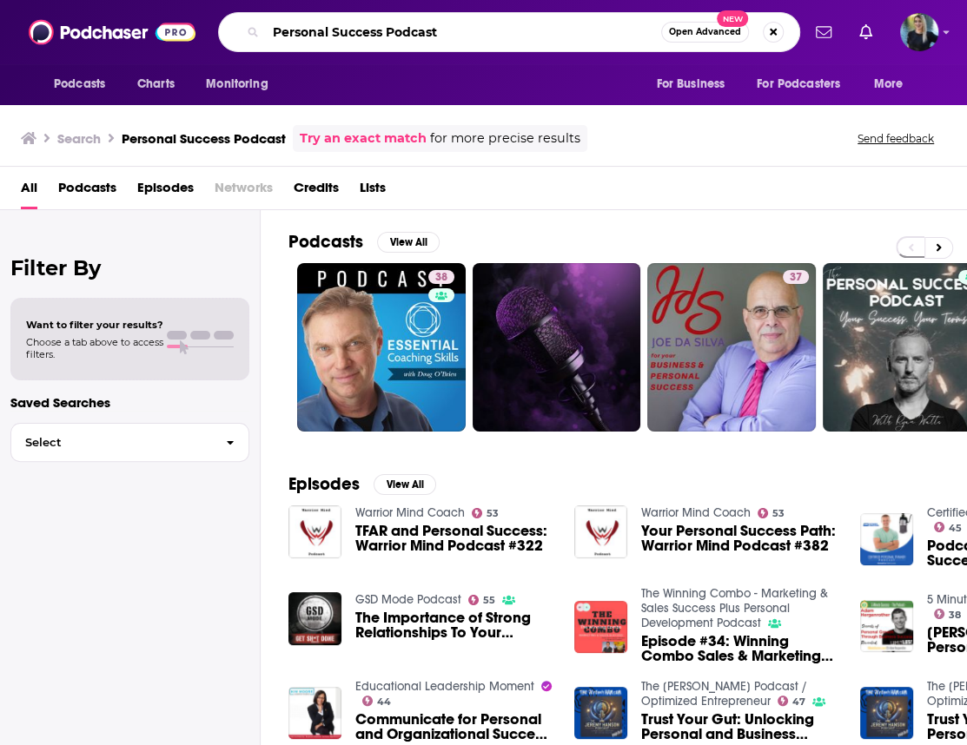
drag, startPoint x: 411, startPoint y: 30, endPoint x: 92, endPoint y: 36, distance: 318.8
click at [89, 36] on div "Podcasts Charts Monitoring Personal Success Podcast Open Advanced New For Busin…" at bounding box center [483, 32] width 967 height 64
paste input "Architetcing [PERSON_NAME]: Why Not Me ?"
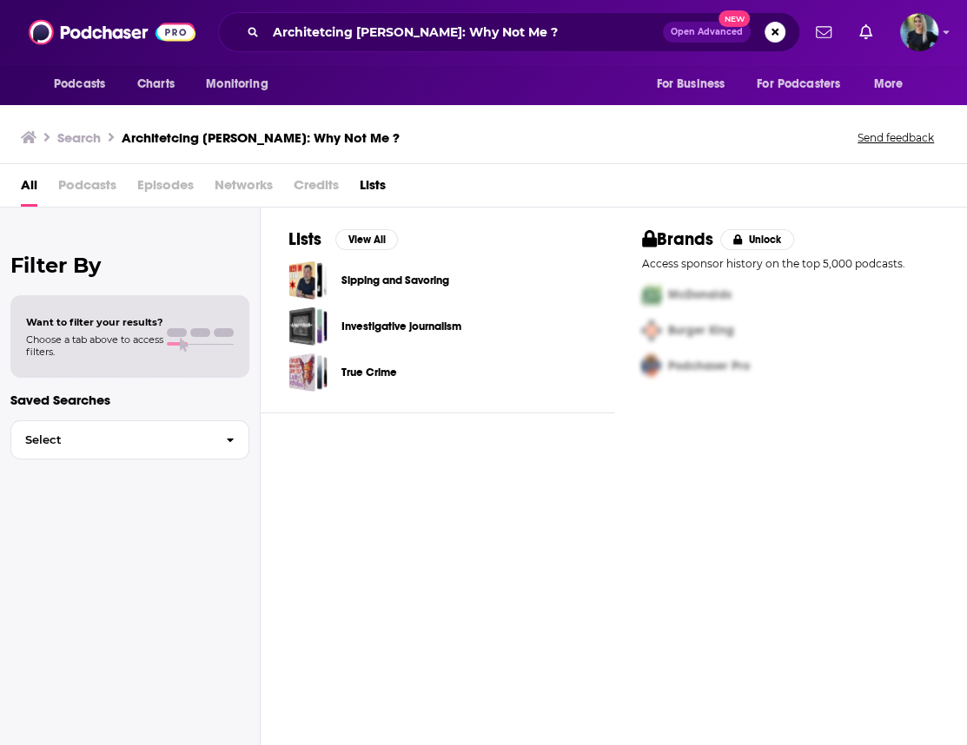
drag, startPoint x: 663, startPoint y: 552, endPoint x: 611, endPoint y: 450, distance: 114.6
click at [663, 552] on div "Lists View All Sipping and Savoring Investigative journalism True Crime Brands …" at bounding box center [614, 478] width 706 height 541
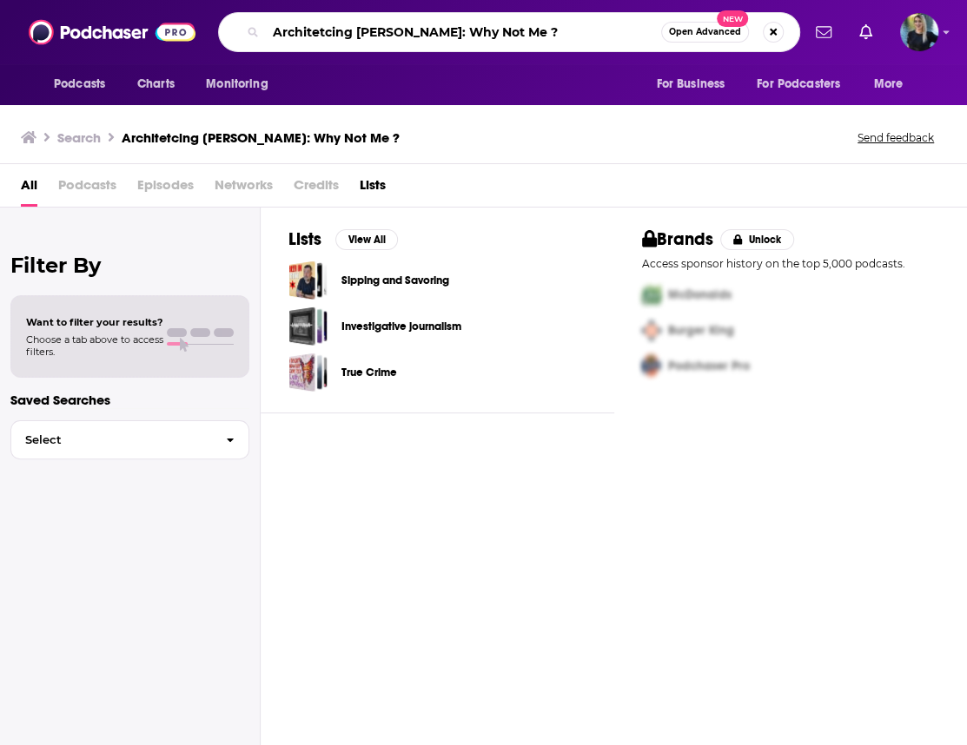
drag, startPoint x: 578, startPoint y: 27, endPoint x: 200, endPoint y: 20, distance: 378.7
click at [200, 20] on div "Podcasts Charts Monitoring Architetcing [PERSON_NAME]: Why Not Me ? Open Advanc…" at bounding box center [483, 32] width 967 height 64
paste input "spire for More with [PERSON_NAME] Podcast"
type input "Aspire for More with [PERSON_NAME] Podcast"
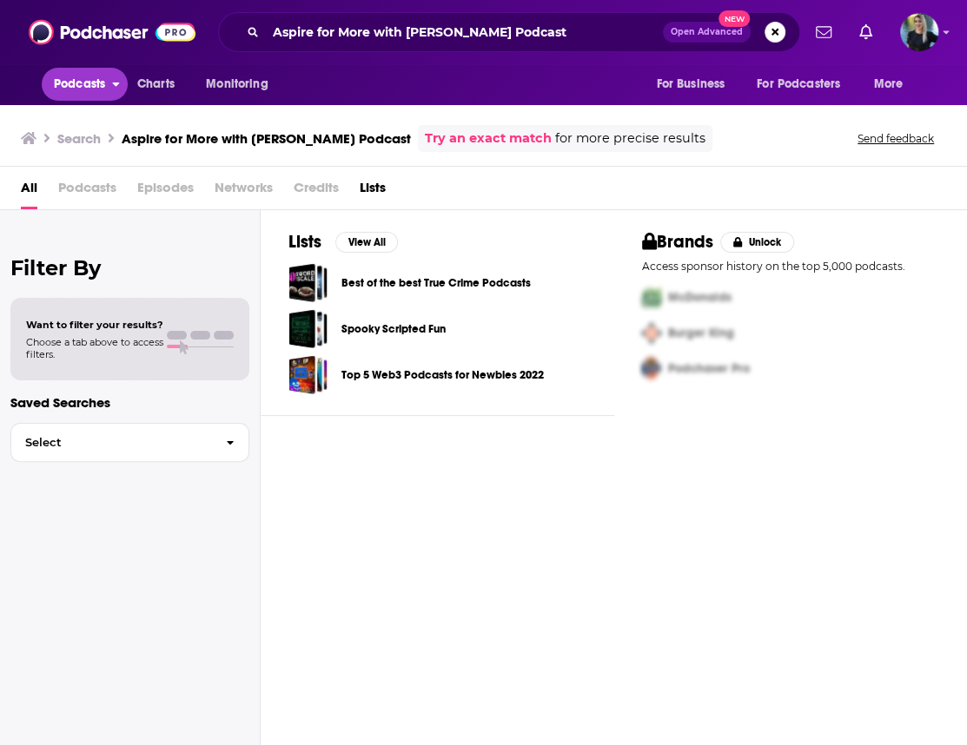
click at [67, 89] on span "Podcasts" at bounding box center [79, 84] width 51 height 24
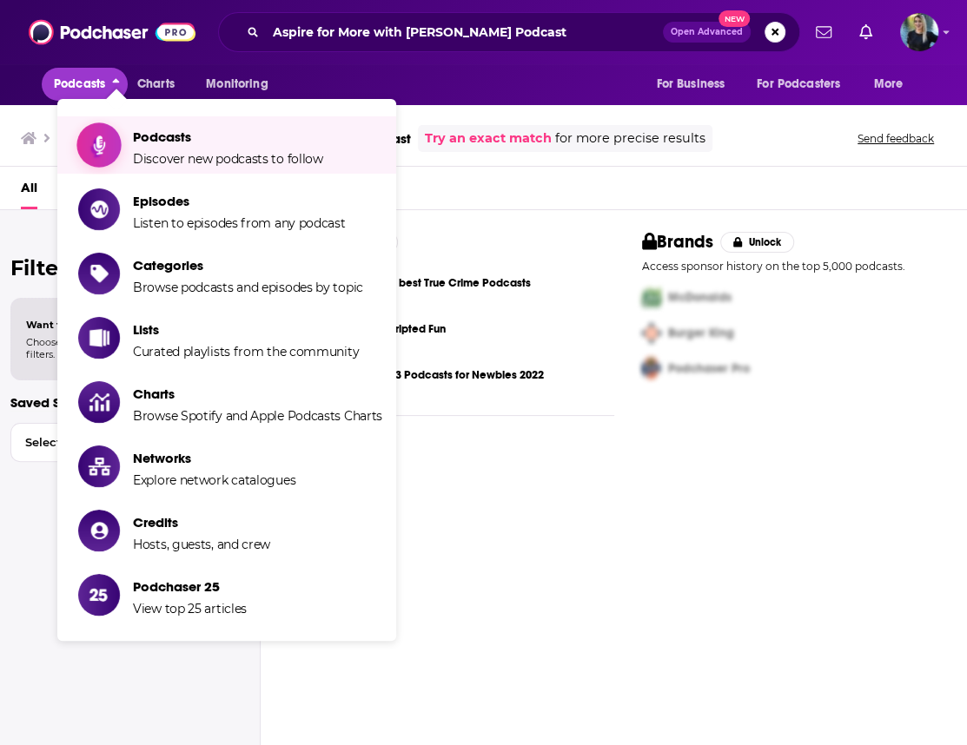
click at [120, 144] on span "Show item sub-menu" at bounding box center [99, 145] width 134 height 134
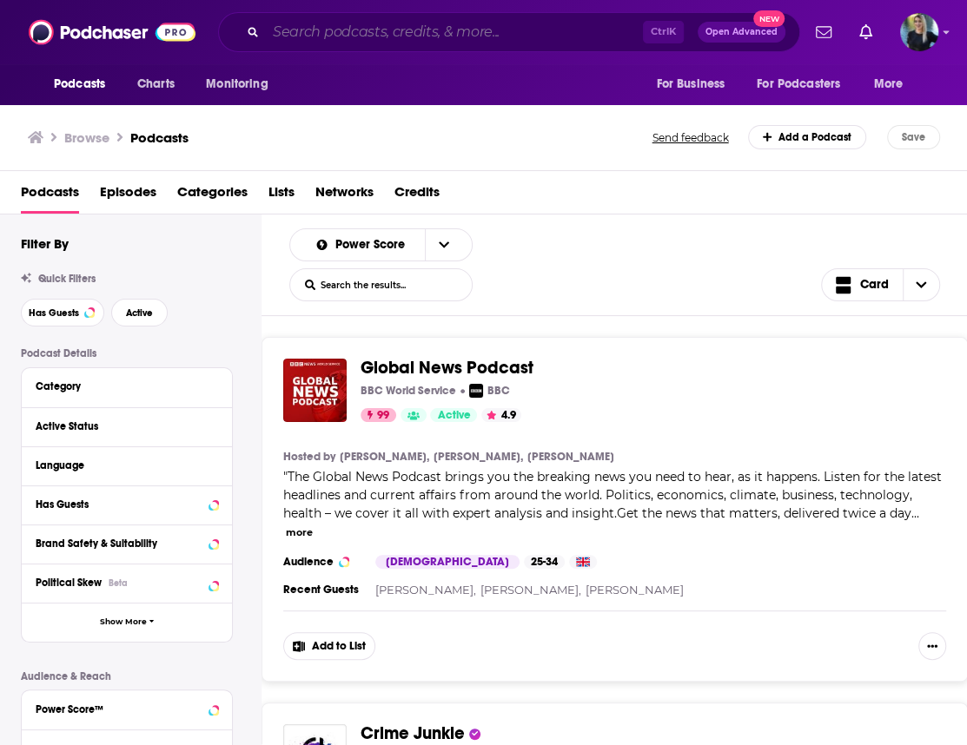
click at [348, 33] on input "Search podcasts, credits, & more..." at bounding box center [454, 32] width 377 height 28
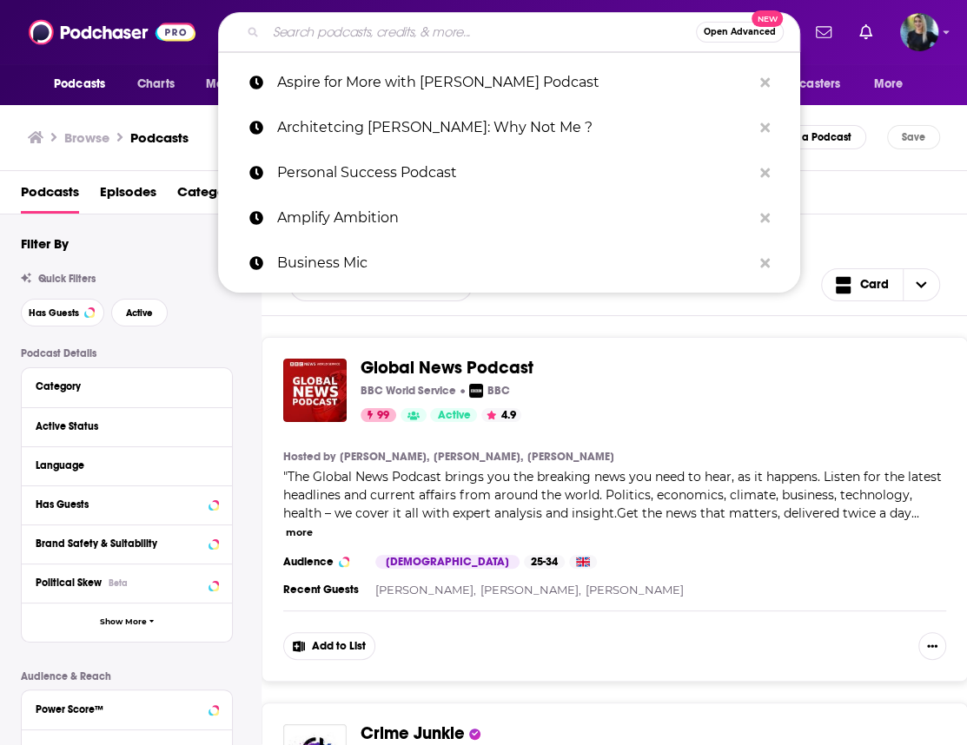
paste input "Aspire for More with [PERSON_NAME] Podcast"
type input "Aspire for More with [PERSON_NAME] Podcast"
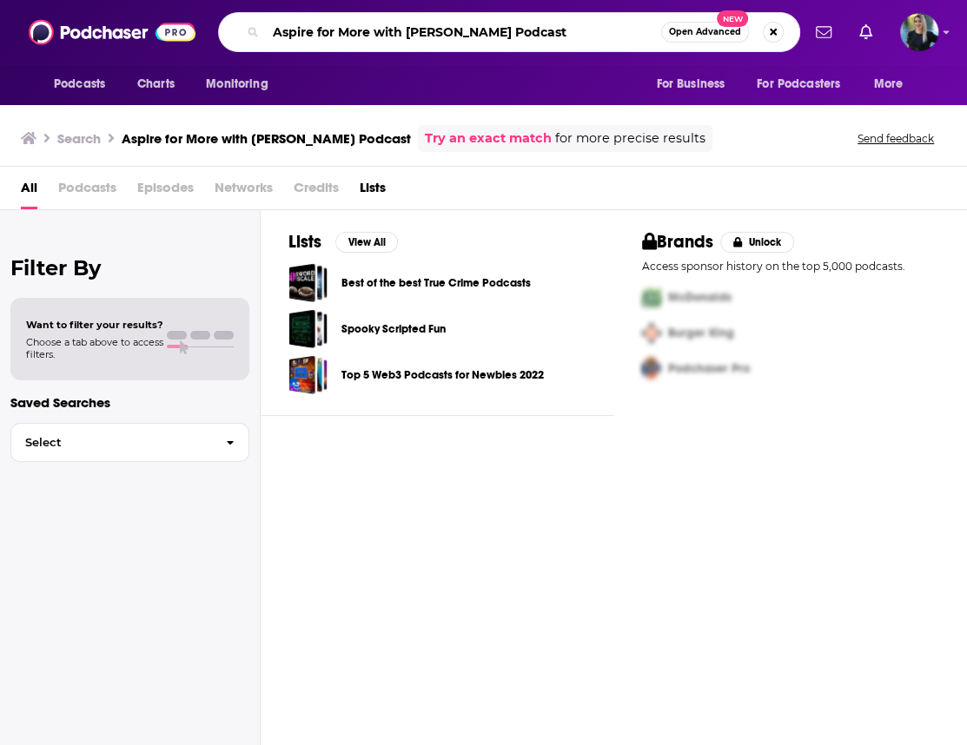
click at [354, 30] on input "Aspire for More with [PERSON_NAME] Podcast" at bounding box center [463, 32] width 395 height 28
type input "Retail"
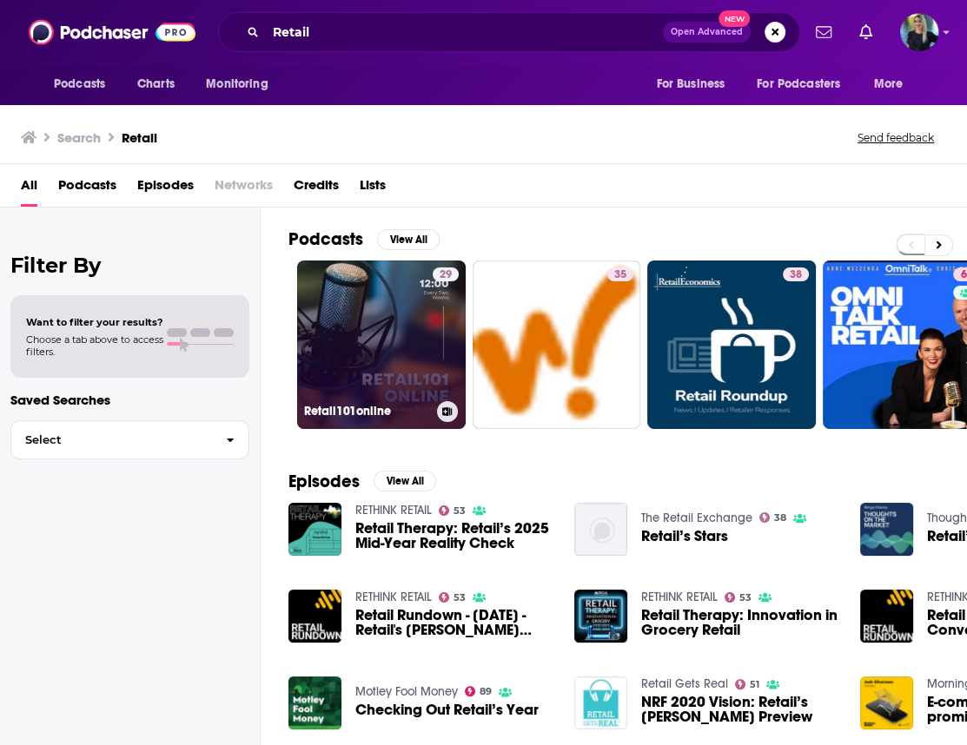
click at [392, 357] on link "29 Retail101online" at bounding box center [381, 345] width 168 height 168
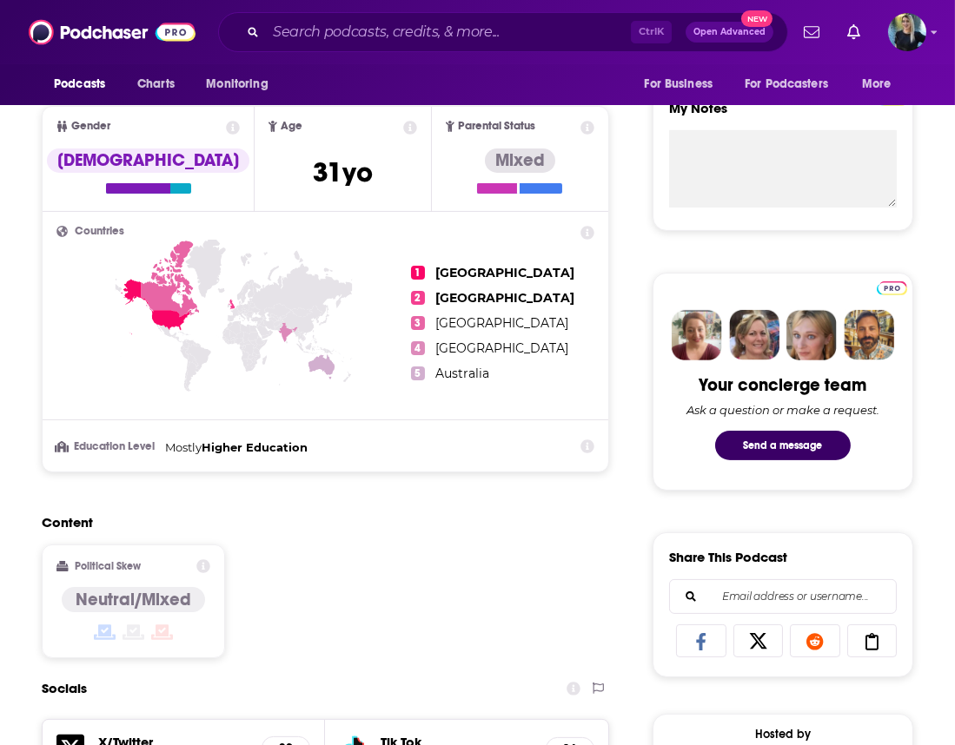
scroll to position [651, 0]
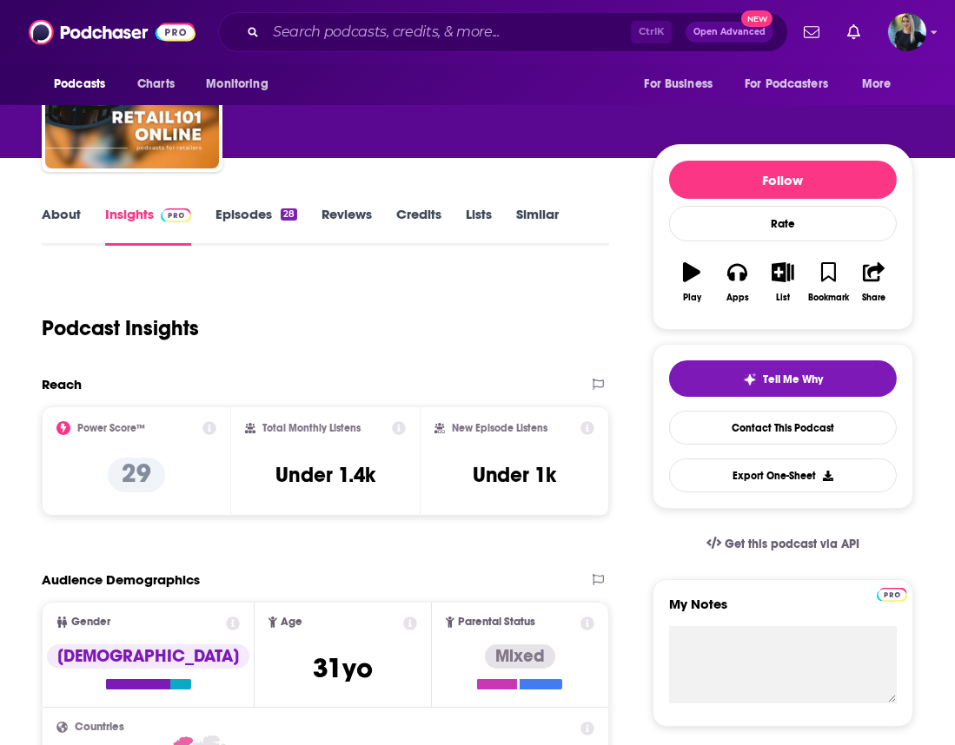
scroll to position [0, 0]
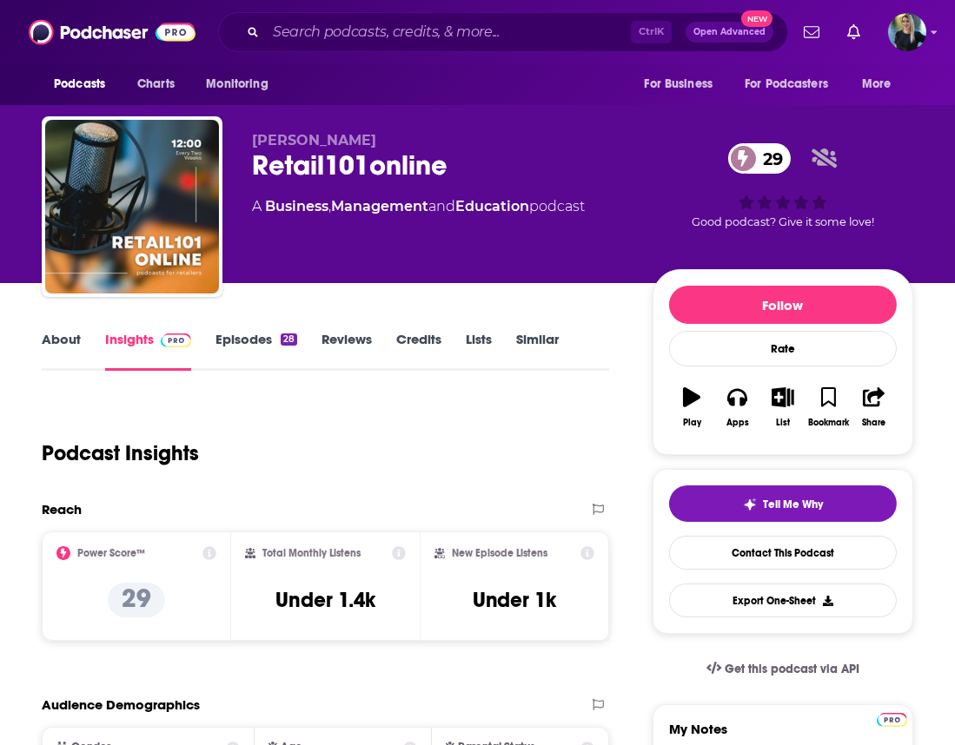
click at [248, 343] on link "Episodes 28" at bounding box center [256, 351] width 82 height 40
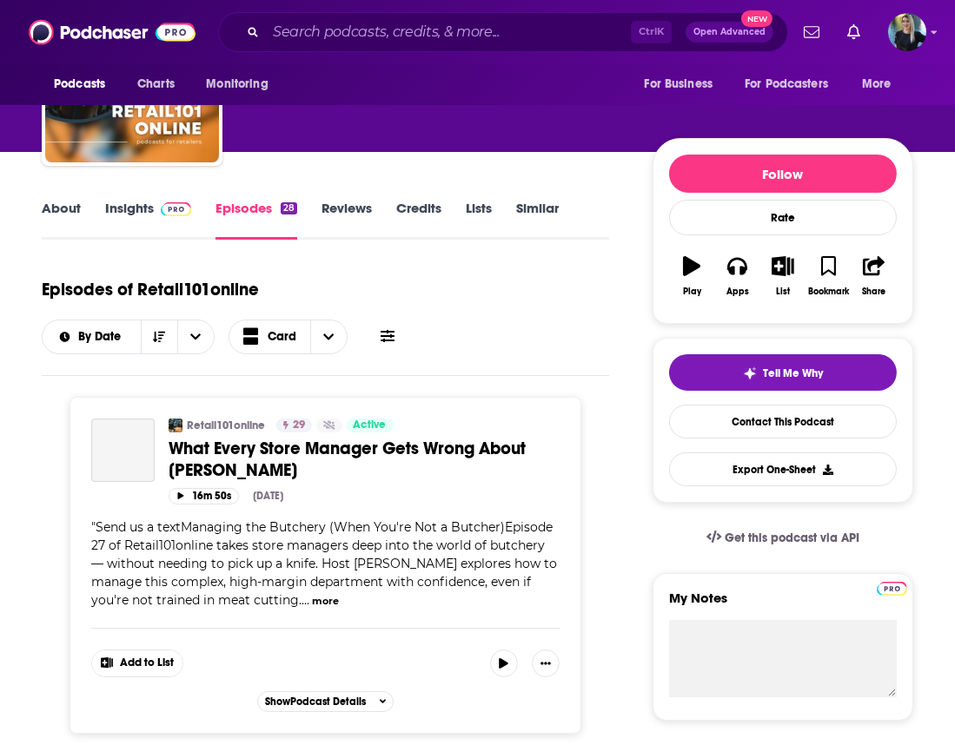
scroll to position [262, 0]
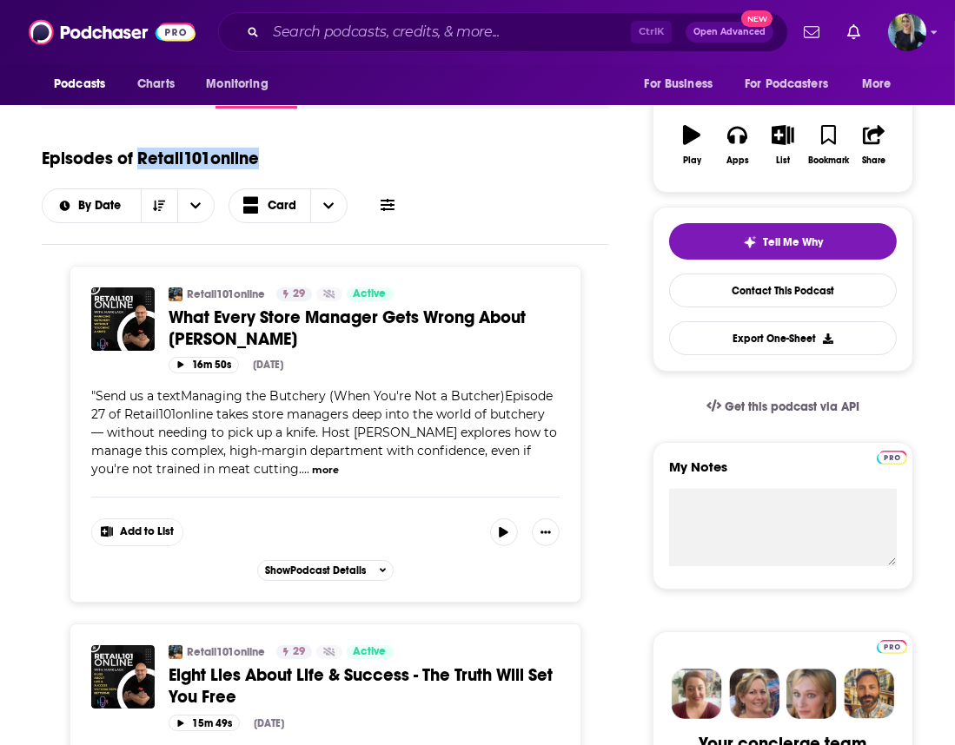
drag, startPoint x: 272, startPoint y: 160, endPoint x: 141, endPoint y: 155, distance: 131.2
click at [141, 155] on div "Episodes of Retail101online By Date Card" at bounding box center [325, 179] width 567 height 87
copy h1 "Retail101online"
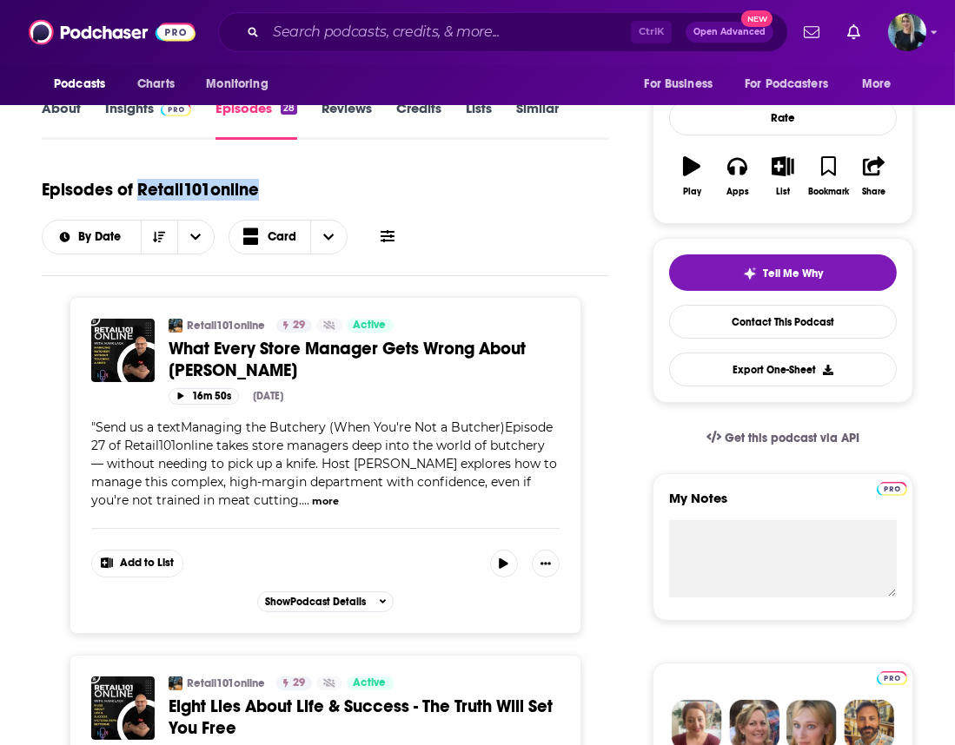
scroll to position [0, 0]
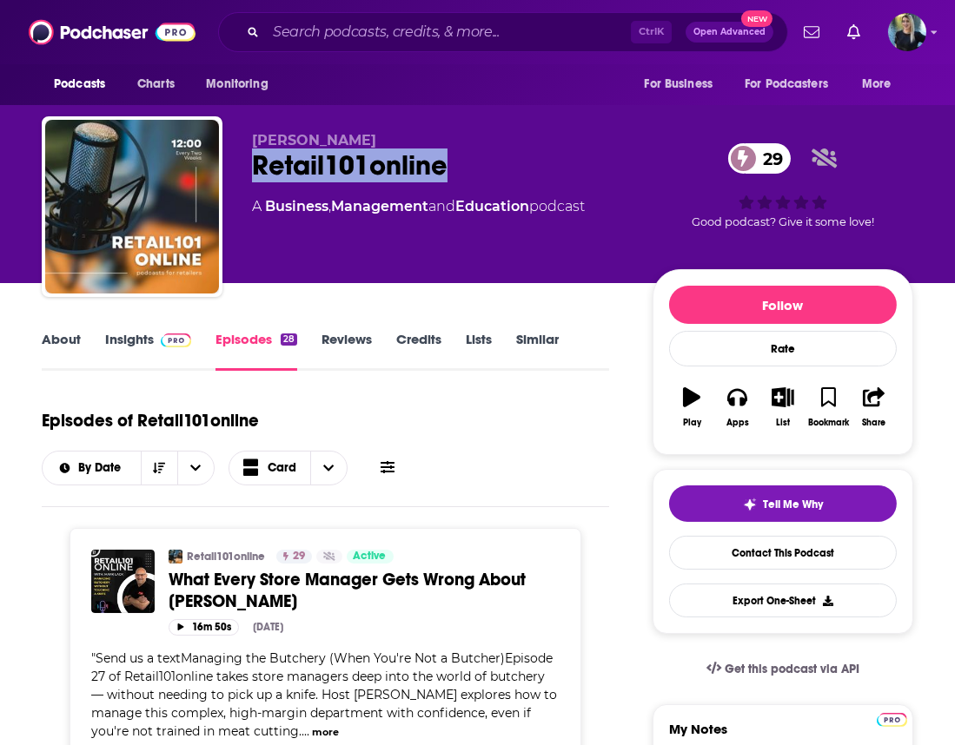
drag, startPoint x: 416, startPoint y: 168, endPoint x: 254, endPoint y: 165, distance: 162.5
click at [254, 165] on div "Retail101online 29" at bounding box center [438, 166] width 373 height 34
copy h2 "Retail101online"
click at [466, 174] on div "Retail101online 29" at bounding box center [438, 166] width 373 height 34
click at [72, 339] on link "About" at bounding box center [61, 351] width 39 height 40
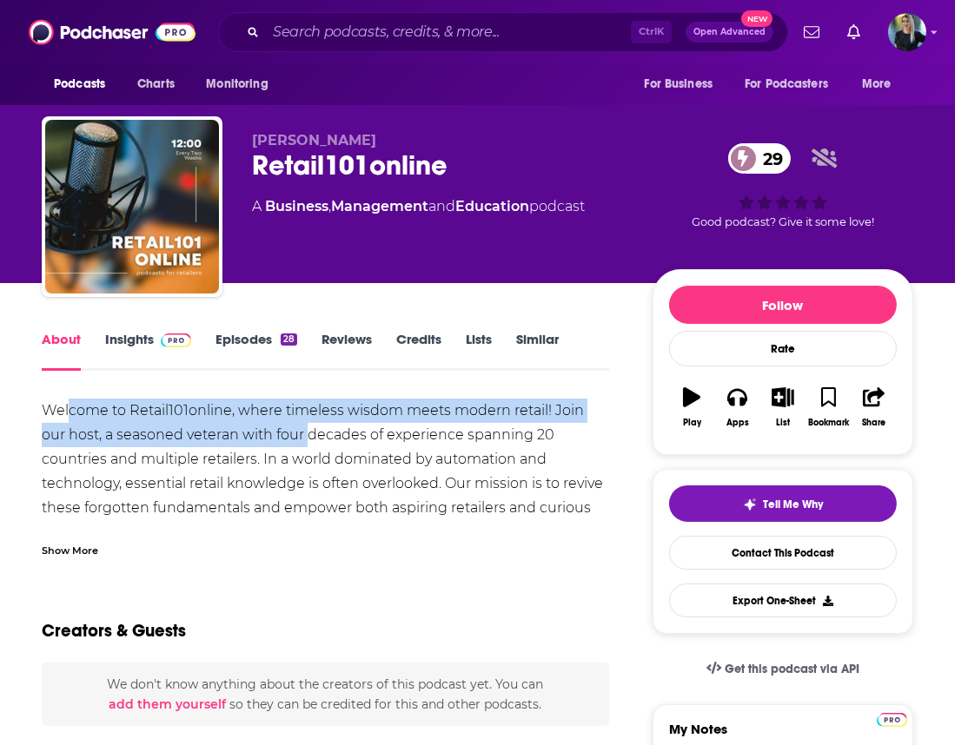
drag, startPoint x: 122, startPoint y: 409, endPoint x: 281, endPoint y: 446, distance: 163.3
click at [281, 446] on div "Welcome to Retail101online, where timeless wisdom meets modern retail! Join our…" at bounding box center [325, 545] width 567 height 292
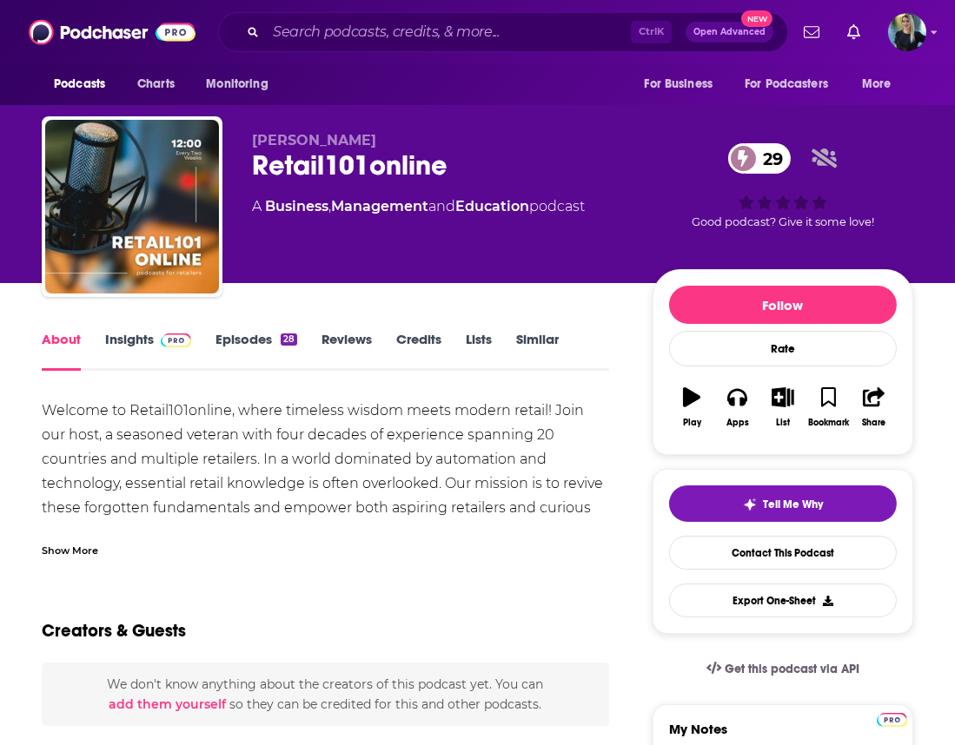
click at [219, 453] on div "Welcome to Retail101online, where timeless wisdom meets modern retail! Join our…" at bounding box center [325, 545] width 567 height 292
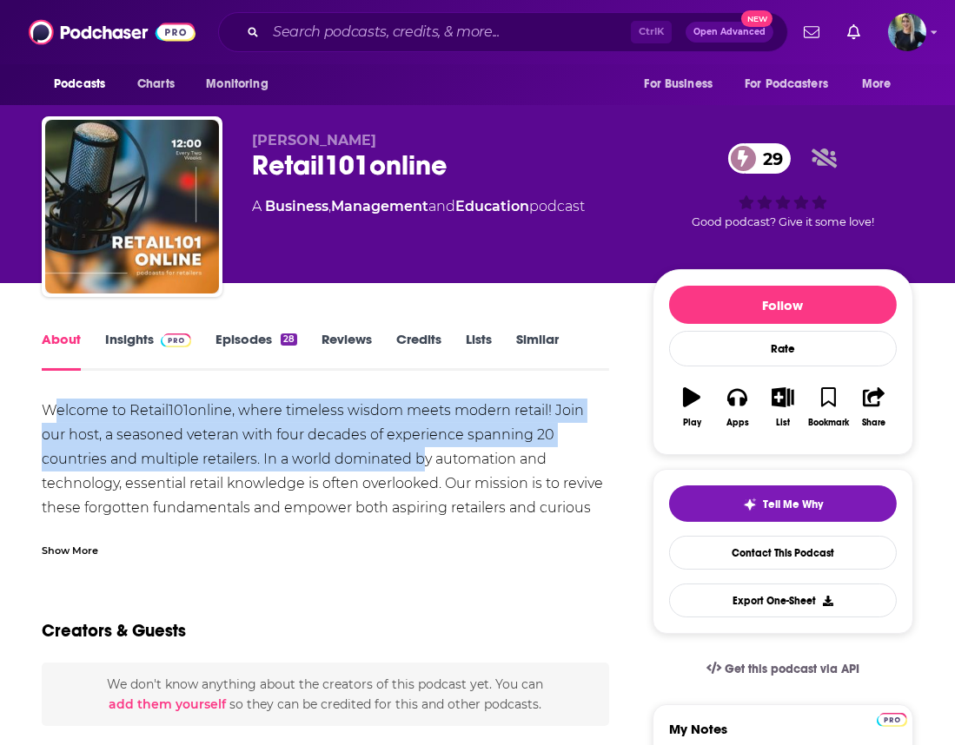
drag, startPoint x: 56, startPoint y: 410, endPoint x: 356, endPoint y: 467, distance: 305.9
click at [356, 467] on div "Welcome to Retail101online, where timeless wisdom meets modern retail! Join our…" at bounding box center [325, 545] width 567 height 292
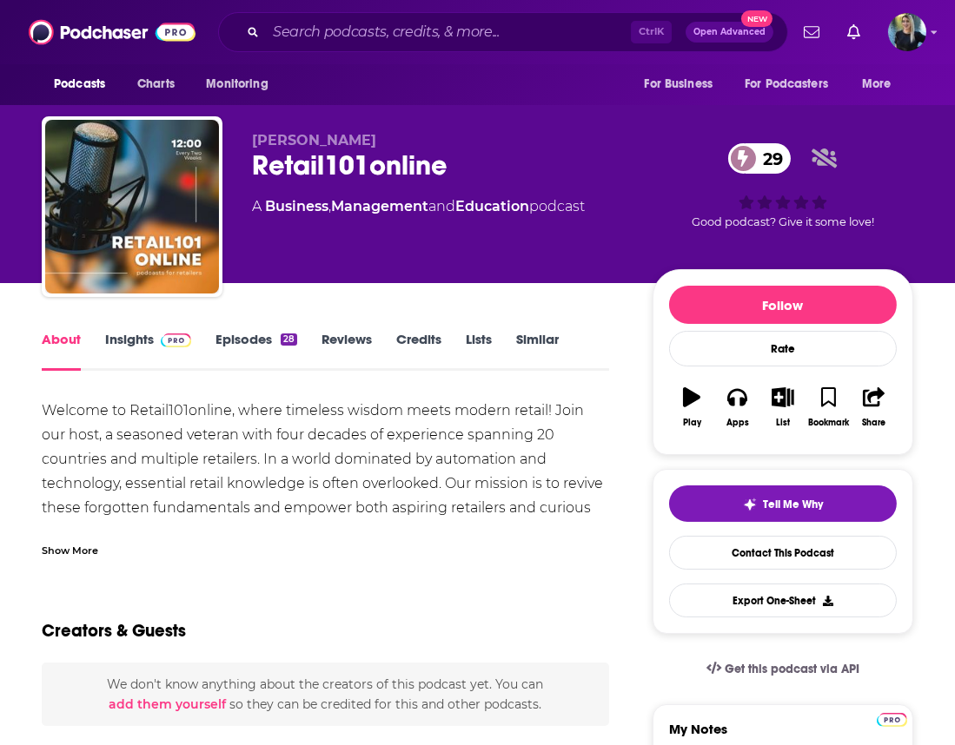
click at [301, 477] on div "Welcome to Retail101online, where timeless wisdom meets modern retail! Join our…" at bounding box center [325, 545] width 567 height 292
click at [51, 545] on div "Show More" at bounding box center [70, 549] width 56 height 17
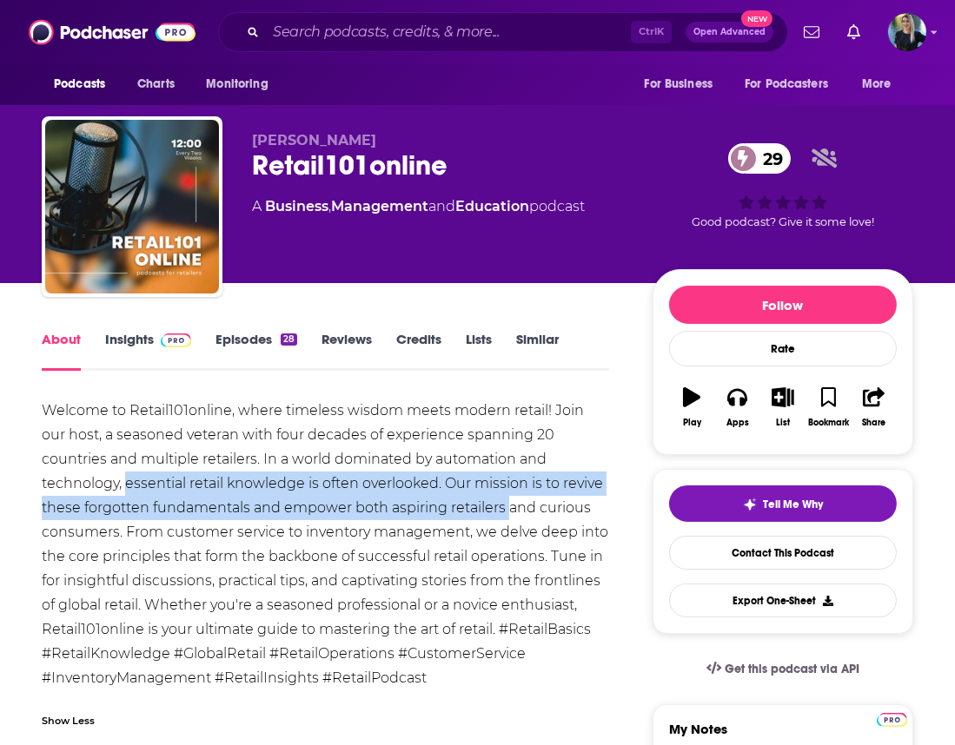
drag, startPoint x: 28, startPoint y: 486, endPoint x: 463, endPoint y: 500, distance: 435.4
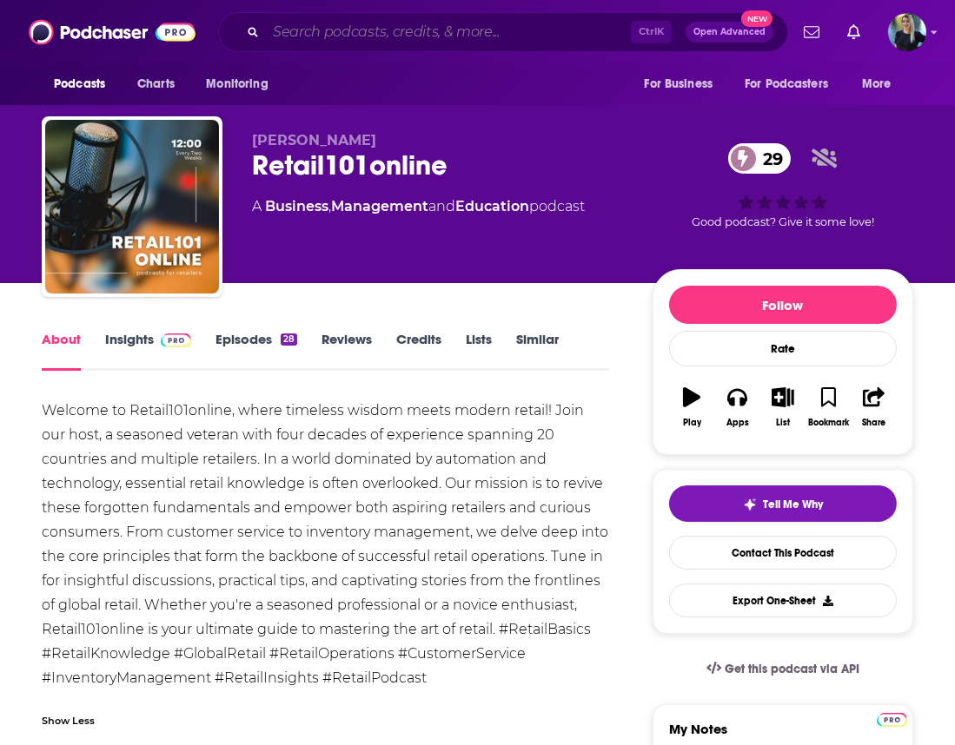
click at [271, 28] on input "Search podcasts, credits, & more..." at bounding box center [448, 32] width 365 height 28
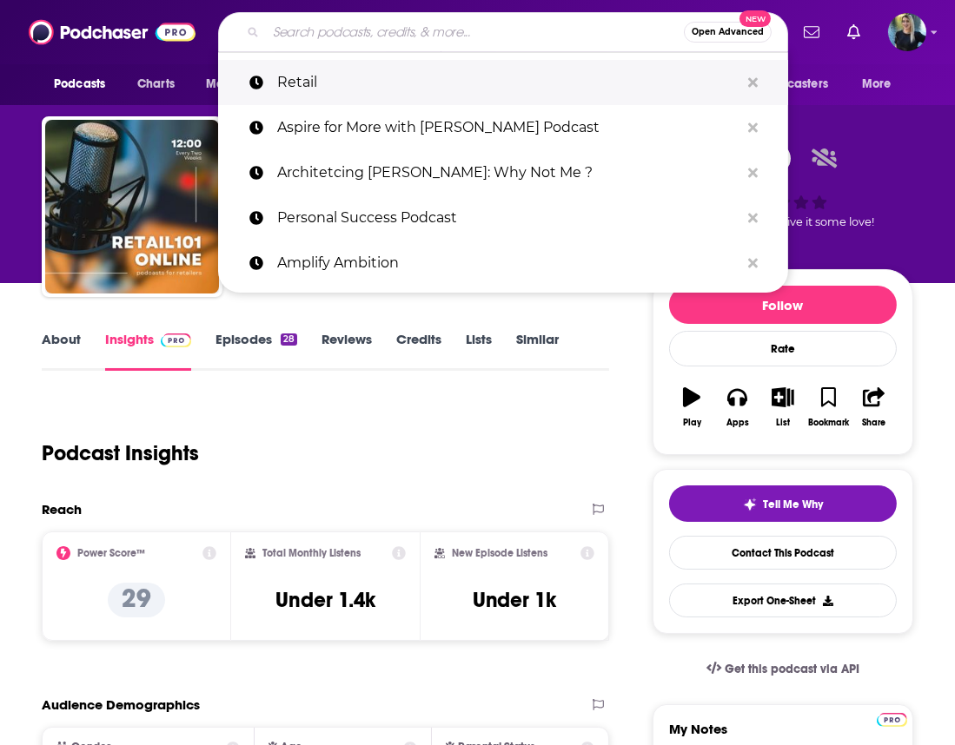
click at [315, 75] on p "Retail" at bounding box center [508, 82] width 462 height 45
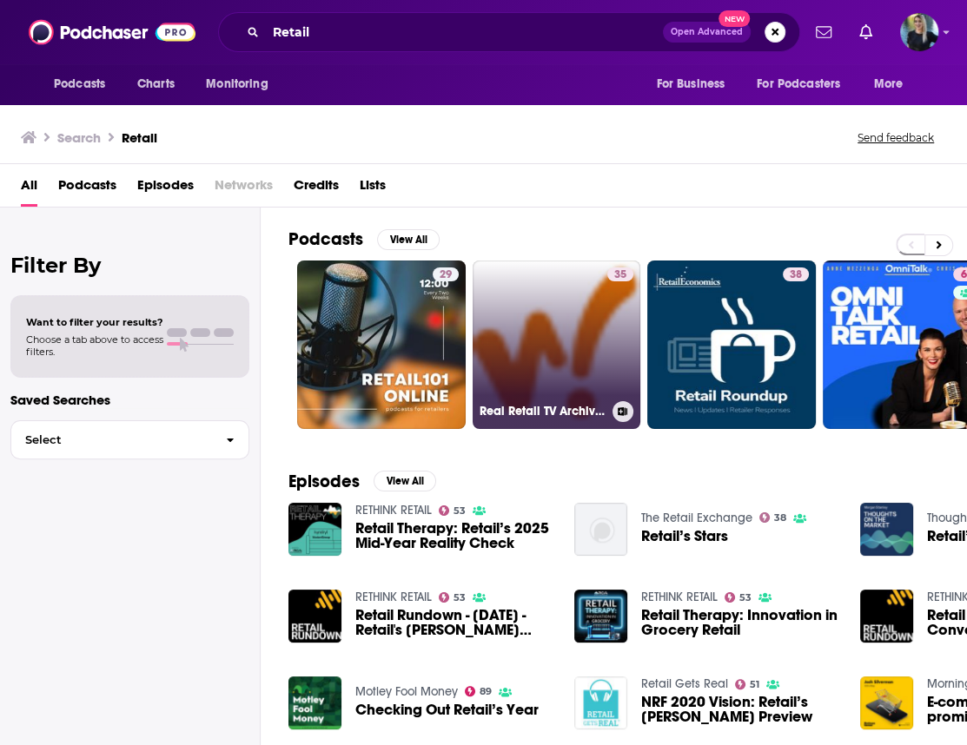
scroll to position [131, 0]
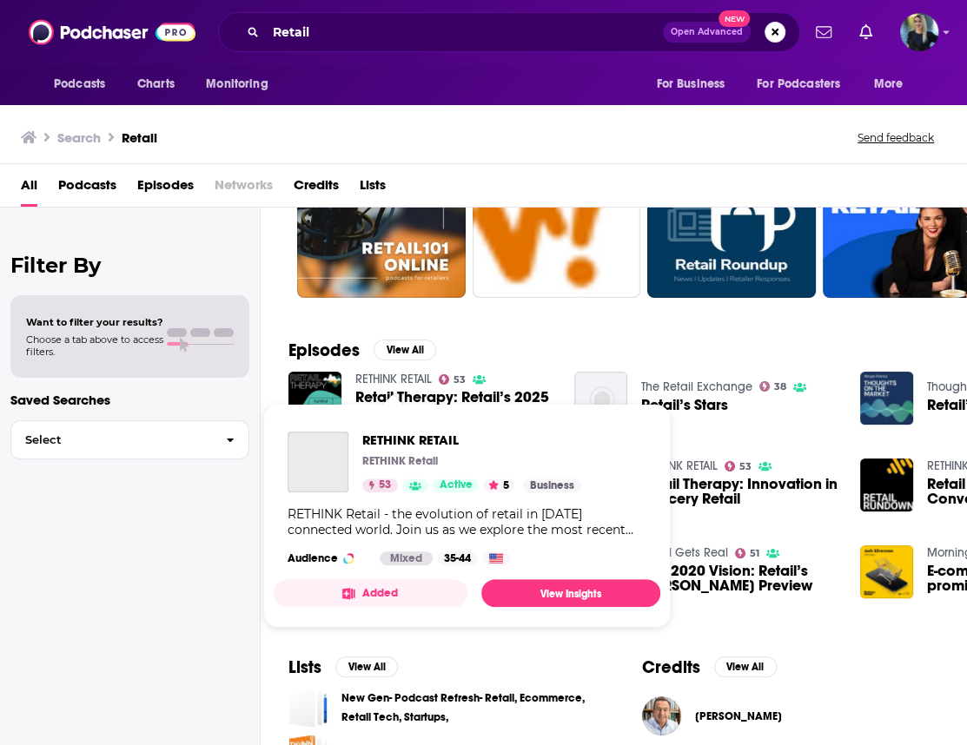
click at [407, 374] on link "RETHINK RETAIL" at bounding box center [393, 379] width 76 height 15
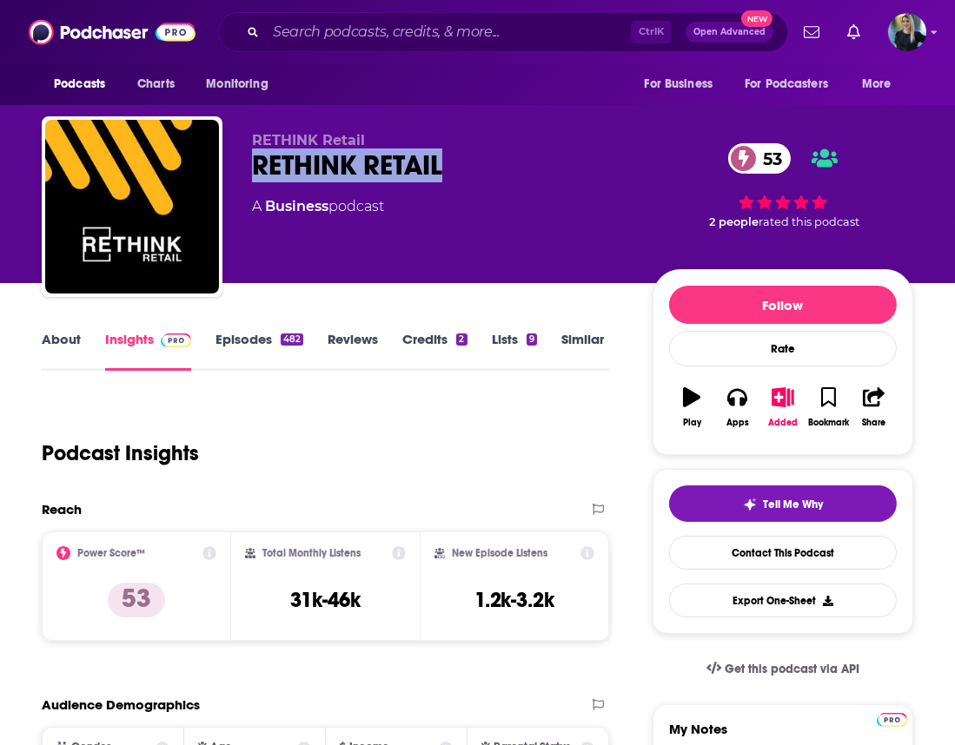
drag, startPoint x: 448, startPoint y: 168, endPoint x: 244, endPoint y: 165, distance: 204.1
click at [244, 165] on div "RETHINK Retail RETHINK RETAIL 53 A Business podcast 53 2 people rated this podc…" at bounding box center [477, 210] width 871 height 188
copy h2 "RETHINK RETAIL"
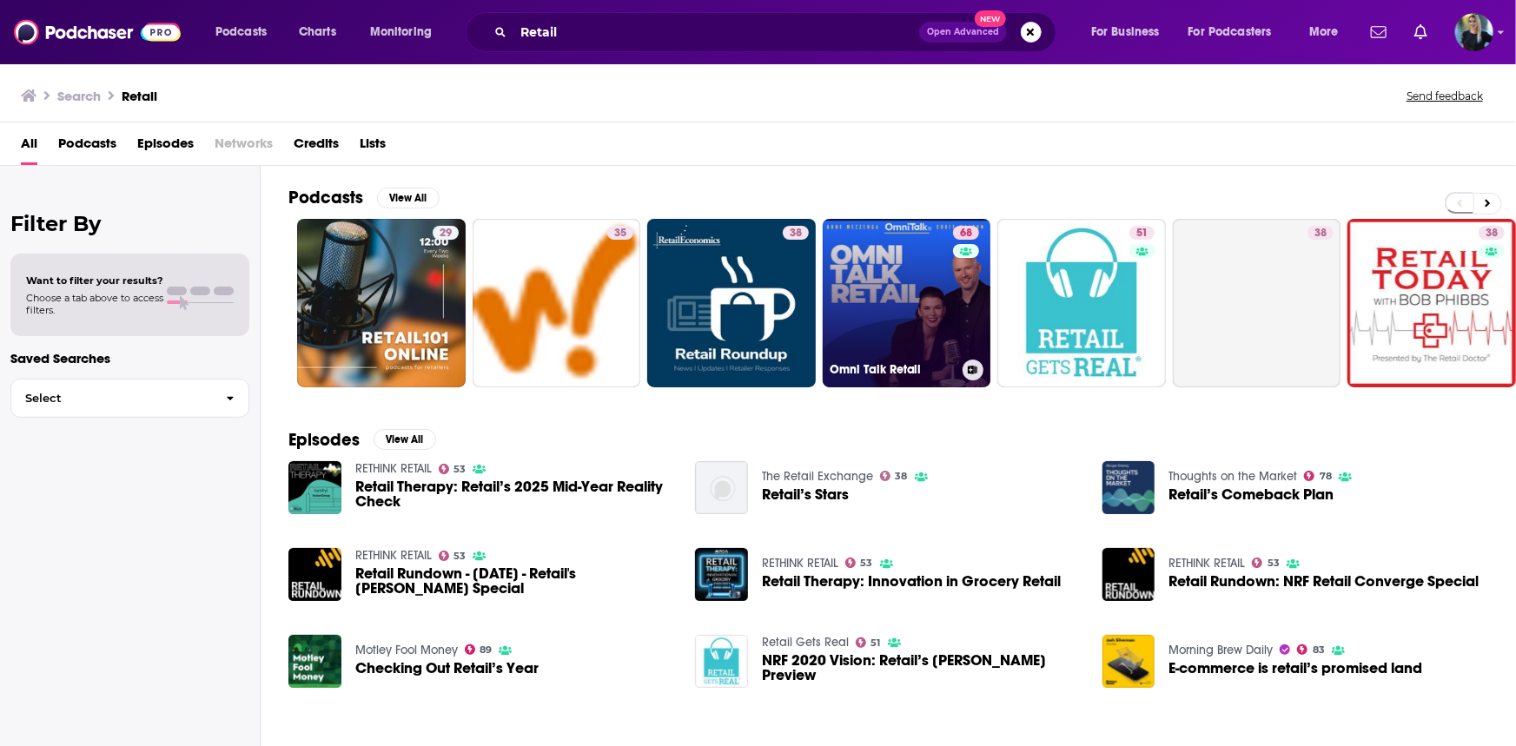
click at [923, 314] on link "68 Omni Talk Retail" at bounding box center [906, 303] width 168 height 168
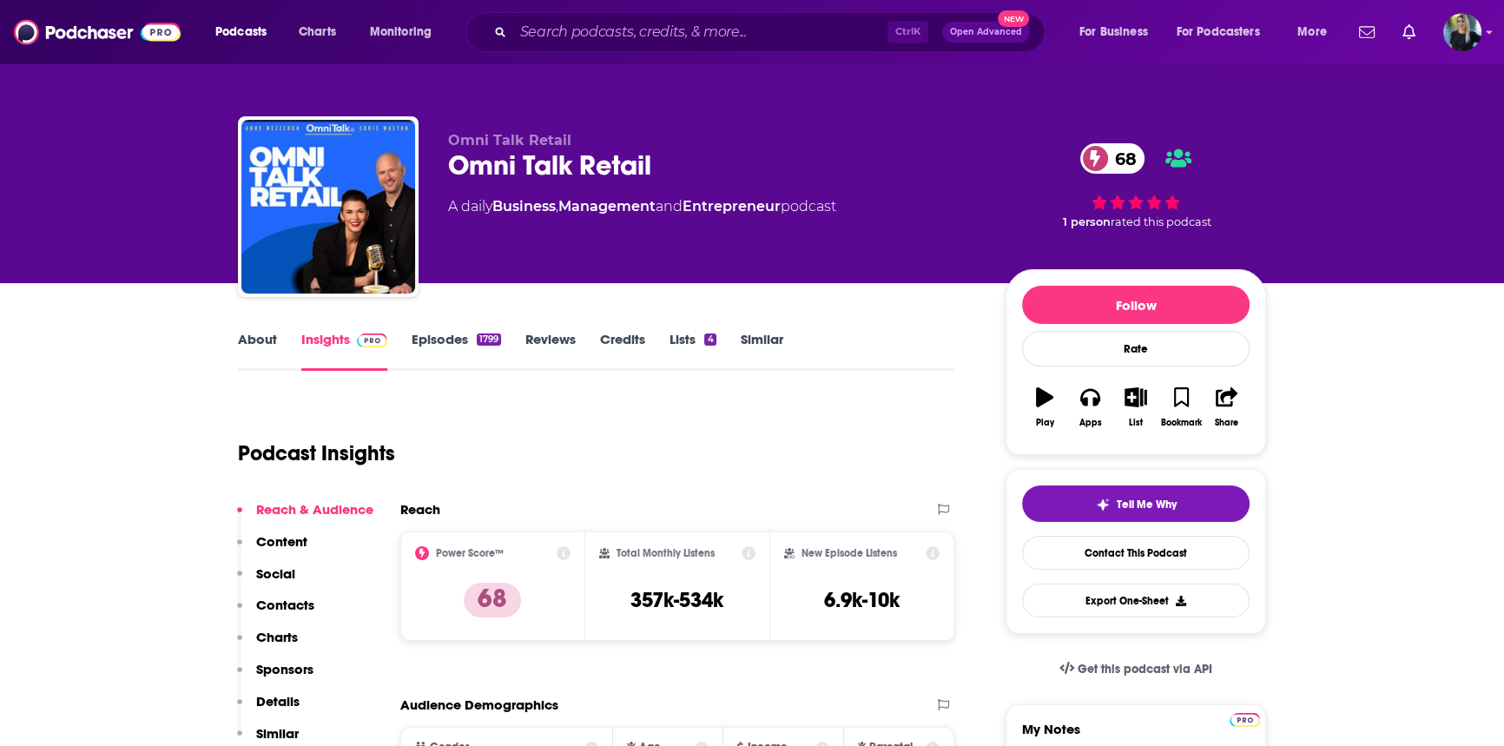
click at [244, 343] on link "About" at bounding box center [257, 351] width 39 height 40
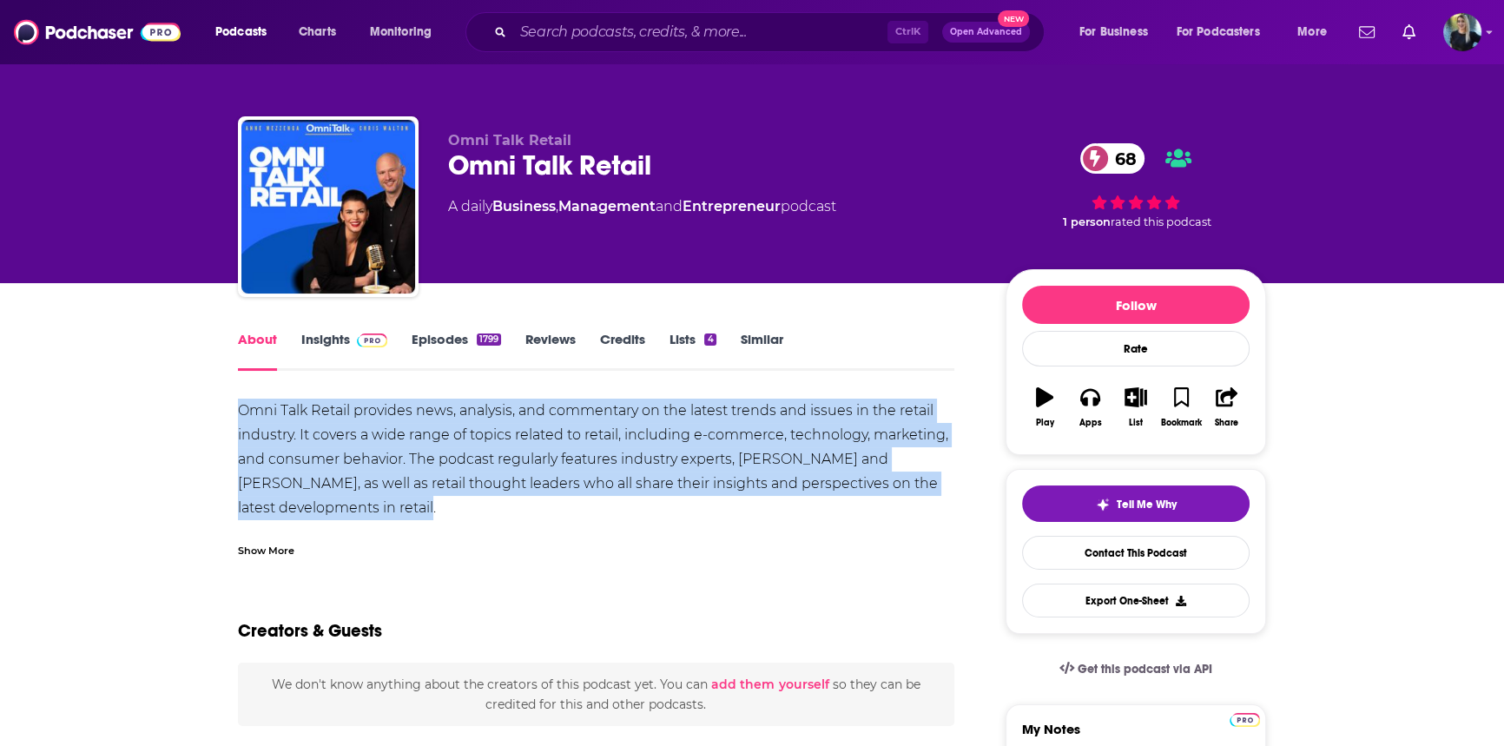
drag, startPoint x: 269, startPoint y: 414, endPoint x: 419, endPoint y: 510, distance: 178.1
click at [419, 510] on div "Omni Talk Retail provides news, analysis, and commentary on the latest trends a…" at bounding box center [596, 508] width 717 height 219
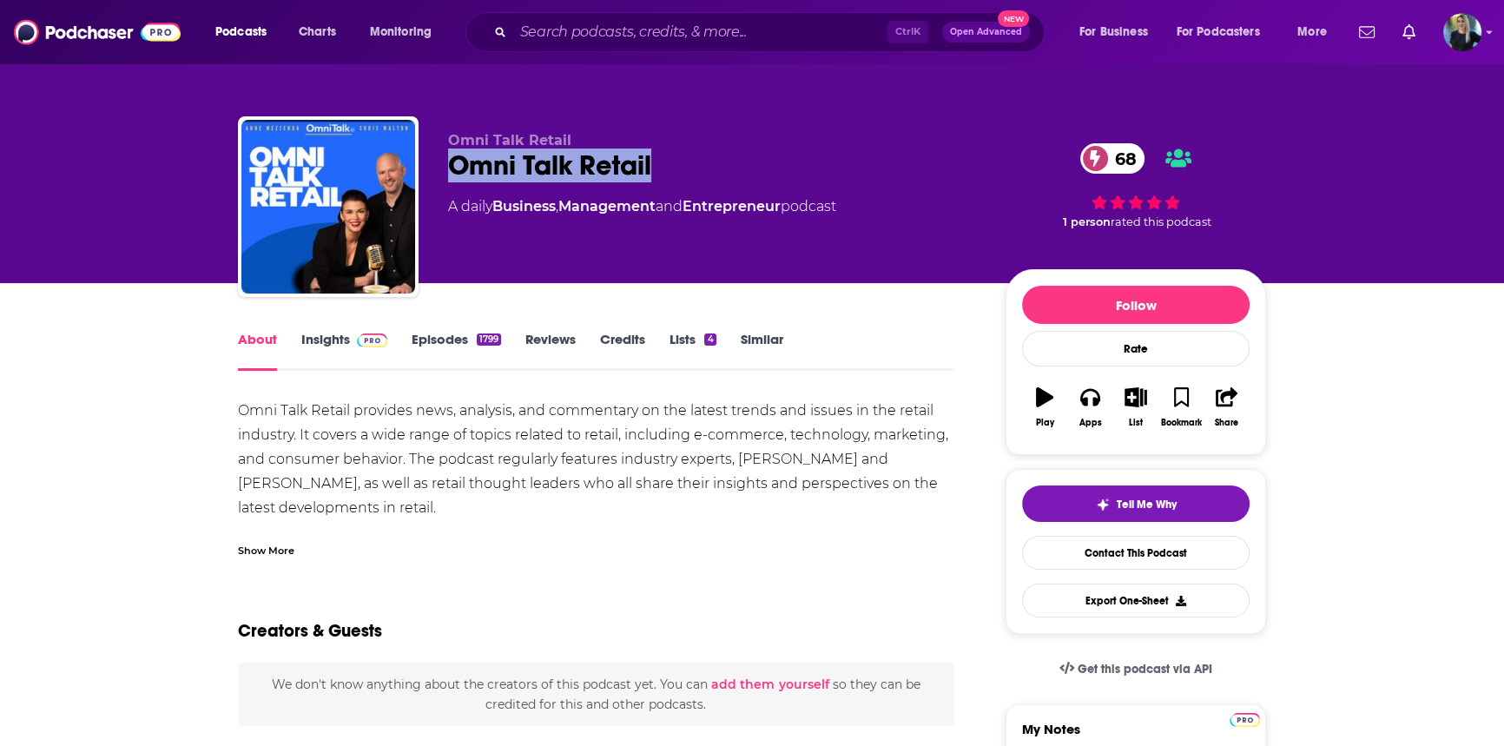
drag, startPoint x: 656, startPoint y: 164, endPoint x: 453, endPoint y: 166, distance: 202.4
click at [453, 166] on div "Omni Talk Retail 68" at bounding box center [713, 166] width 530 height 34
copy h1 "Omni Talk Retail"
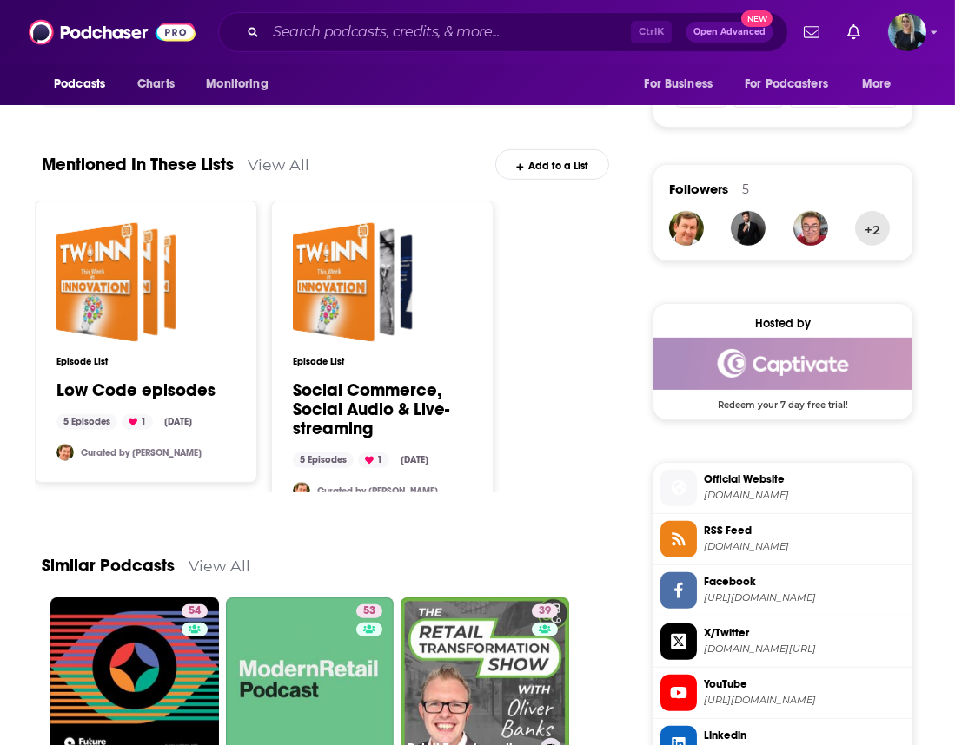
scroll to position [1155, 0]
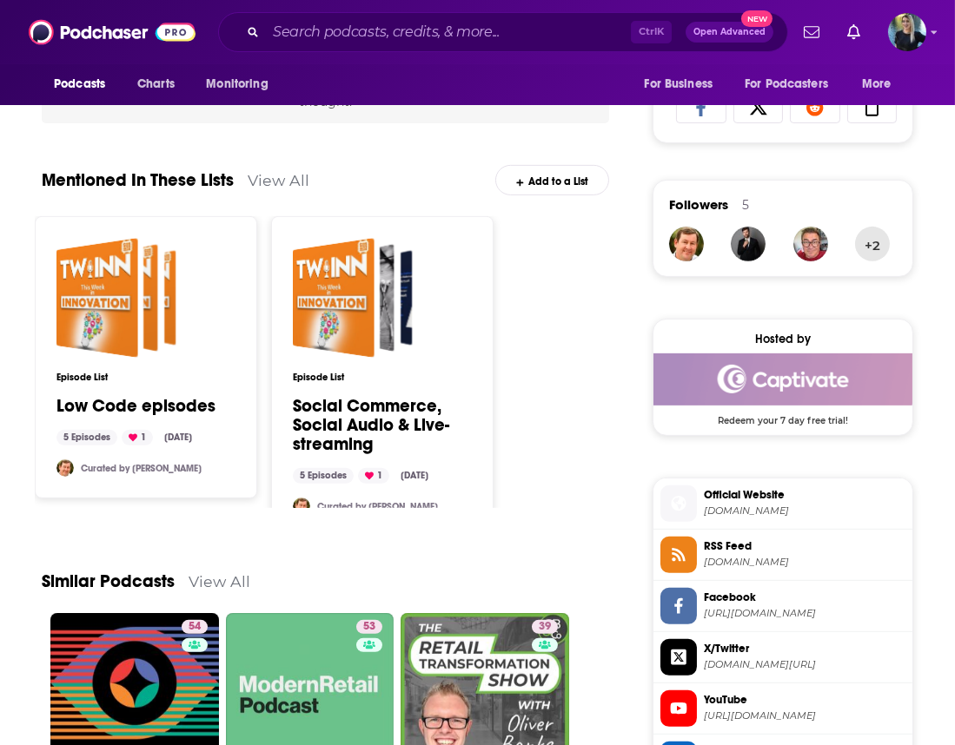
click at [551, 302] on div "Episode List Low Code episodes 5 Episodes 1 [DATE] Curated by [PERSON_NAME] Epi…" at bounding box center [325, 362] width 581 height 292
